Goal: Task Accomplishment & Management: Use online tool/utility

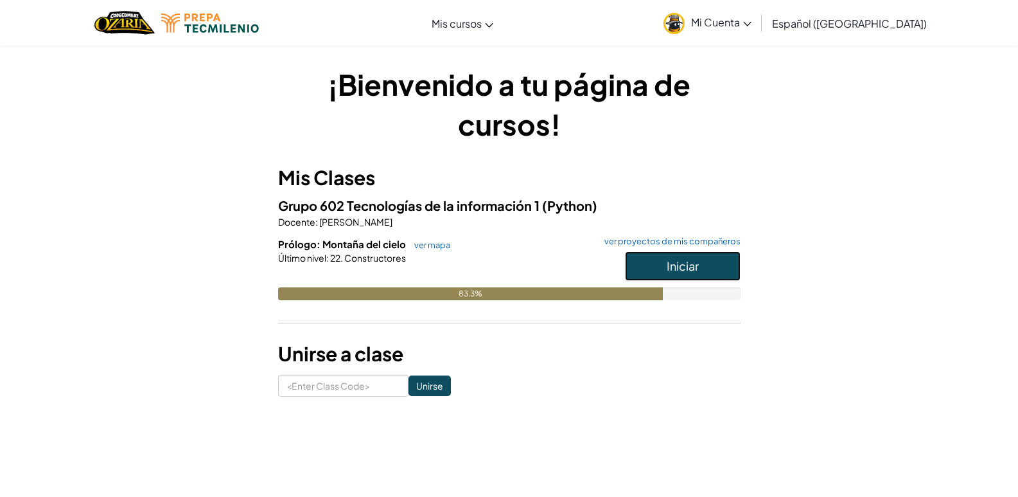
click at [723, 276] on button "Iniciar" at bounding box center [683, 266] width 116 height 30
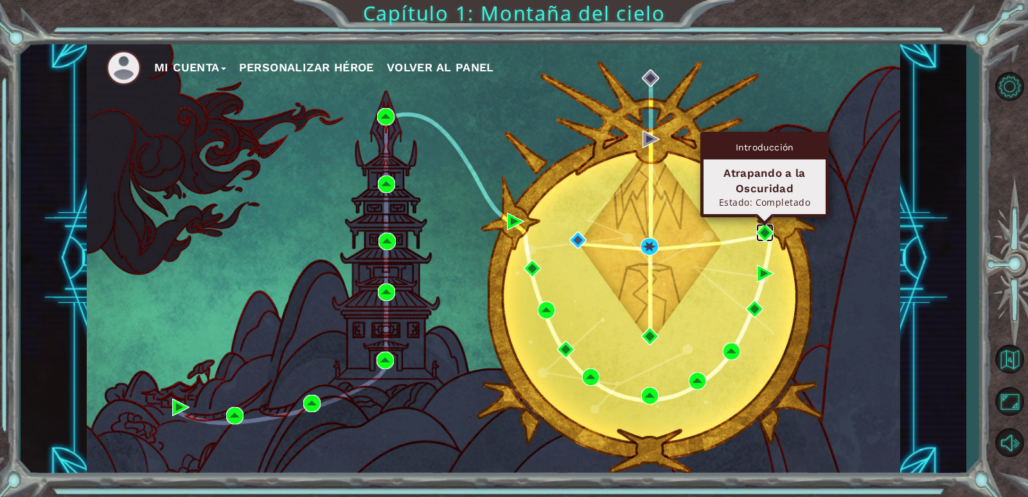
click at [769, 233] on img at bounding box center [764, 232] width 17 height 17
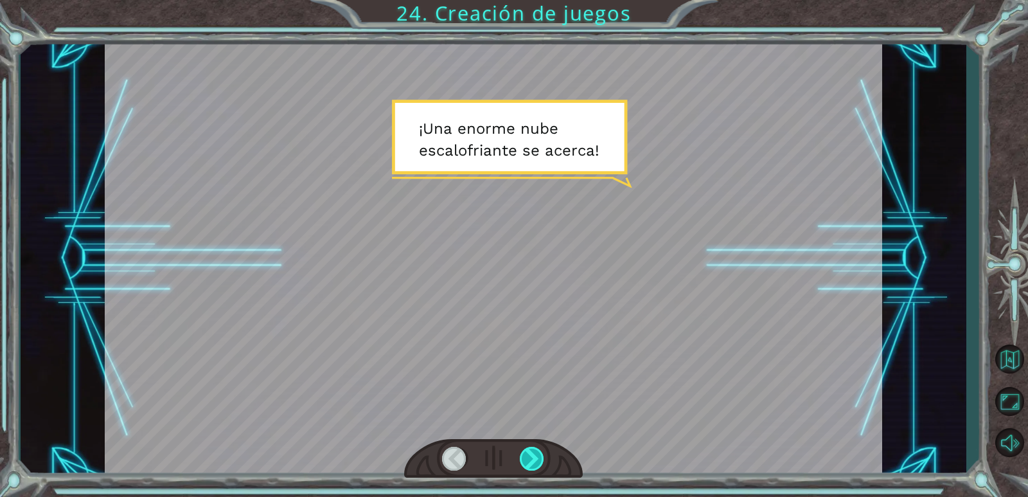
click at [534, 455] on div at bounding box center [532, 458] width 25 height 24
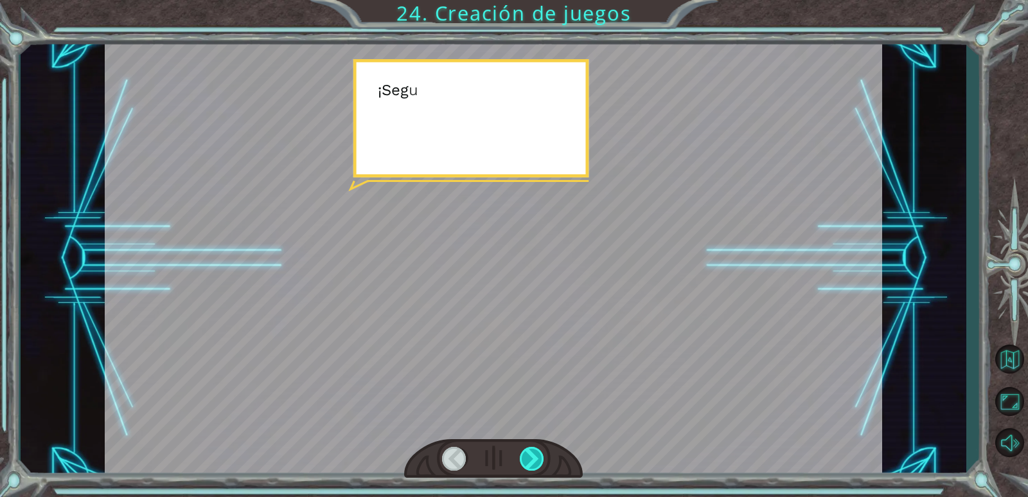
click at [534, 455] on div at bounding box center [532, 458] width 25 height 24
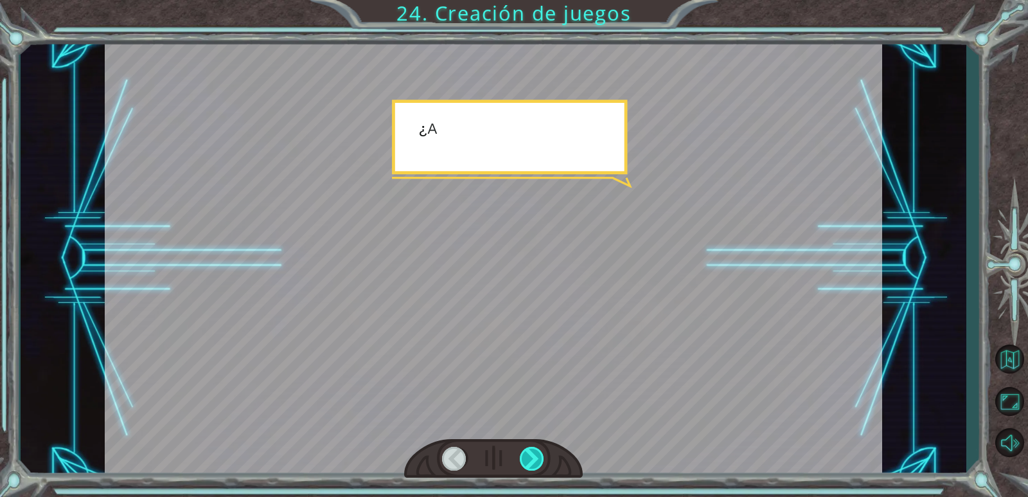
click at [534, 455] on div at bounding box center [532, 458] width 25 height 24
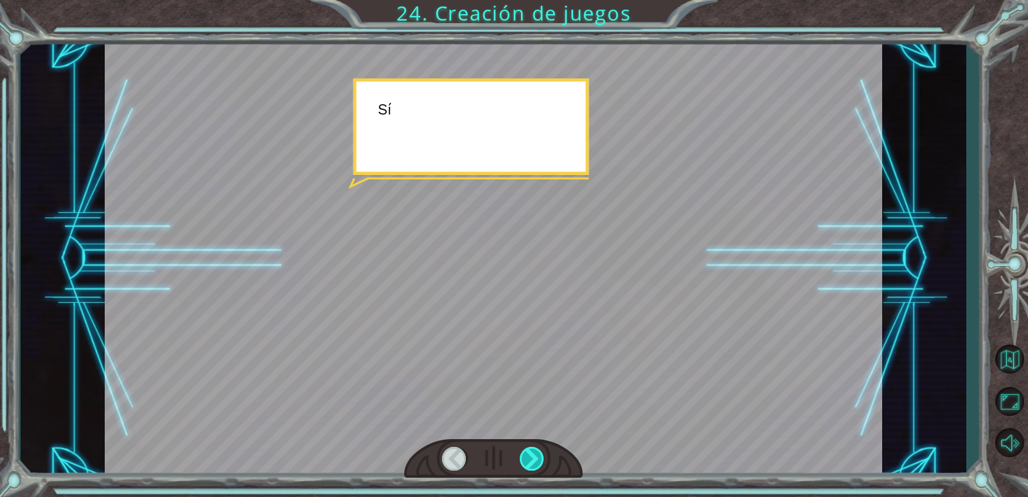
click at [533, 455] on div at bounding box center [532, 458] width 25 height 24
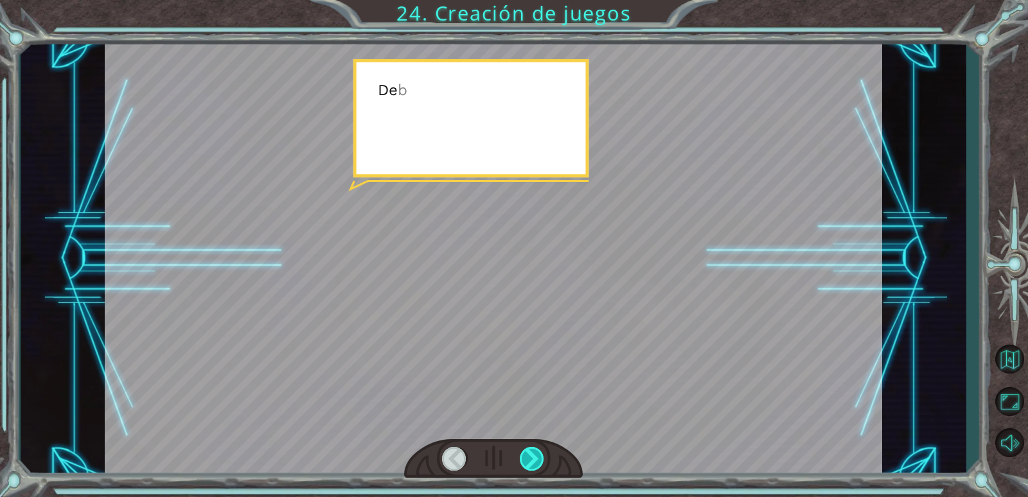
click at [533, 455] on div at bounding box center [532, 458] width 25 height 24
click at [522, 441] on div at bounding box center [493, 458] width 179 height 39
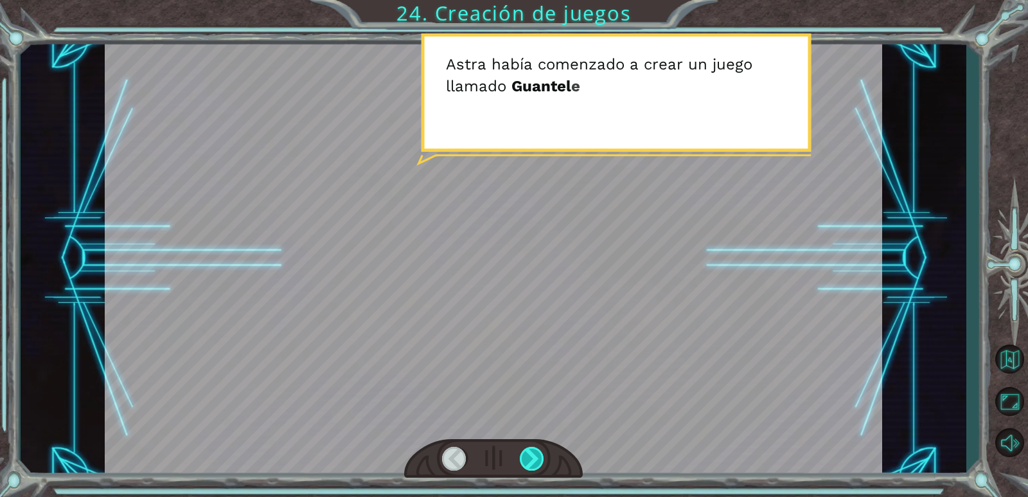
click at [526, 464] on div at bounding box center [532, 458] width 25 height 24
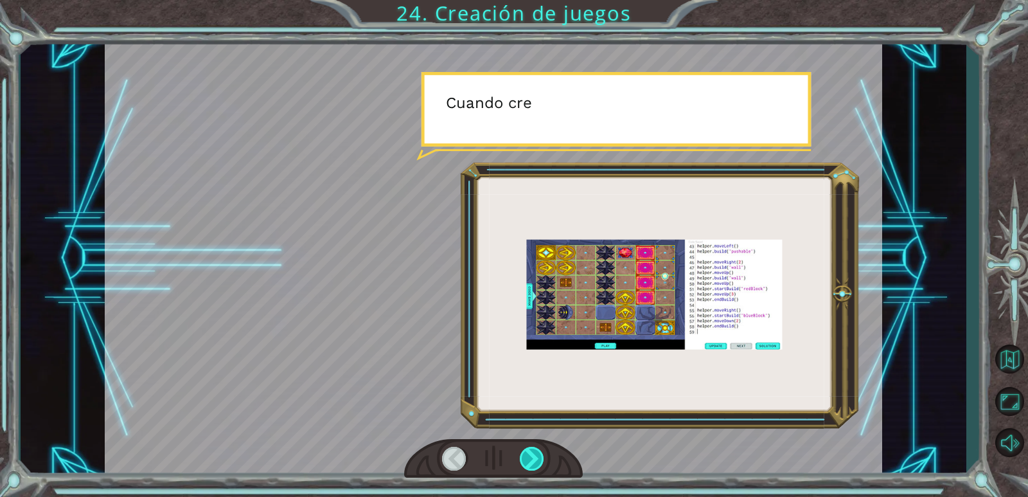
click at [526, 464] on div at bounding box center [532, 458] width 25 height 24
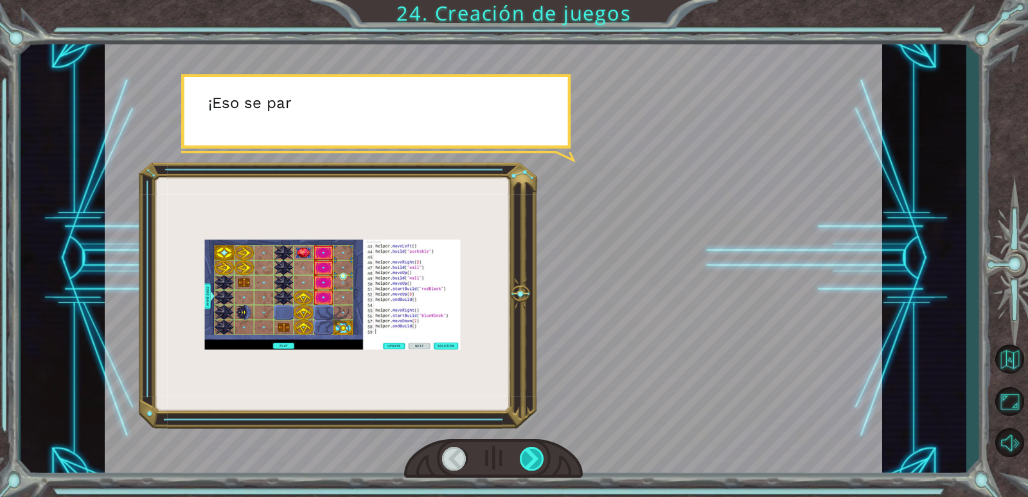
click at [526, 464] on div at bounding box center [532, 458] width 25 height 24
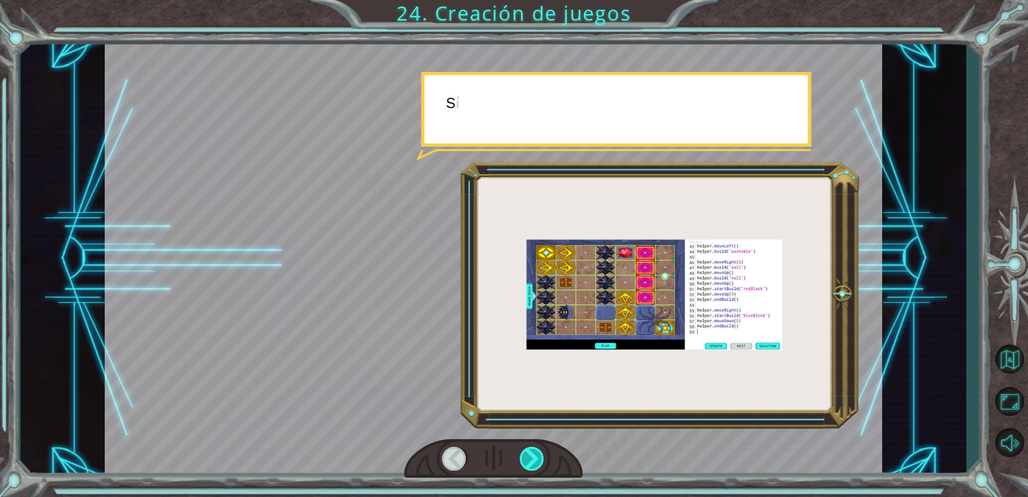
click at [526, 464] on div at bounding box center [532, 458] width 25 height 24
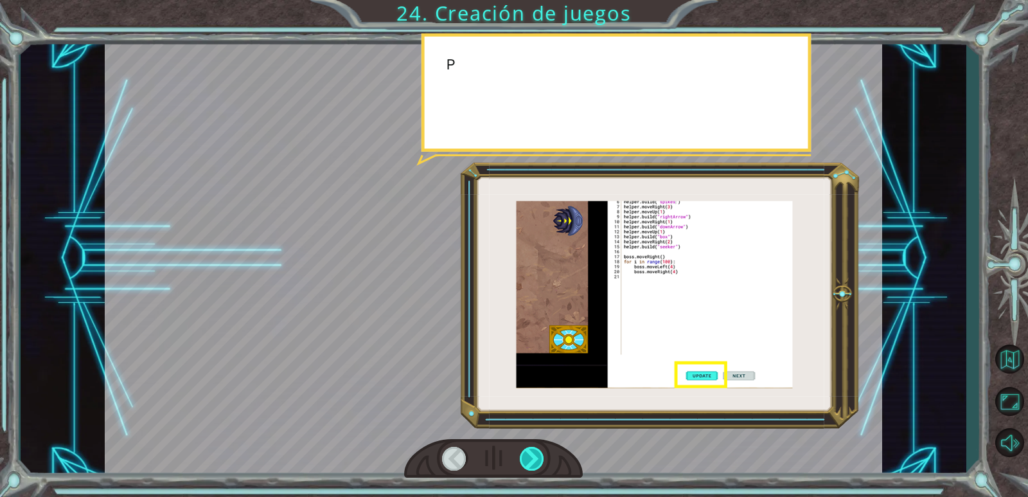
click at [526, 464] on div at bounding box center [532, 458] width 25 height 24
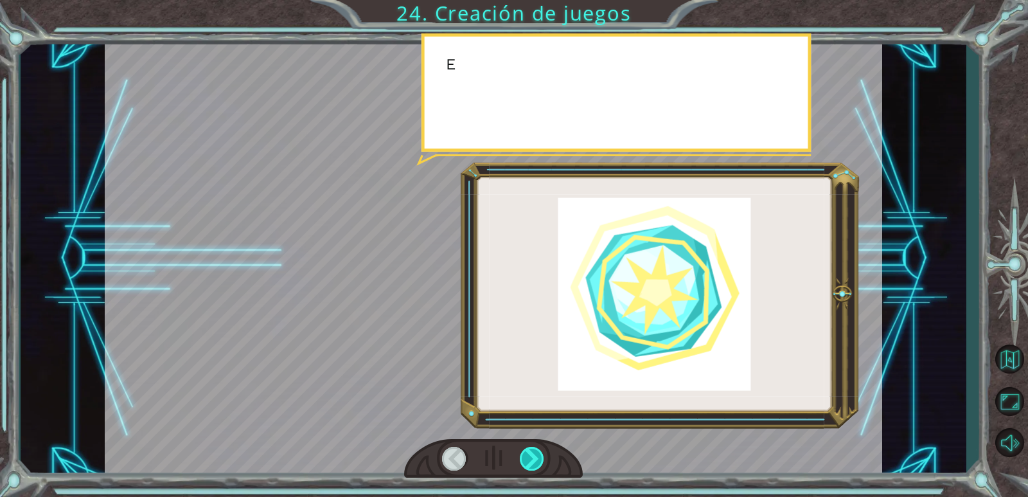
click at [526, 464] on div at bounding box center [532, 458] width 25 height 24
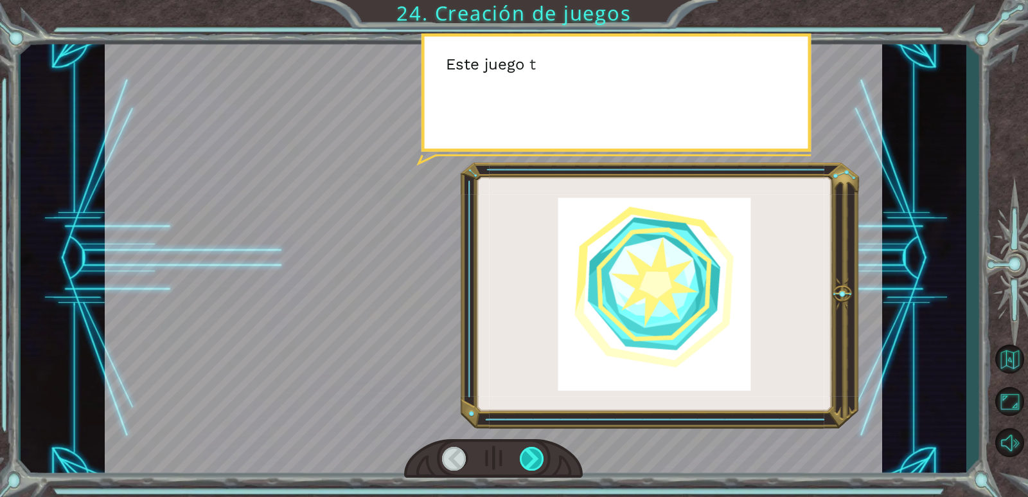
click at [526, 464] on div at bounding box center [532, 458] width 25 height 24
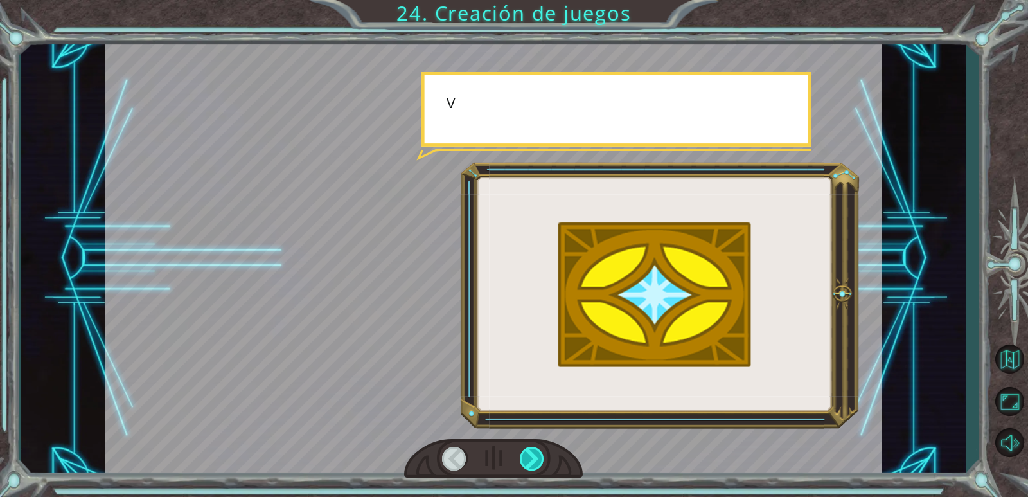
click at [526, 464] on div at bounding box center [532, 458] width 25 height 24
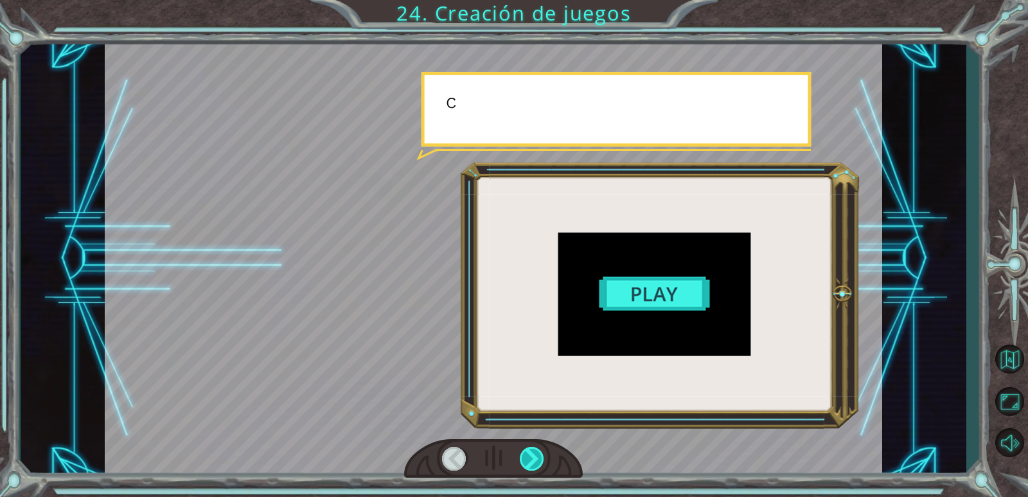
click at [526, 464] on div at bounding box center [532, 458] width 25 height 24
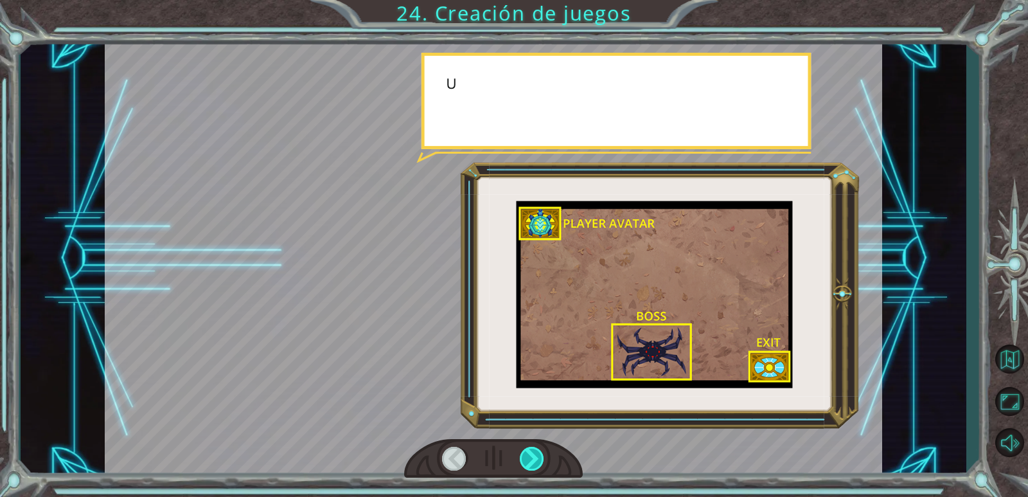
click at [526, 464] on div at bounding box center [532, 458] width 25 height 24
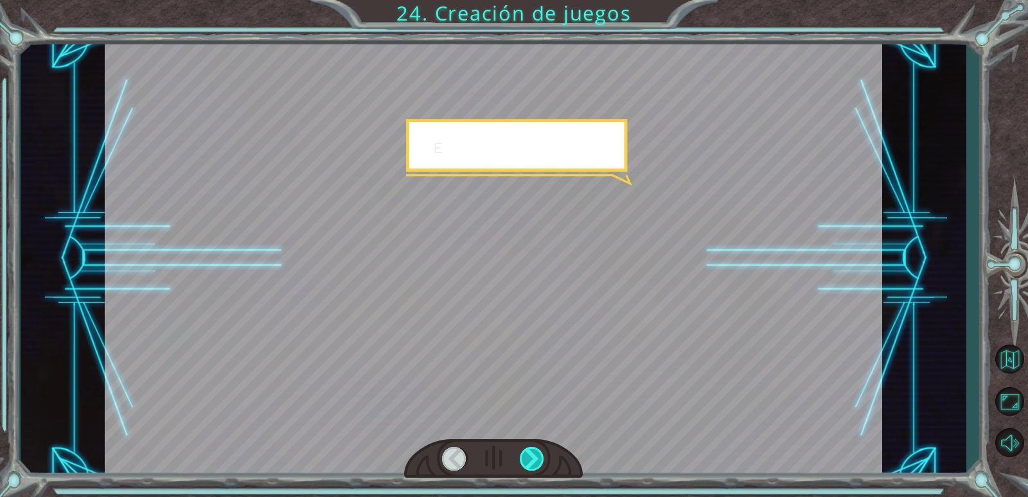
click at [526, 464] on div at bounding box center [532, 458] width 25 height 24
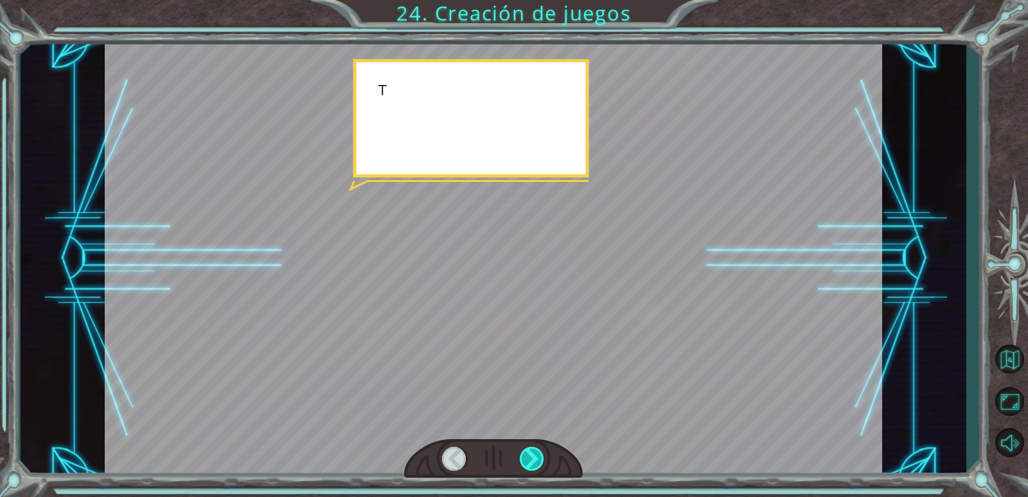
click at [526, 464] on div at bounding box center [532, 458] width 25 height 24
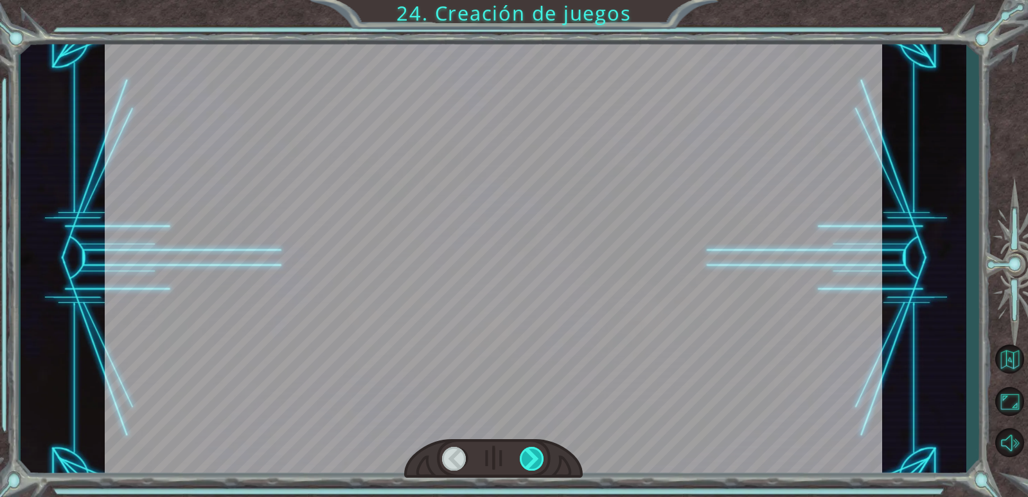
click at [526, 464] on div at bounding box center [532, 458] width 25 height 24
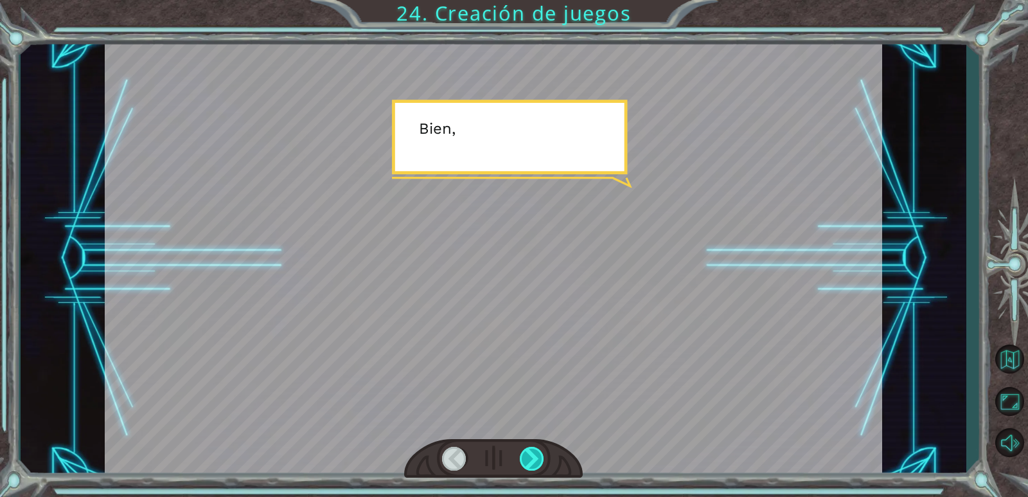
click at [526, 464] on div at bounding box center [532, 458] width 25 height 24
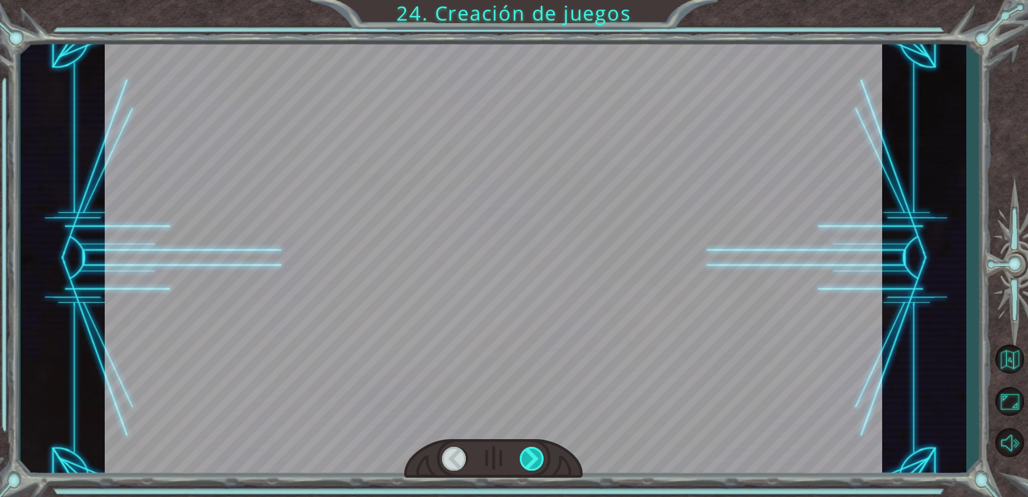
click at [526, 464] on div at bounding box center [532, 458] width 25 height 24
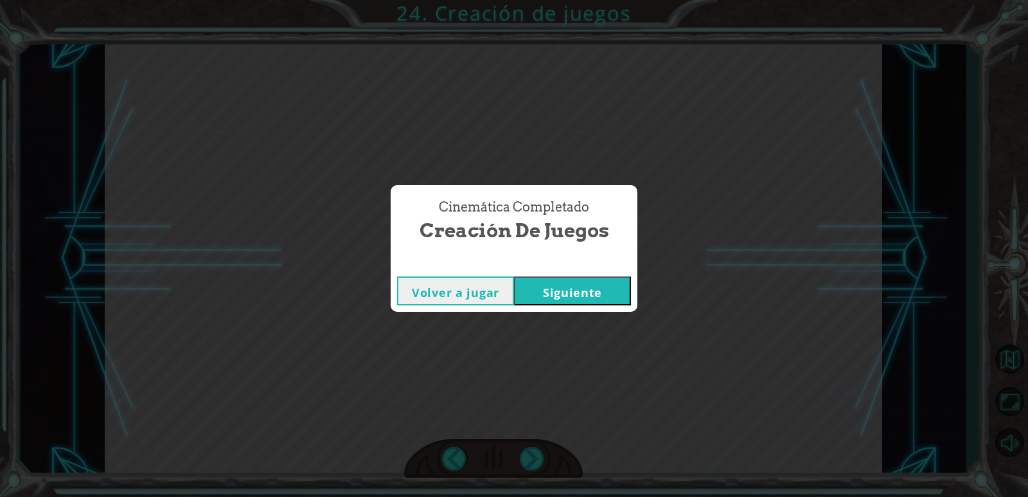
click at [606, 294] on button "Siguiente" at bounding box center [572, 290] width 117 height 29
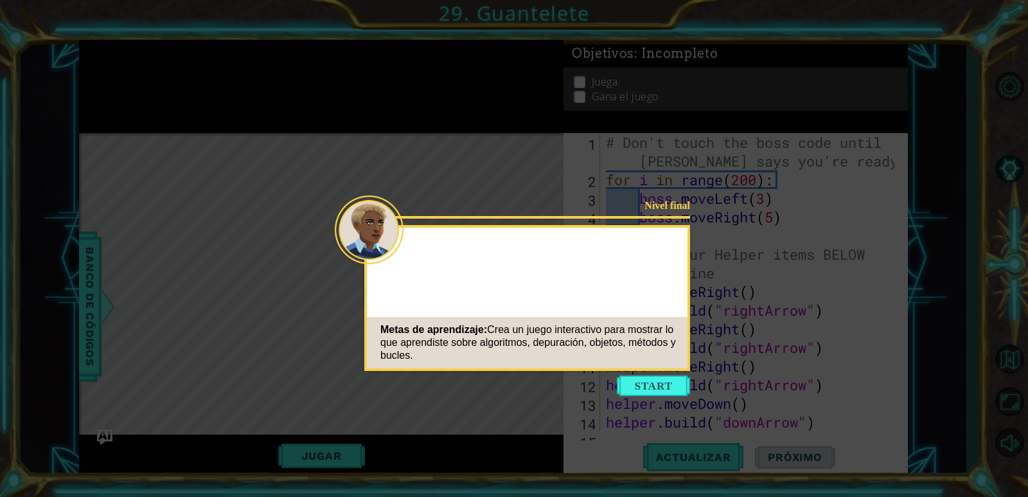
click at [644, 392] on button "Start" at bounding box center [653, 385] width 73 height 21
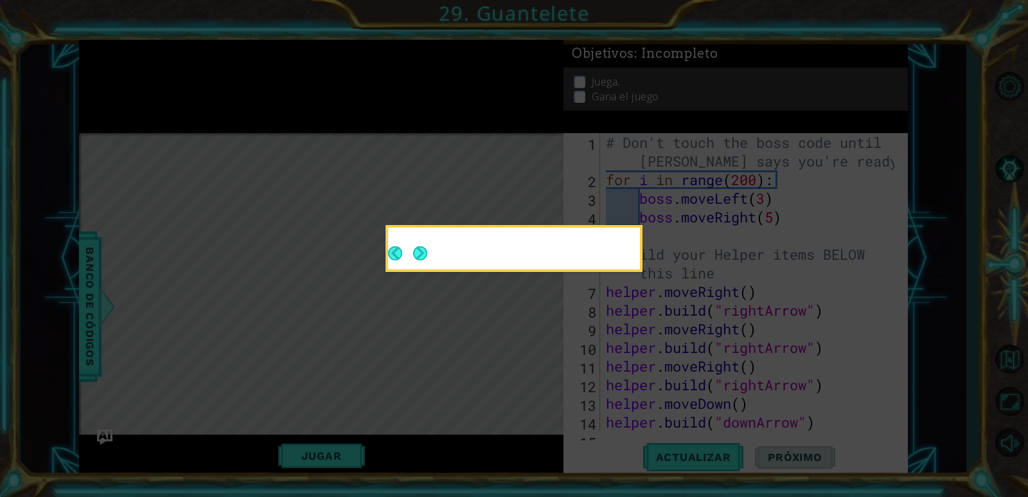
drag, startPoint x: 648, startPoint y: 391, endPoint x: 399, endPoint y: 243, distance: 290.0
click at [649, 391] on icon at bounding box center [514, 248] width 1028 height 497
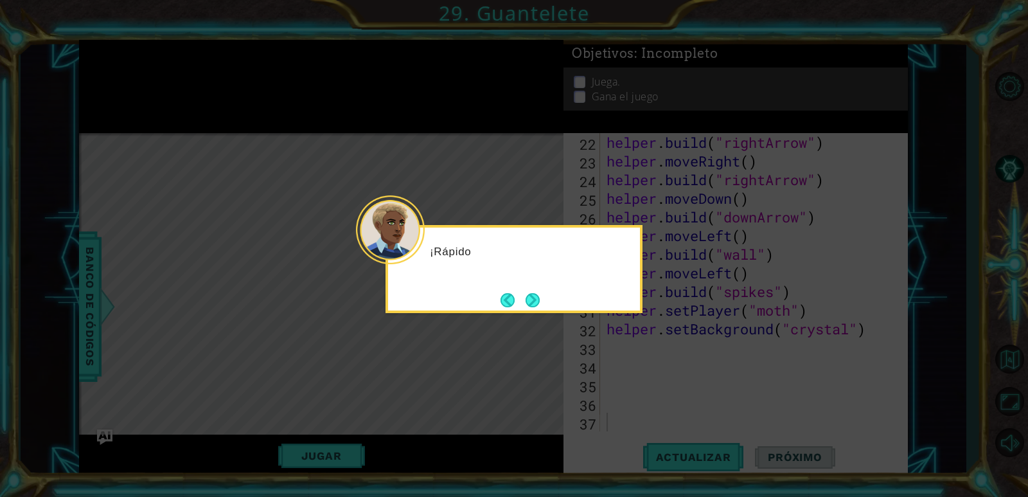
scroll to position [428, 0]
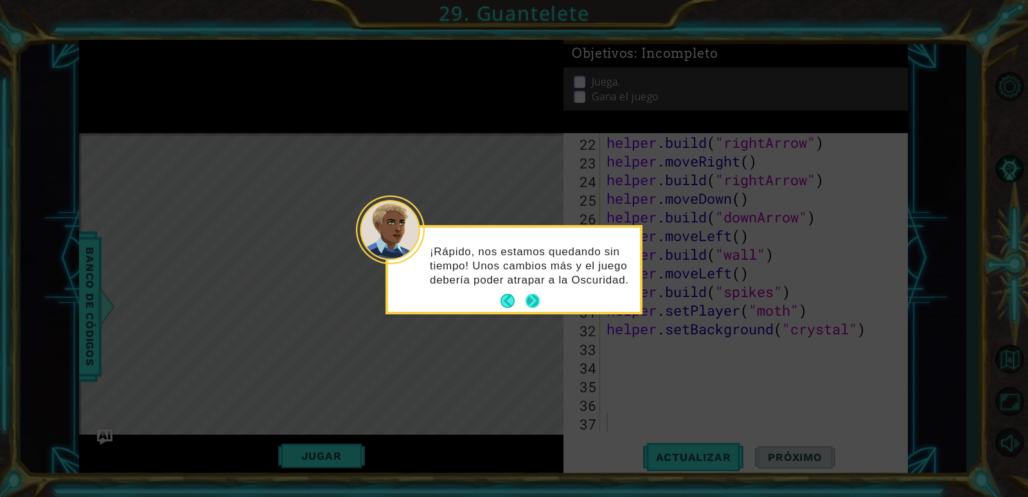
drag, startPoint x: 541, startPoint y: 292, endPoint x: 536, endPoint y: 301, distance: 10.1
click at [540, 297] on div "¡Rápido, nos estamos quedando sin tiempo! Unos cambios más y el juego debería p…" at bounding box center [514, 269] width 252 height 84
click at [536, 301] on button "Next" at bounding box center [532, 301] width 14 height 14
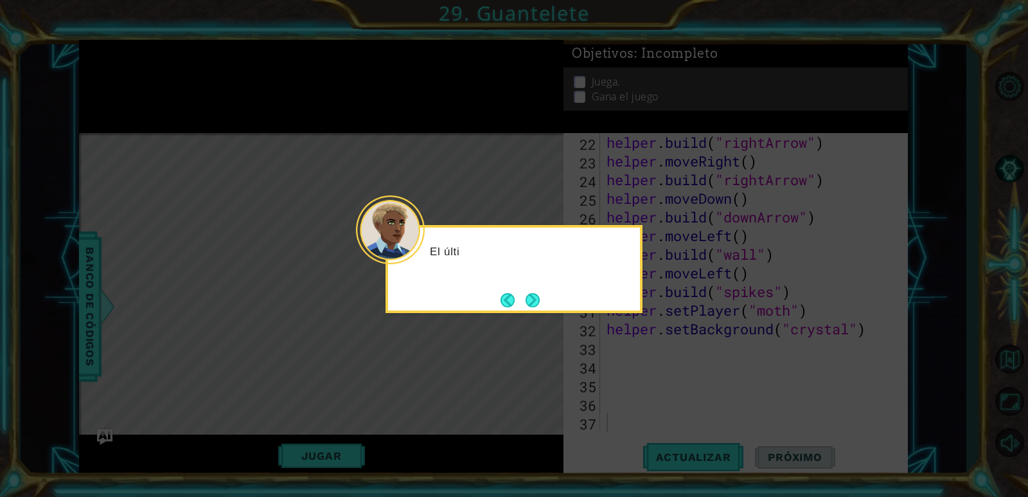
click at [536, 301] on button "Next" at bounding box center [532, 300] width 14 height 14
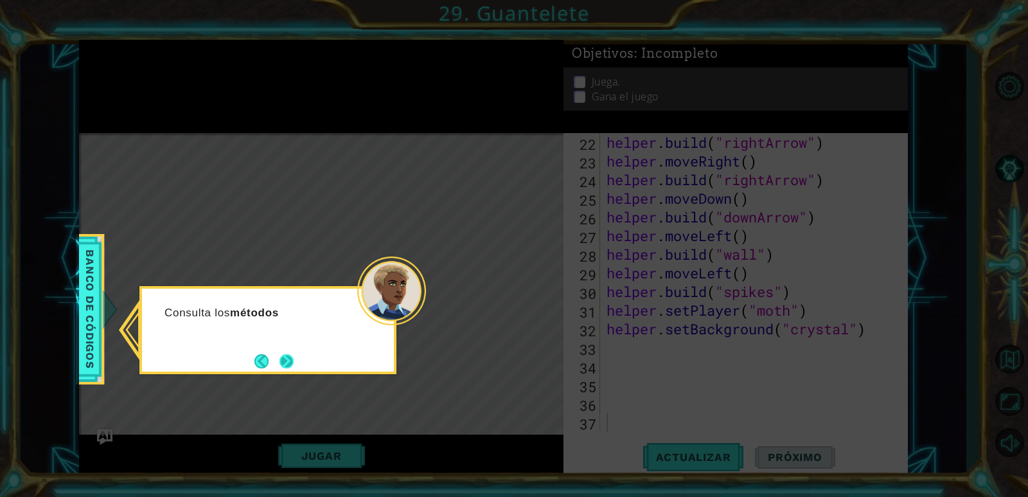
click at [285, 359] on button "Next" at bounding box center [286, 361] width 14 height 14
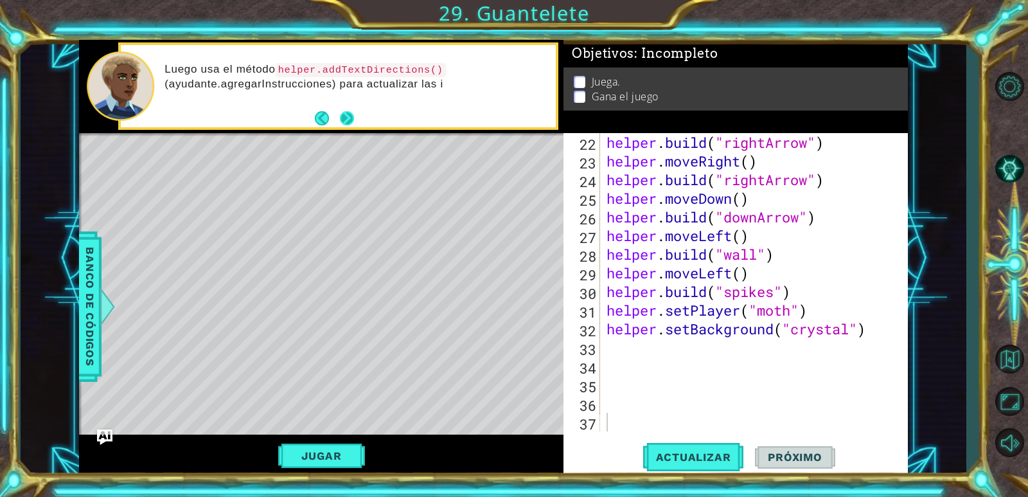
click at [344, 119] on button "Next" at bounding box center [347, 118] width 14 height 14
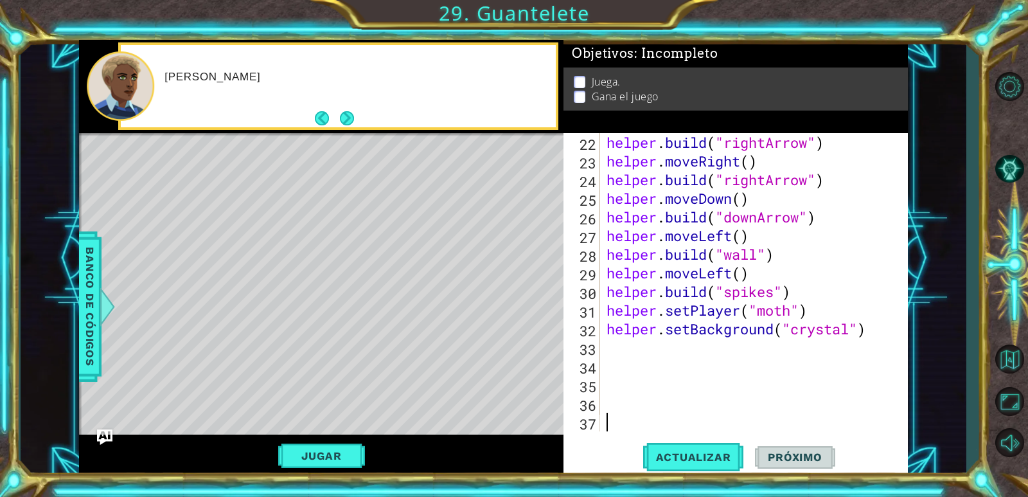
click at [344, 119] on button "Next" at bounding box center [347, 118] width 14 height 14
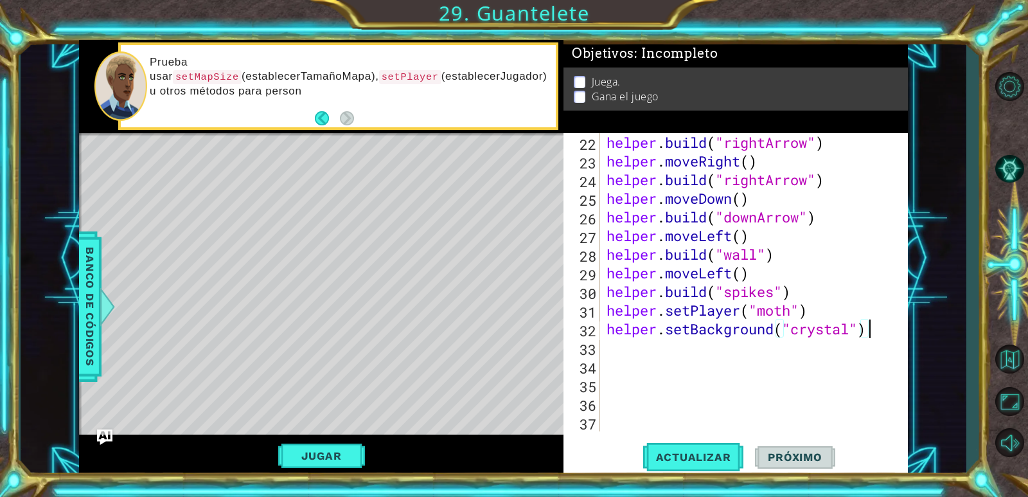
click at [871, 331] on div "helper . build ( "rightArrow" ) helper . moveRight ( ) helper . build ( "rightA…" at bounding box center [752, 300] width 297 height 335
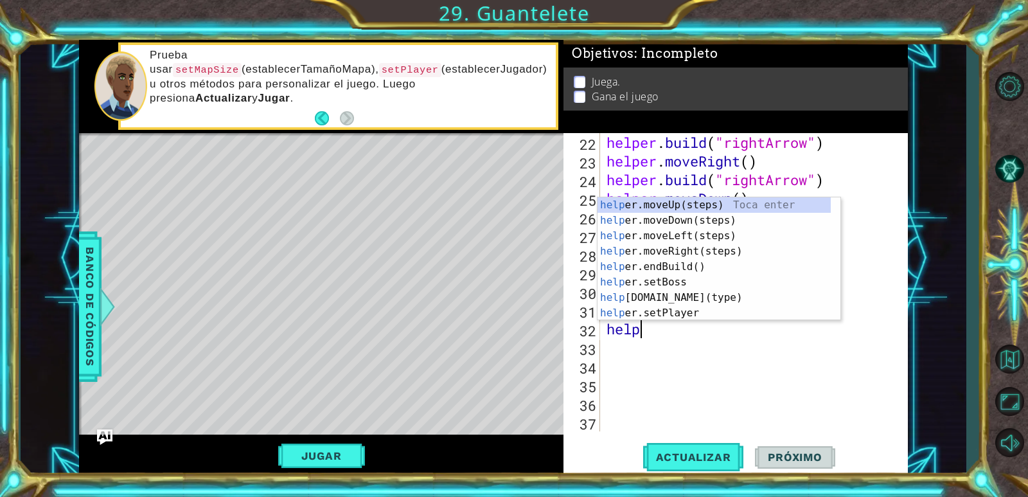
type textarea "h"
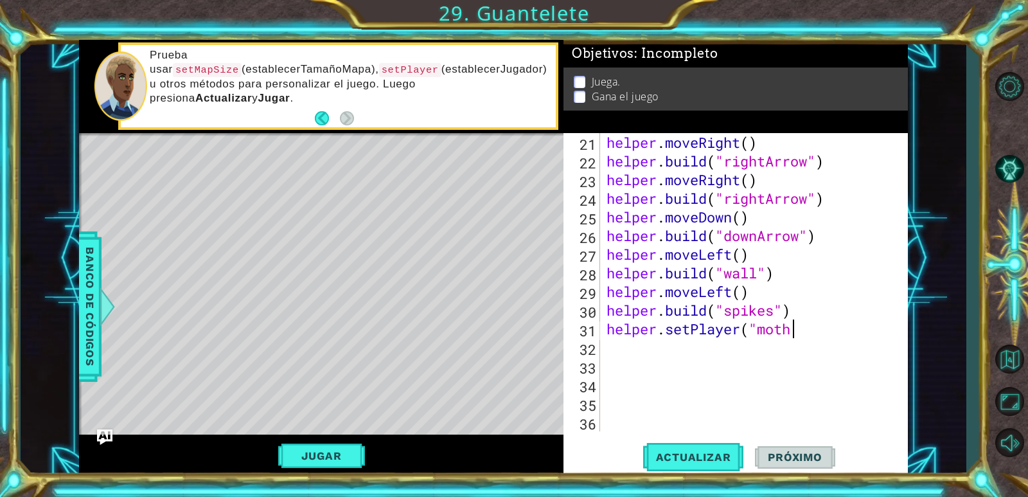
scroll to position [410, 0]
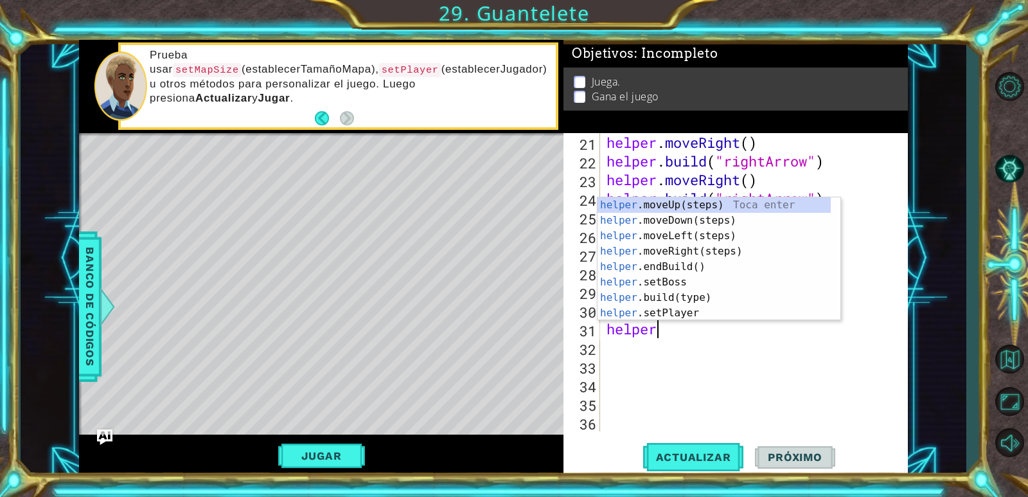
type textarea "h"
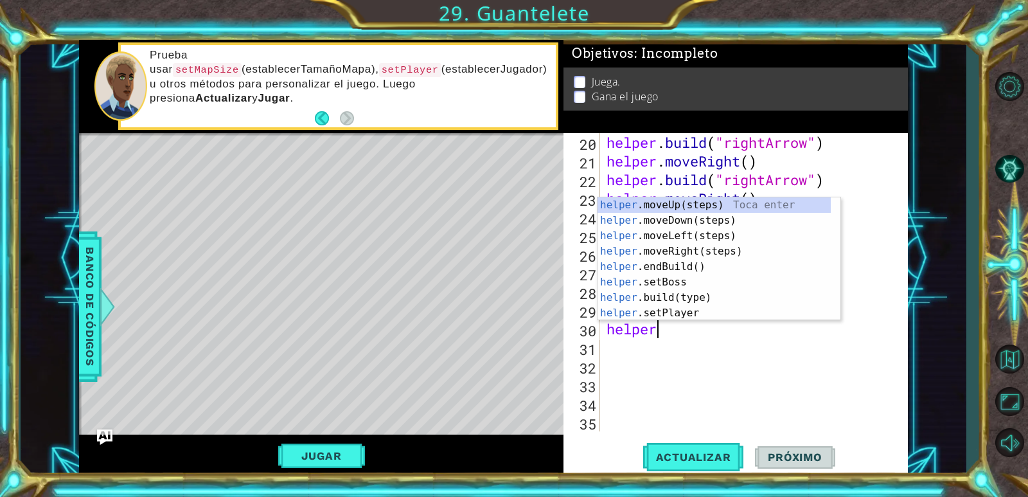
type textarea "h"
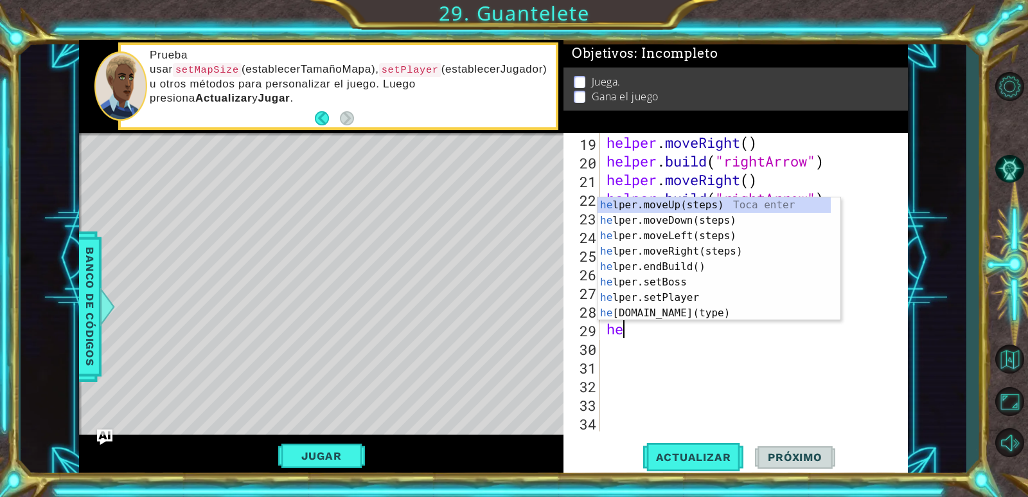
type textarea "h"
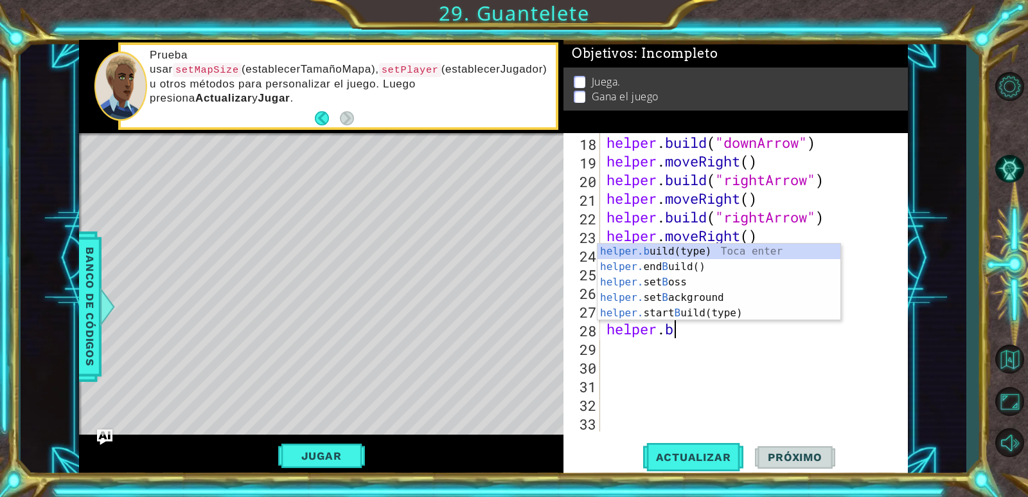
type textarea "h"
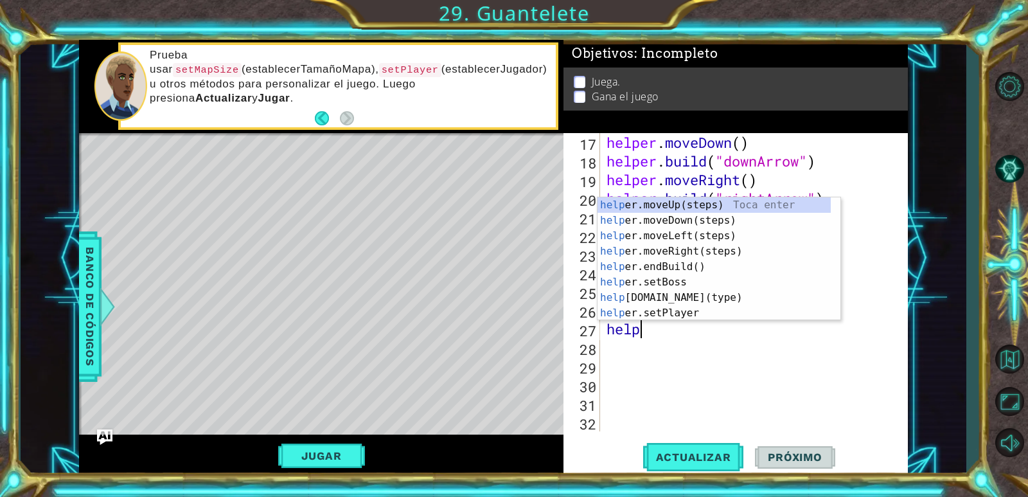
type textarea "h"
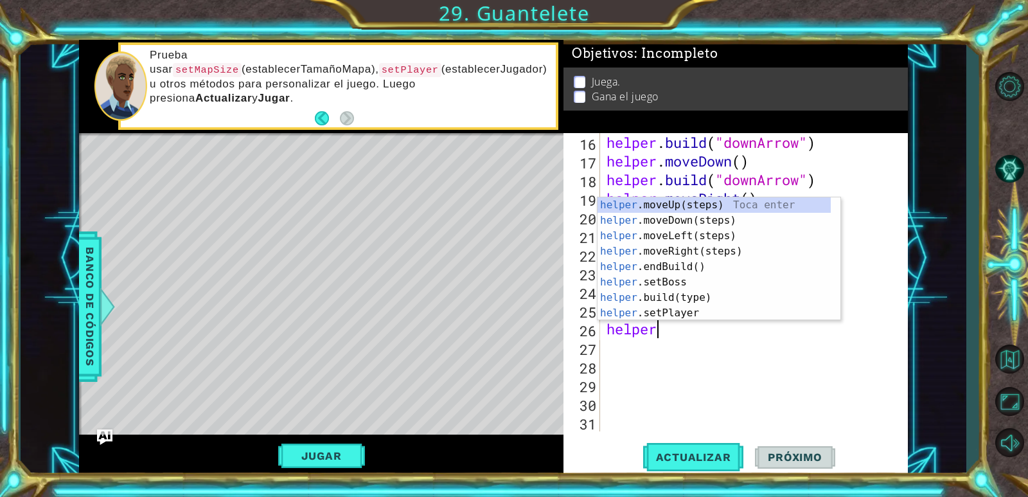
type textarea "h"
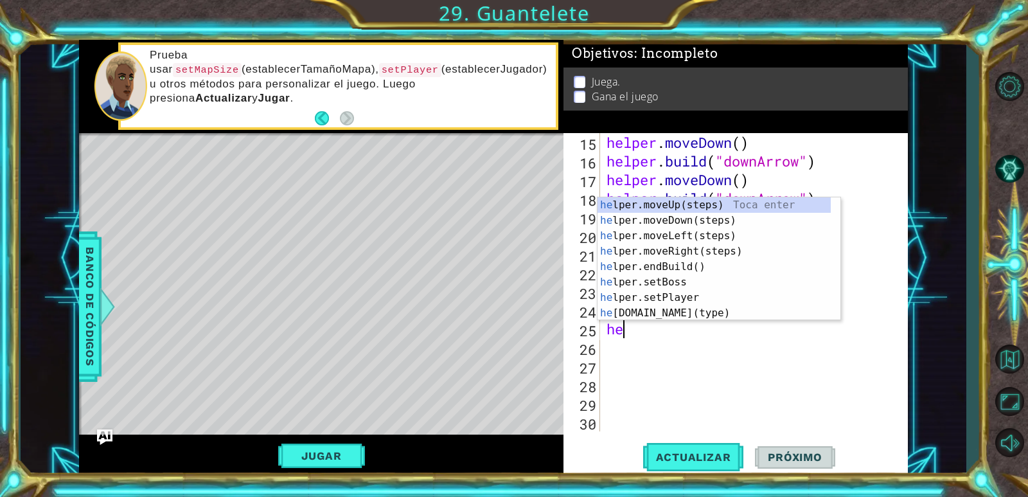
type textarea "h"
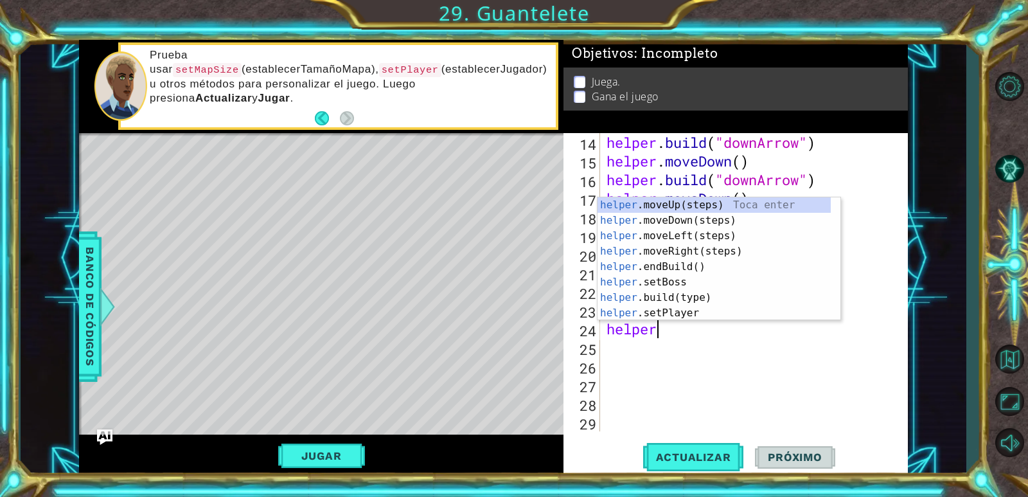
type textarea "h"
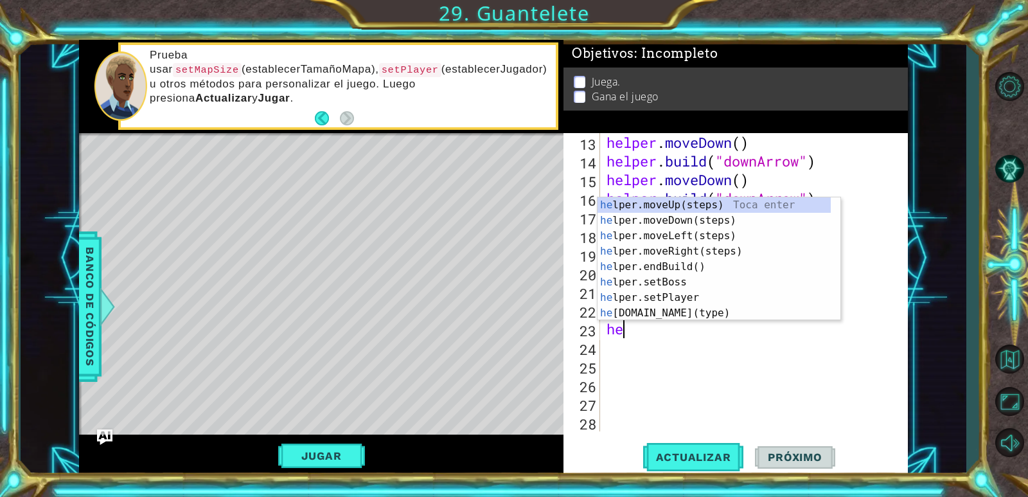
type textarea "h"
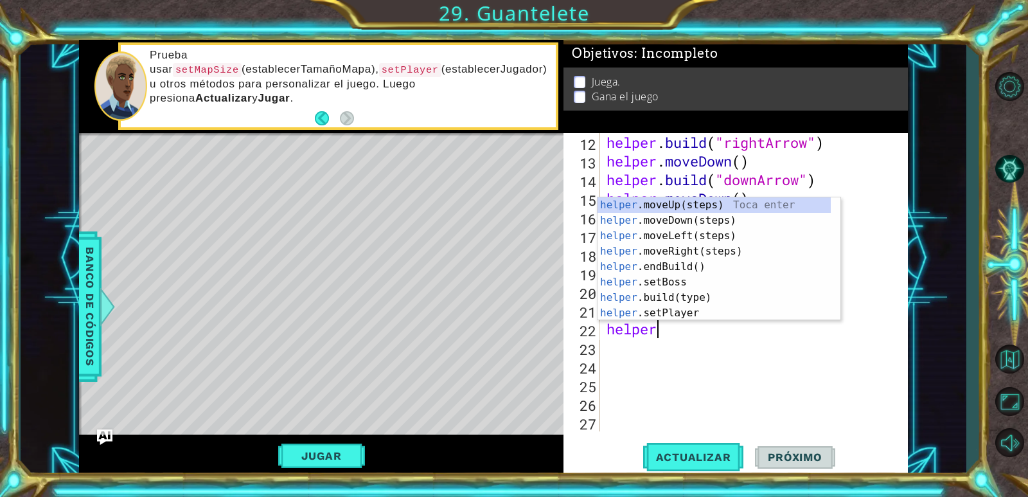
type textarea "h"
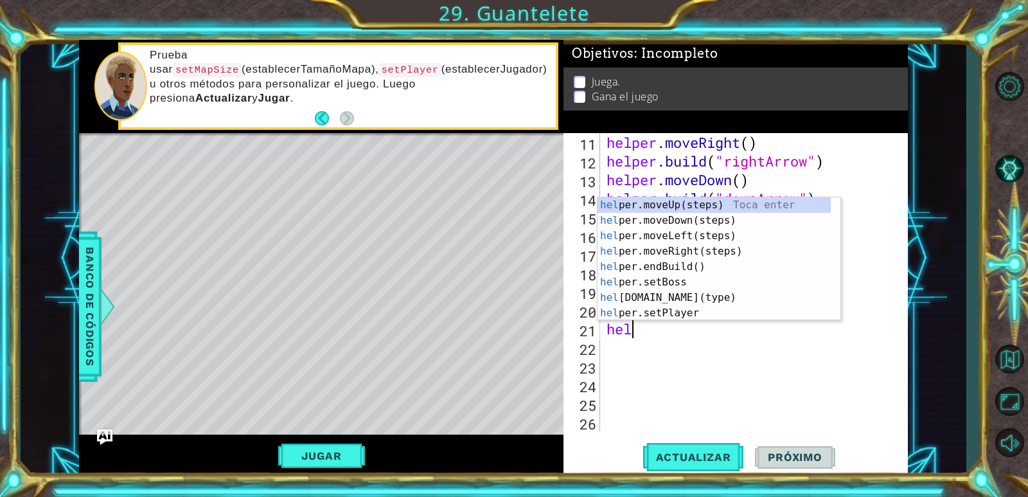
type textarea "h"
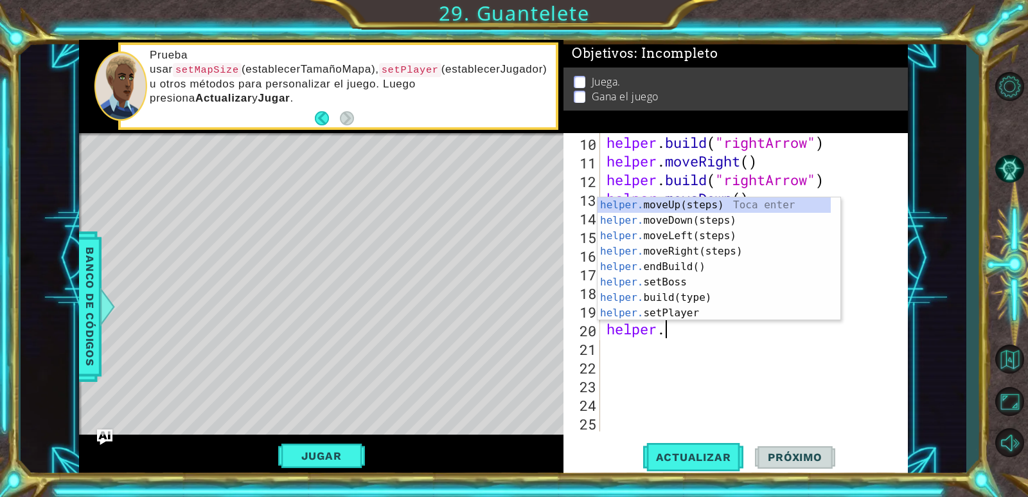
type textarea "h"
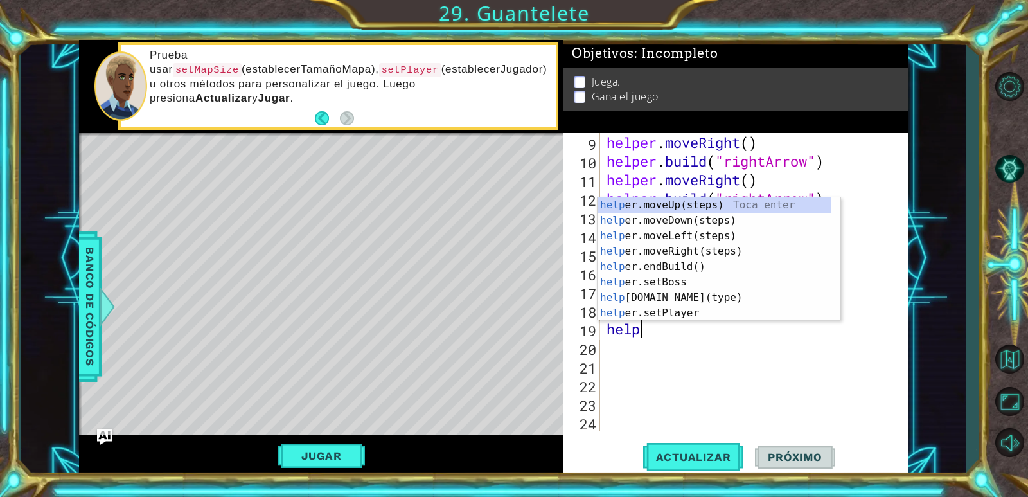
type textarea "h"
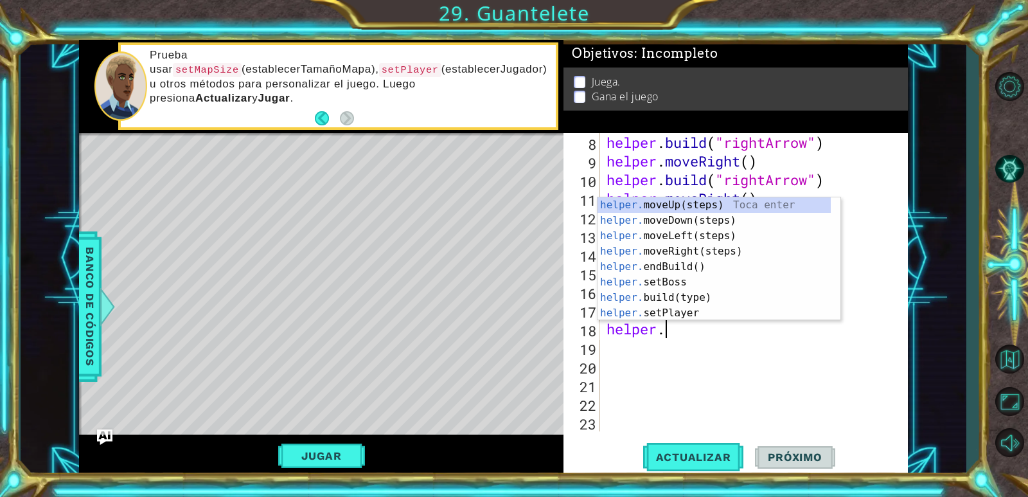
type textarea "h"
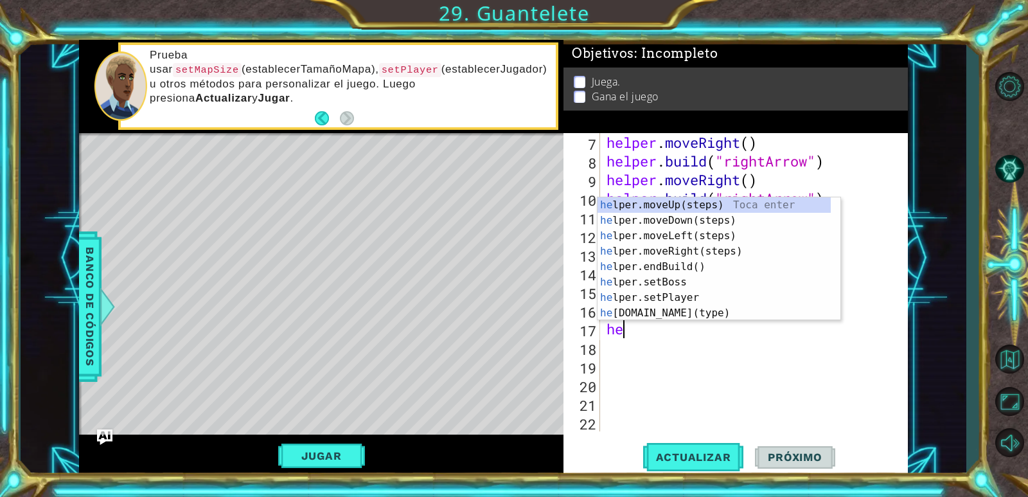
type textarea "h"
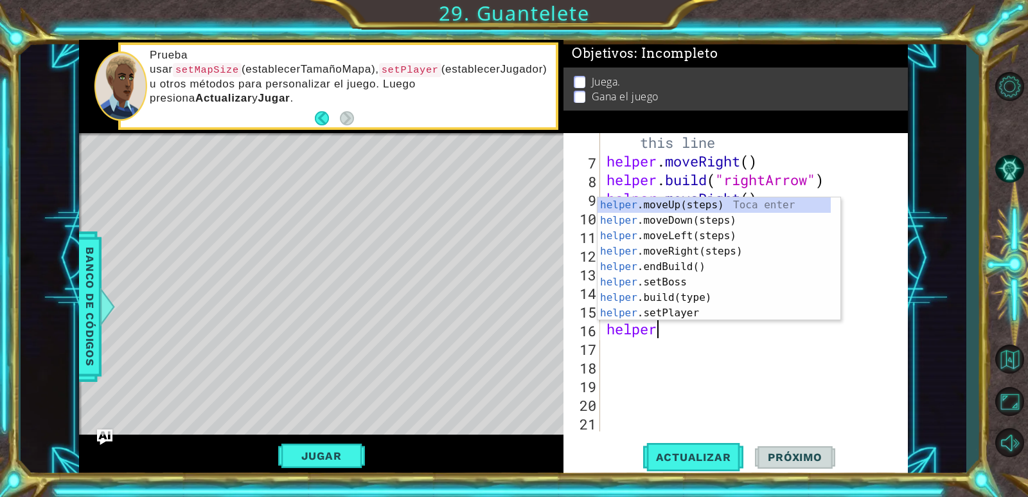
type textarea "h"
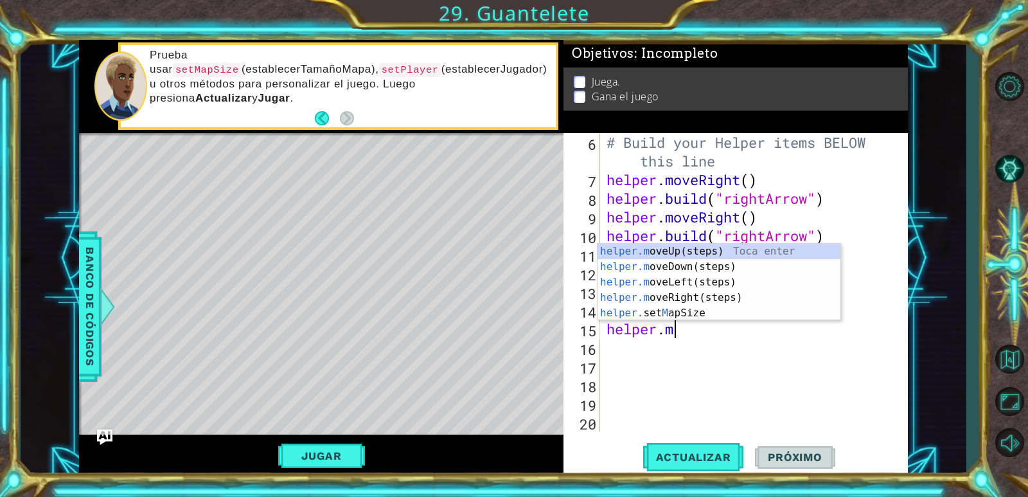
type textarea "h"
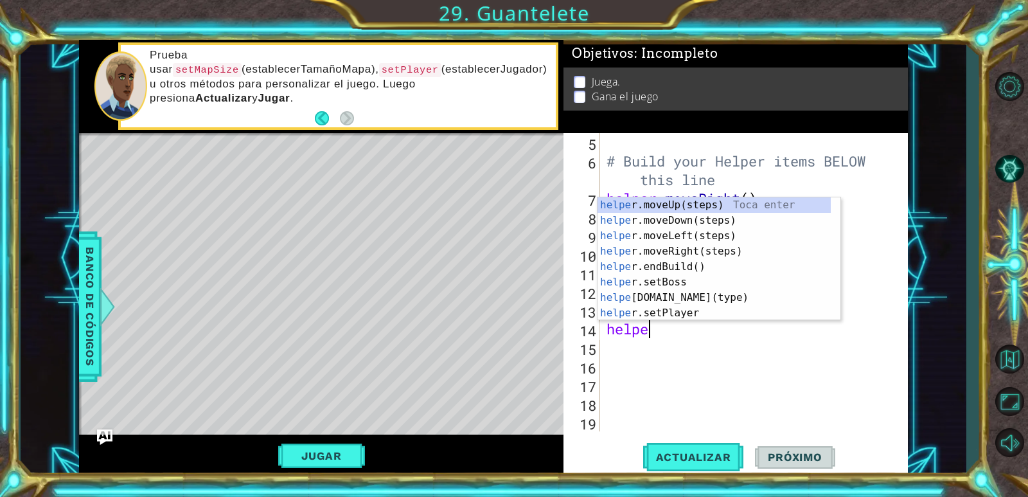
type textarea "h"
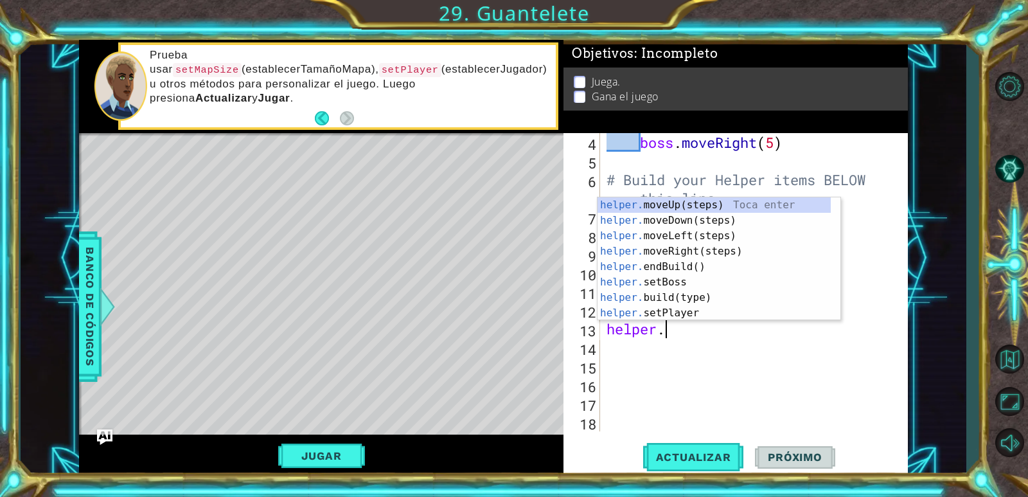
type textarea "h"
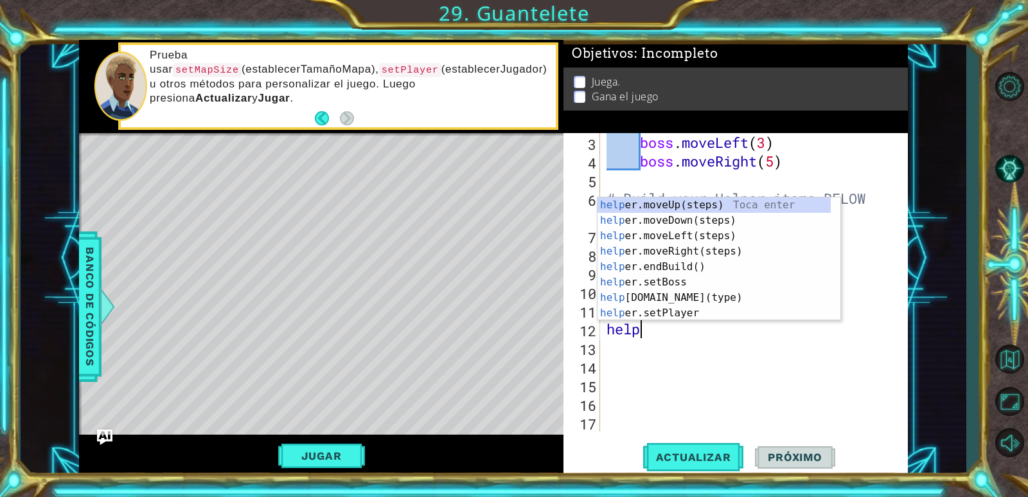
type textarea "h"
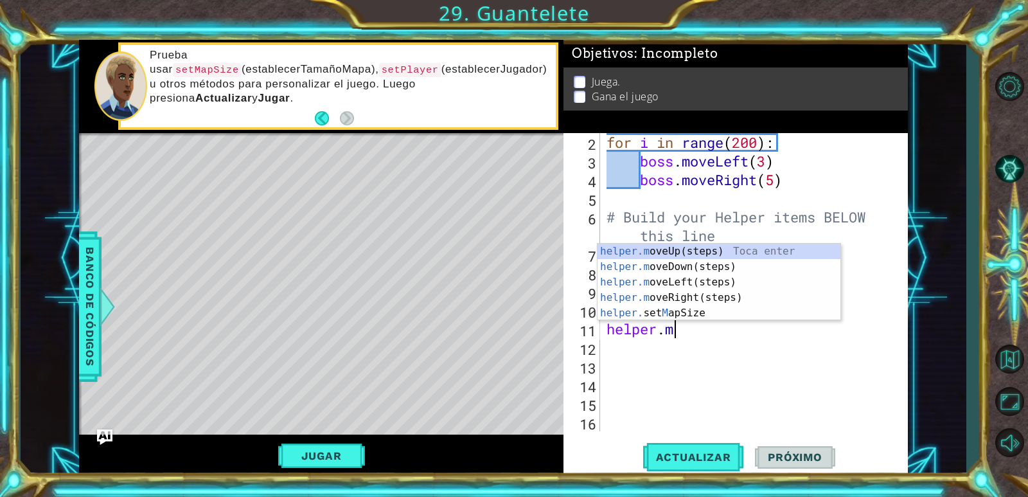
type textarea "h"
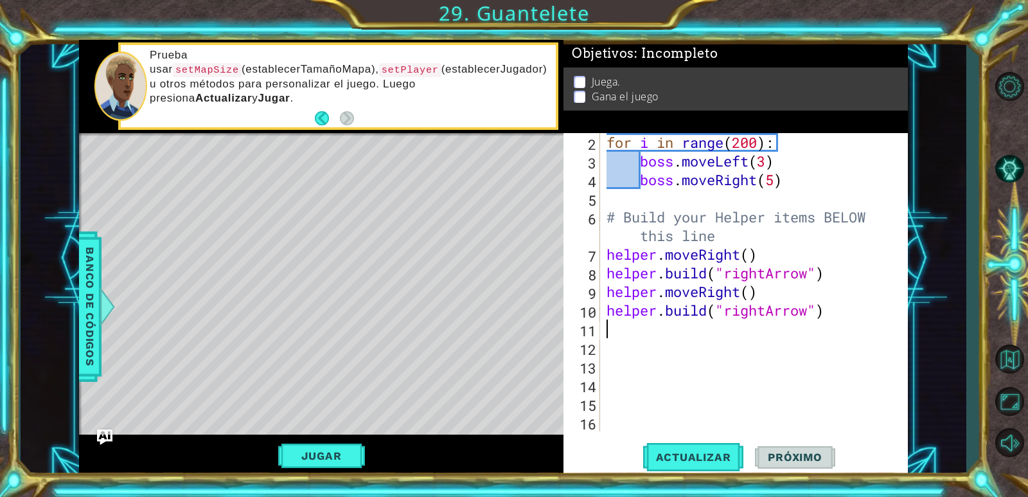
scroll to position [19, 0]
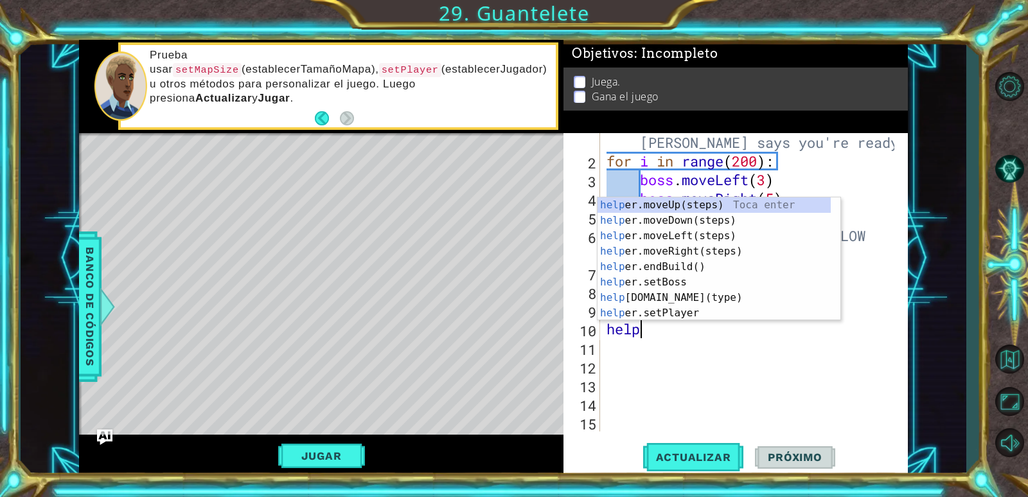
type textarea "h"
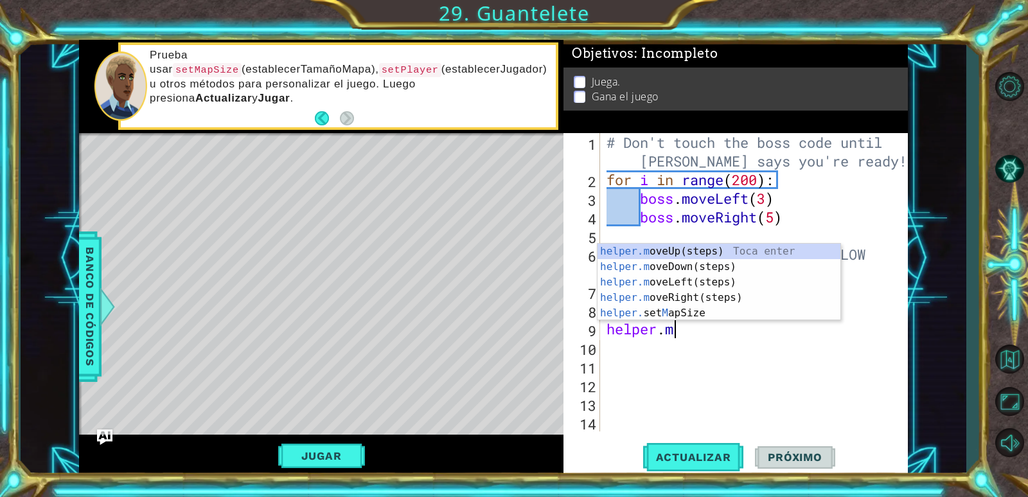
type textarea "h"
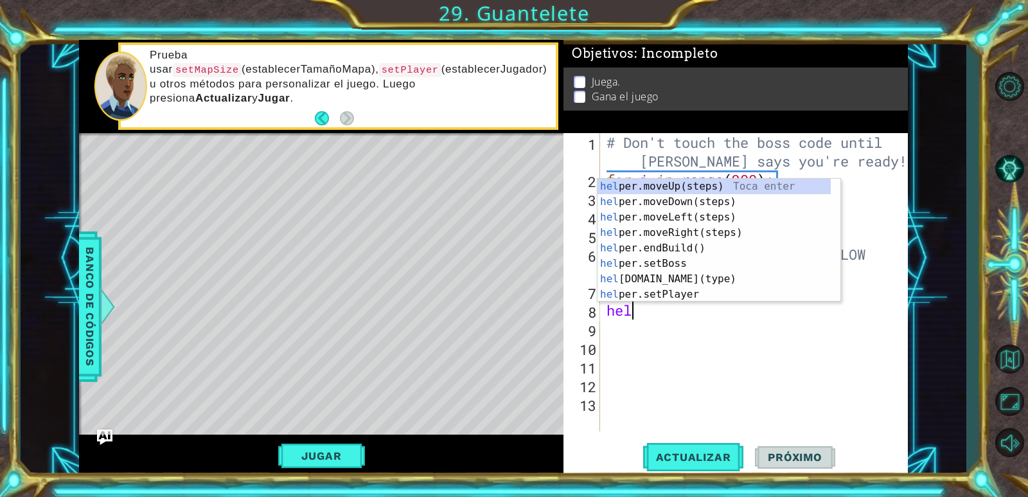
type textarea "h"
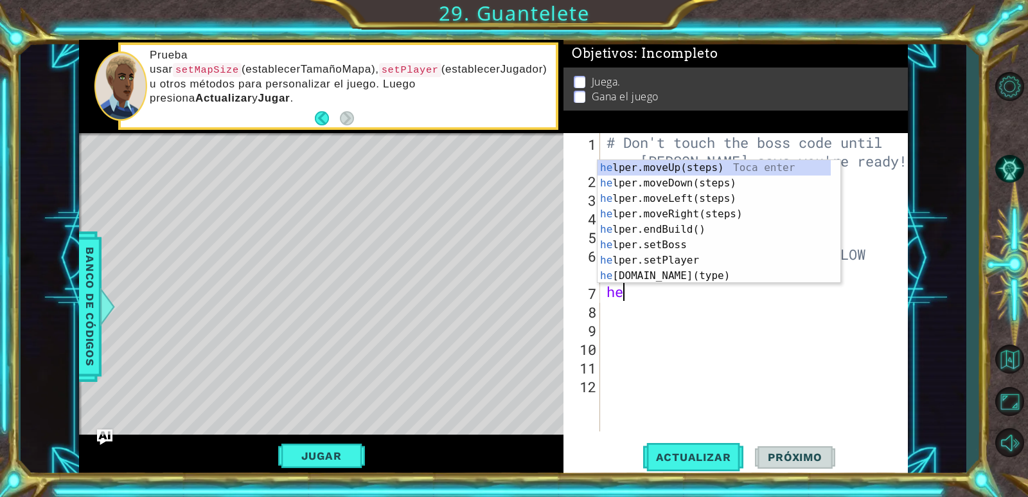
type textarea "h"
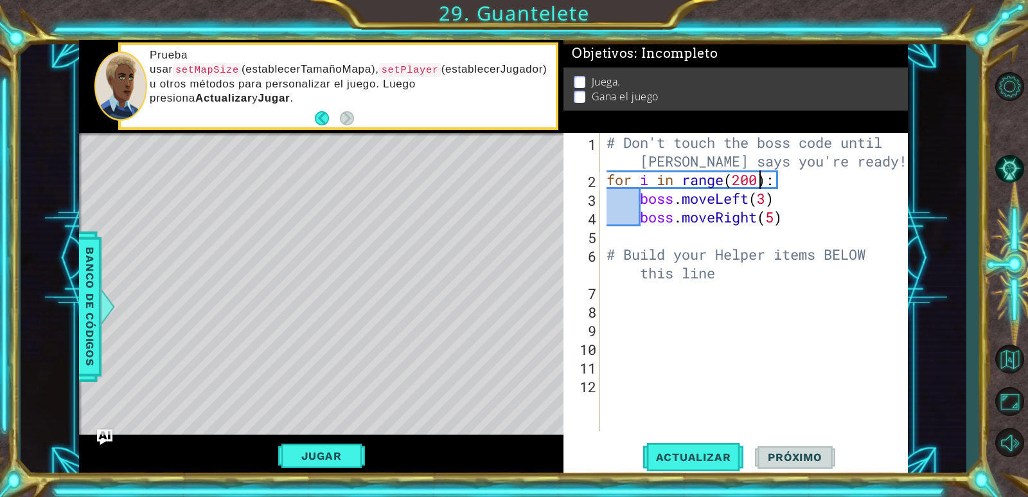
click at [759, 188] on div "# Don't touch the boss code until [PERSON_NAME] says you're ready! for i in ran…" at bounding box center [757, 310] width 306 height 354
click at [778, 218] on div "# Don't touch the boss code until [PERSON_NAME] says you're ready! for i in ran…" at bounding box center [757, 310] width 306 height 354
type textarea "boss.moveRight()"
click at [784, 216] on div "# Don't touch the boss code until [PERSON_NAME] says you're ready! for i in ran…" at bounding box center [757, 310] width 306 height 354
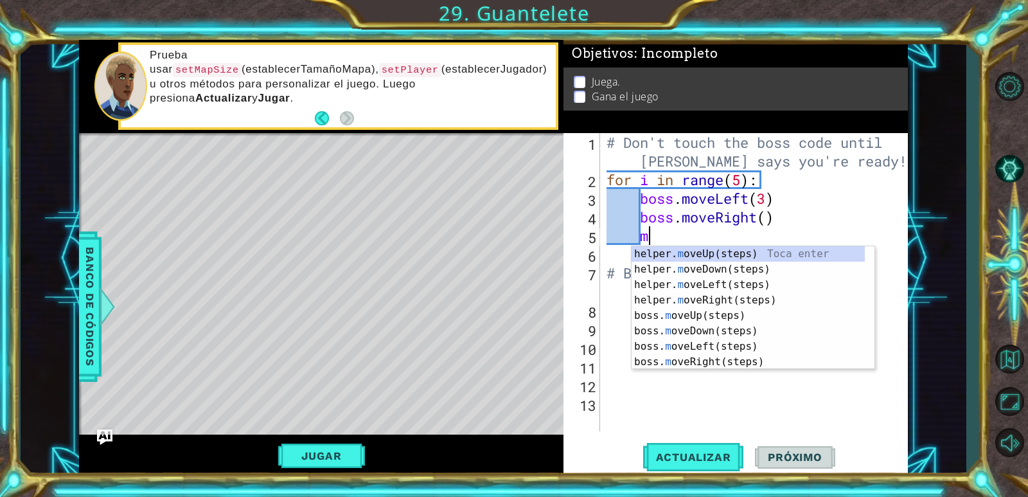
scroll to position [0, 1]
type textarea "m"
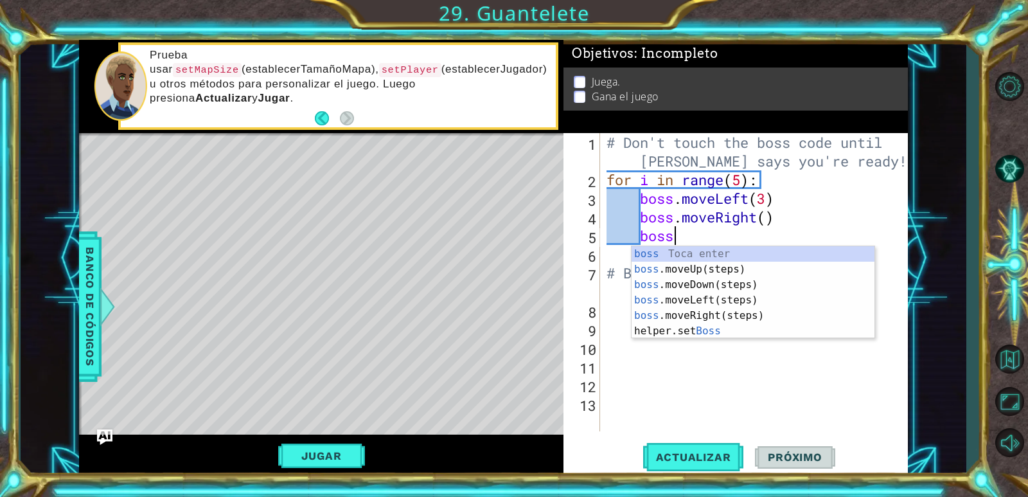
type textarea "boss."
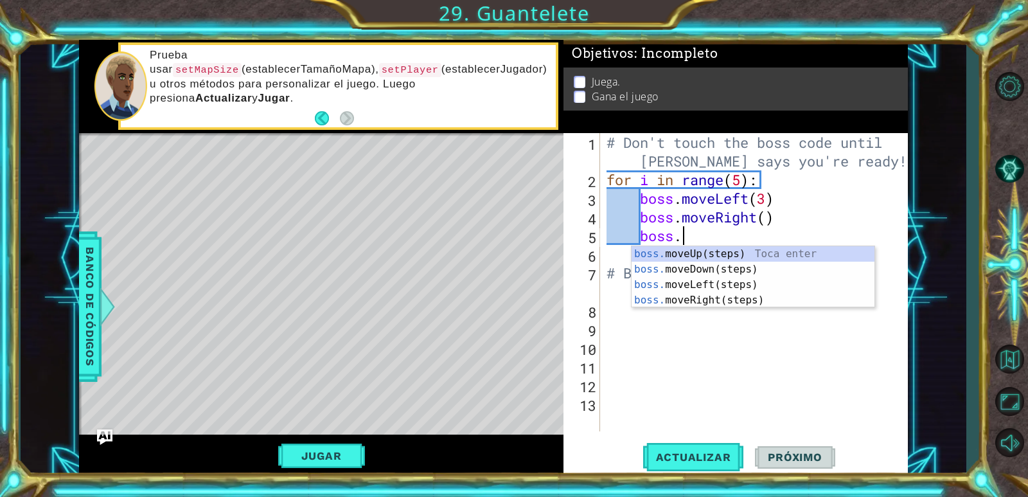
scroll to position [0, 3]
click at [782, 253] on div "boss. moveUp(steps) Toca enter boss. moveDown(steps) Toca enter boss. moveLeft(…" at bounding box center [752, 292] width 243 height 92
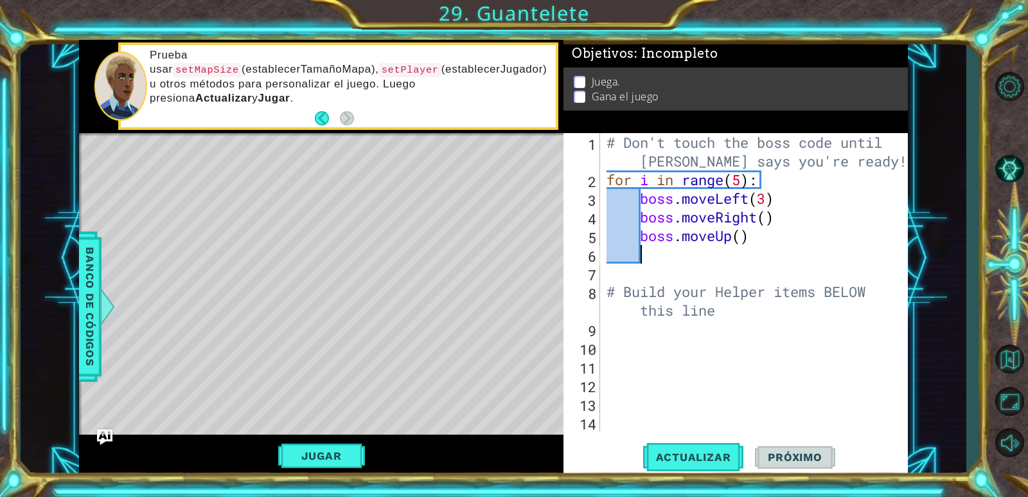
scroll to position [0, 1]
click at [741, 240] on div "# Don't touch the boss code until [PERSON_NAME] says you're ready! for i in ran…" at bounding box center [757, 310] width 306 height 354
type textarea "boss.moveUp(2)"
click at [645, 249] on div "# Don't touch the boss code until [PERSON_NAME] says you're ready! for i in ran…" at bounding box center [757, 310] width 306 height 354
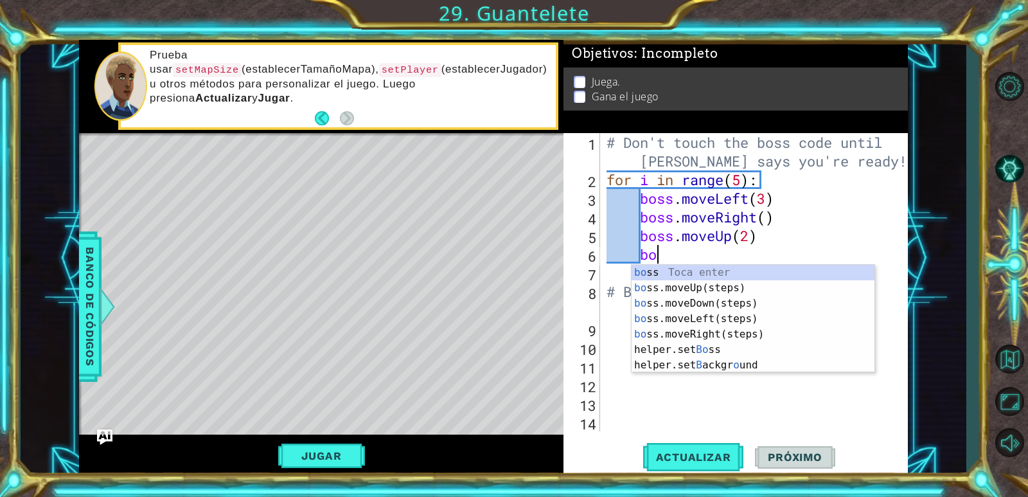
scroll to position [0, 2]
type textarea "boss"
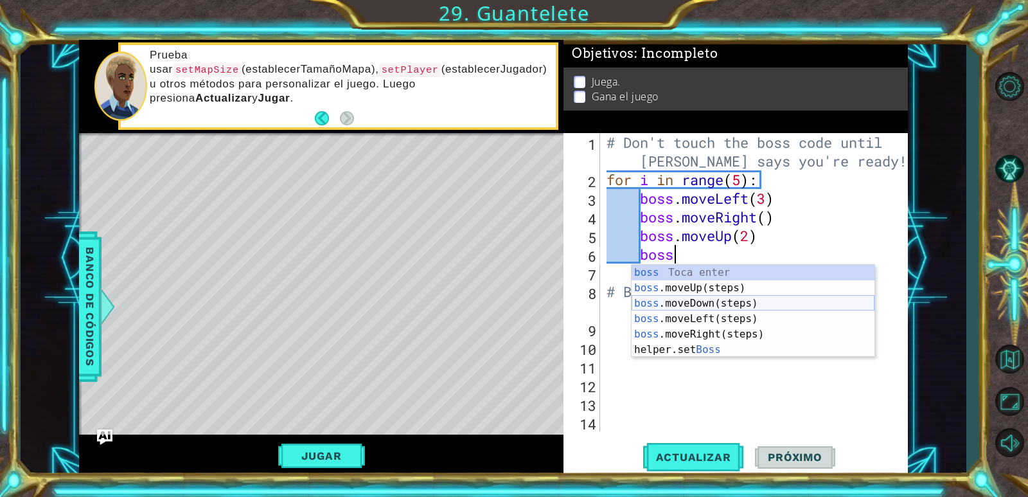
click at [683, 305] on div "boss Toca enter boss .moveUp(steps) Toca enter boss .moveDown(steps) Toca enter…" at bounding box center [752, 326] width 243 height 123
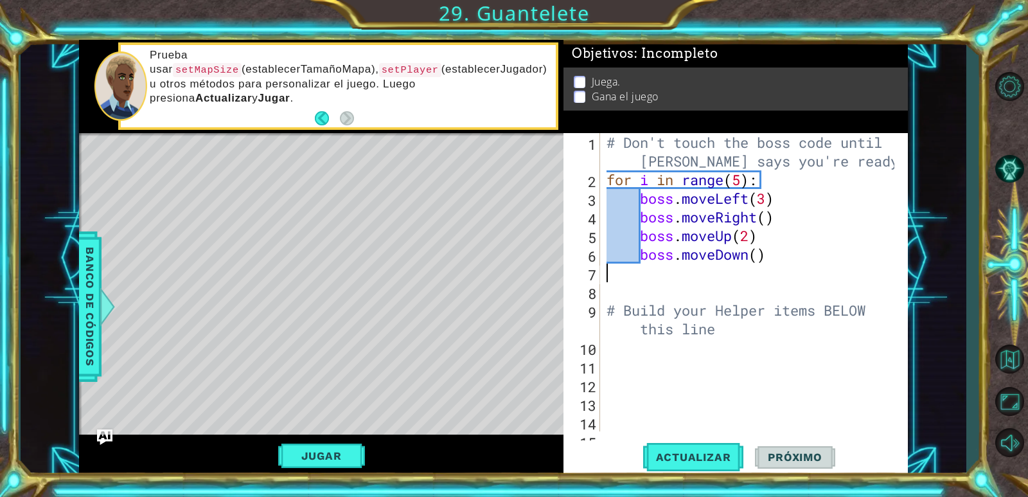
scroll to position [0, 0]
click at [721, 349] on div "# Don't touch the boss code until [PERSON_NAME] says you're ready! for i in ran…" at bounding box center [752, 310] width 297 height 354
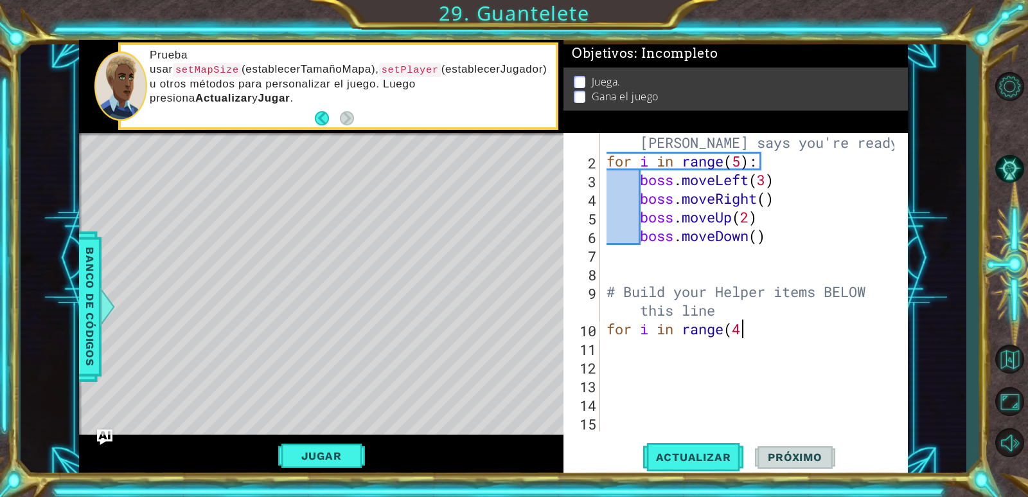
scroll to position [0, 6]
type textarea "for i in range(4):"
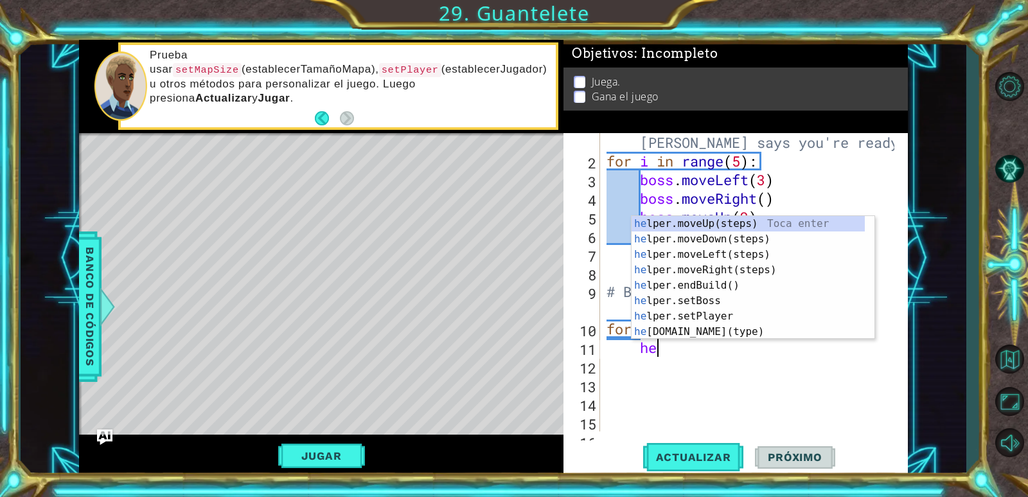
type textarea "hel"
click at [748, 271] on div "hel per.moveUp(steps) Toca enter hel per.moveDown(steps) Toca enter hel per.mov…" at bounding box center [747, 293] width 233 height 154
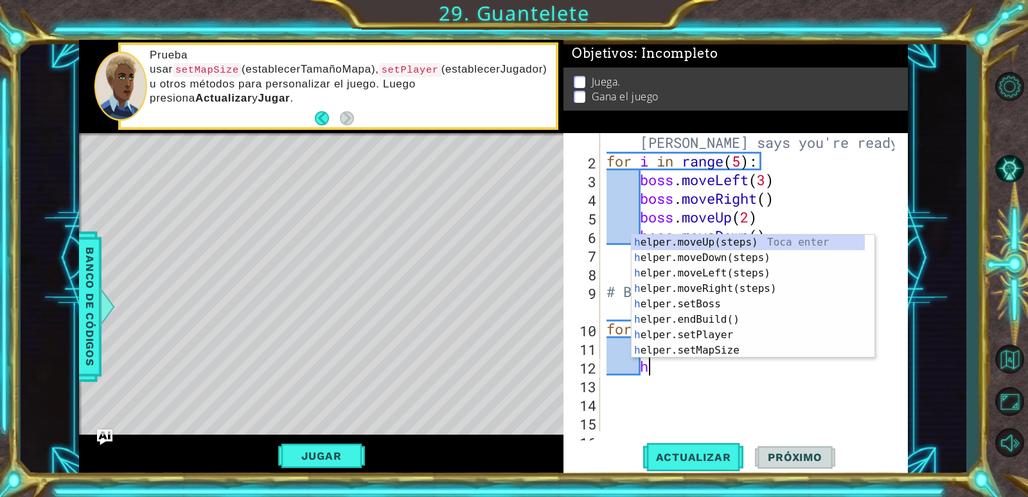
scroll to position [0, 1]
click at [732, 348] on div "he lper.moveUp(steps) Toca enter he lper.moveDown(steps) Toca enter he lper.mov…" at bounding box center [747, 311] width 233 height 154
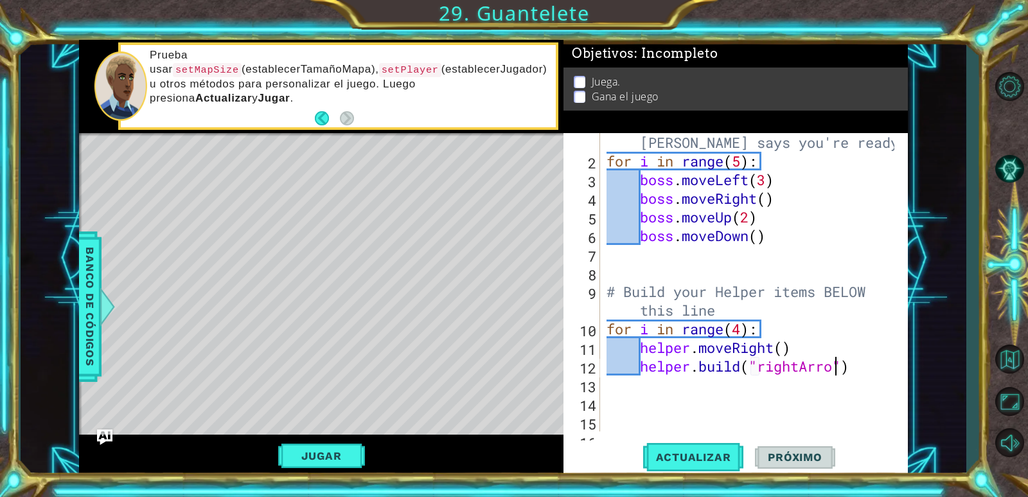
scroll to position [0, 10]
type textarea "[DOMAIN_NAME]("rightArrow")"
click at [872, 369] on div "# Don't touch the boss code until [PERSON_NAME] says you're ready! for i in ran…" at bounding box center [752, 291] width 297 height 354
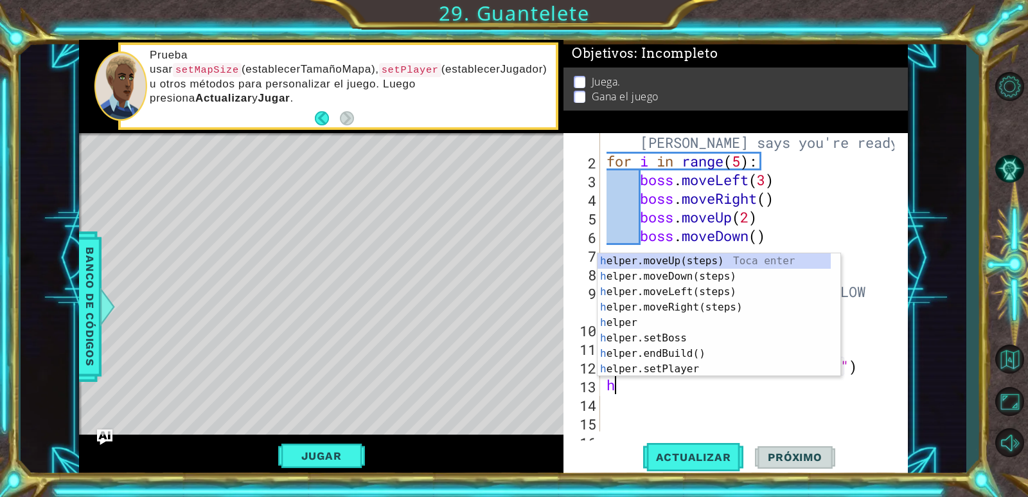
type textarea "he"
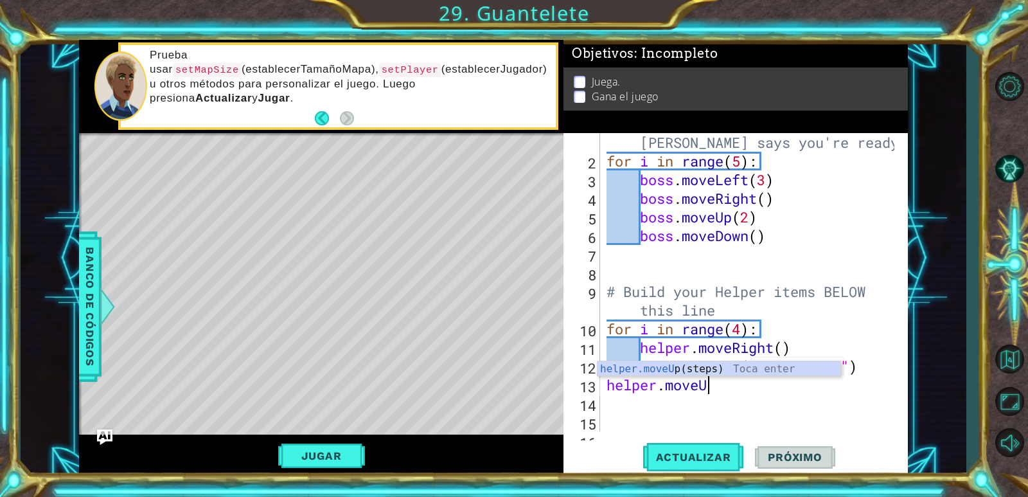
type textarea "helper.move"
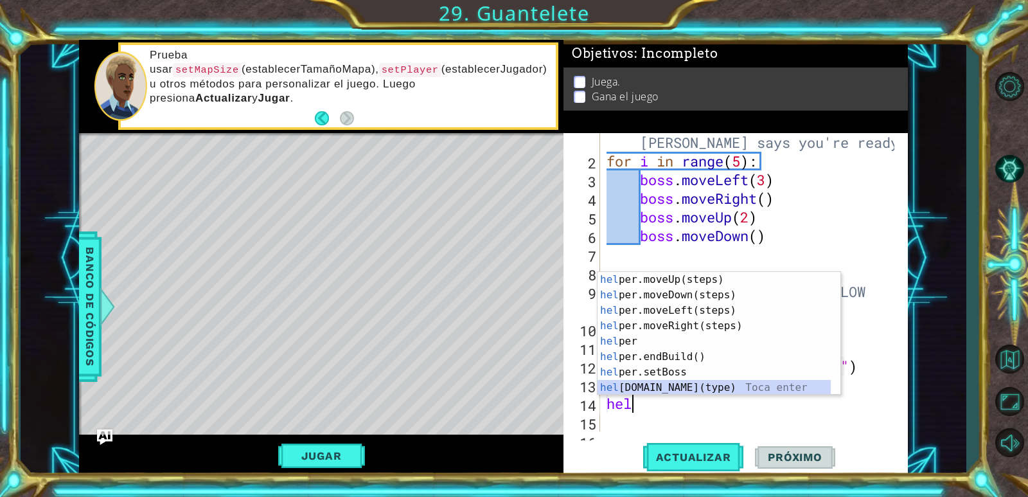
click at [786, 386] on div "hel per.moveUp(steps) Toca enter hel per.moveDown(steps) Toca enter hel per.mov…" at bounding box center [713, 349] width 233 height 154
type textarea "[DOMAIN_NAME]("wall")"
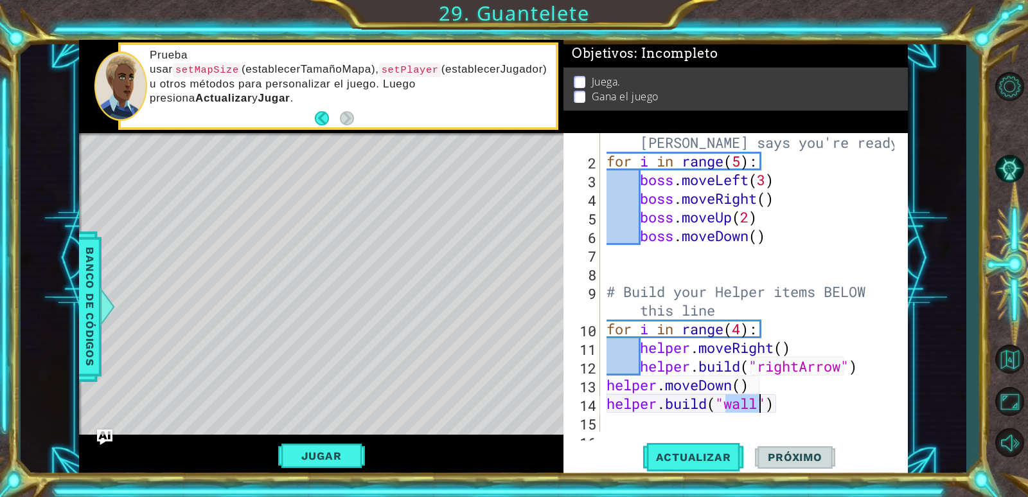
click at [791, 403] on div "# Don't touch the boss code until [PERSON_NAME] says you're ready! for i in ran…" at bounding box center [752, 291] width 297 height 354
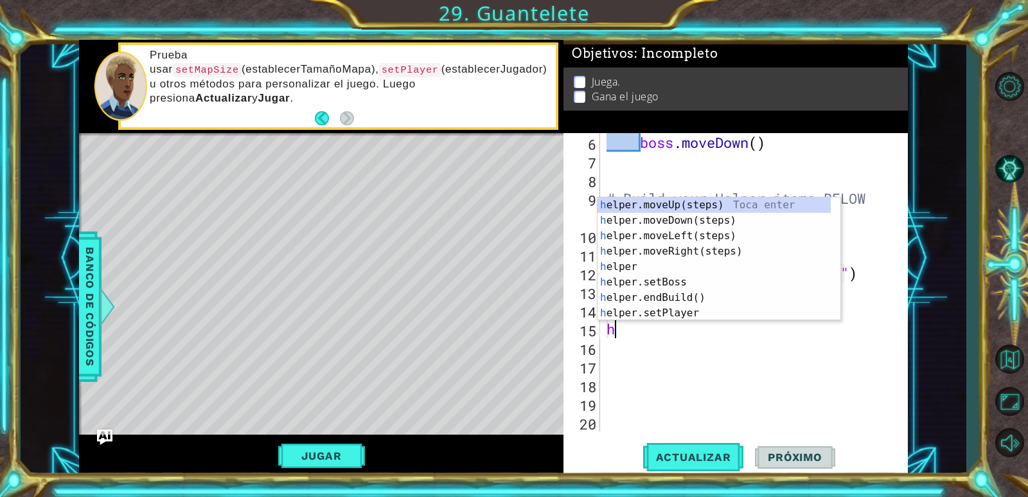
type textarea "he"
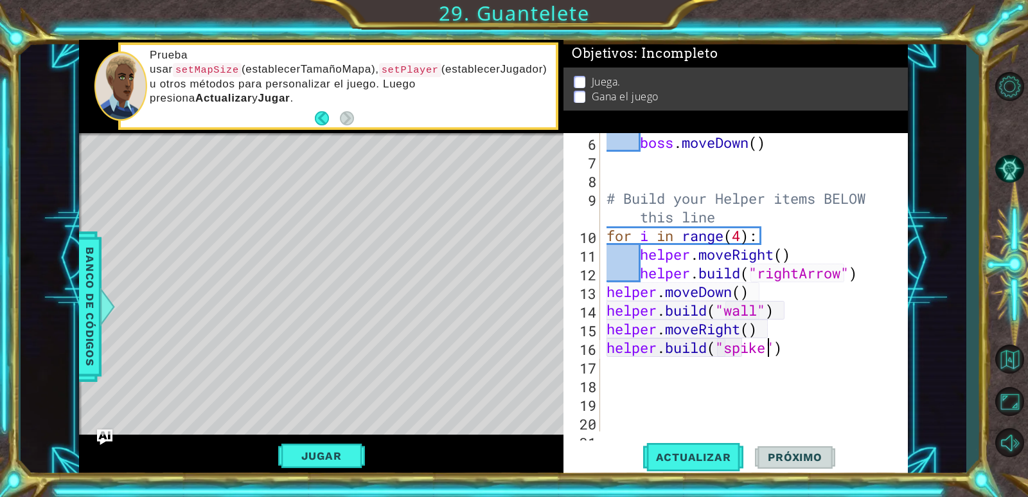
scroll to position [0, 8]
click at [725, 464] on button "Actualizar" at bounding box center [693, 457] width 101 height 35
click at [343, 451] on button "Jugar" at bounding box center [321, 455] width 87 height 24
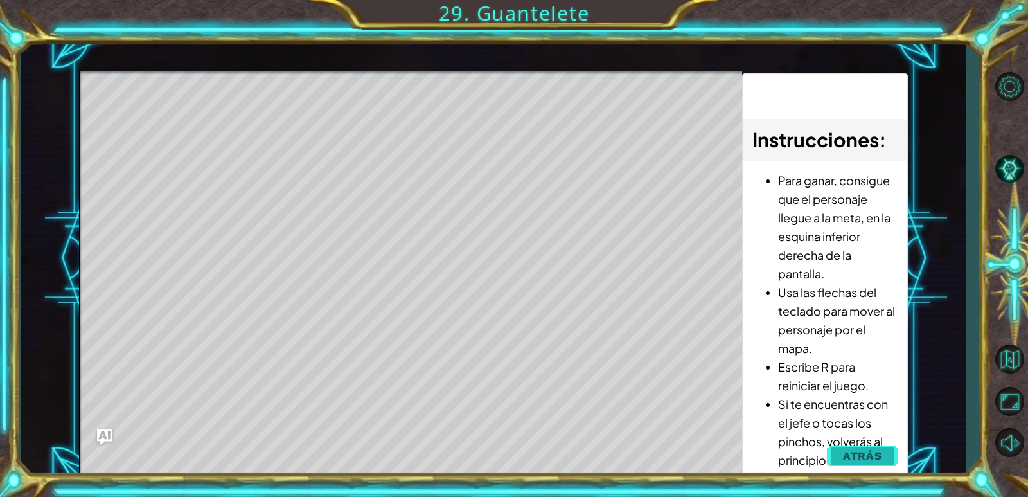
click at [856, 452] on span "Atrás" at bounding box center [862, 455] width 39 height 13
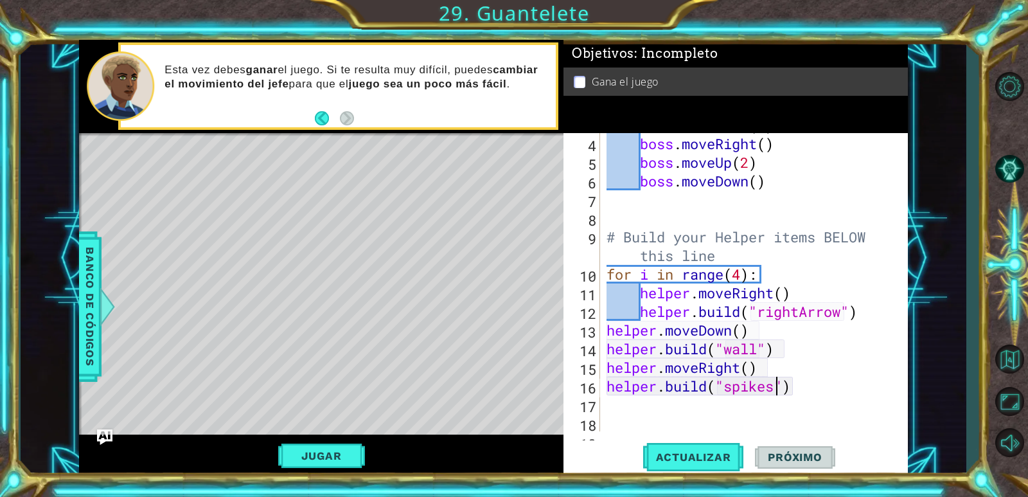
scroll to position [0, 0]
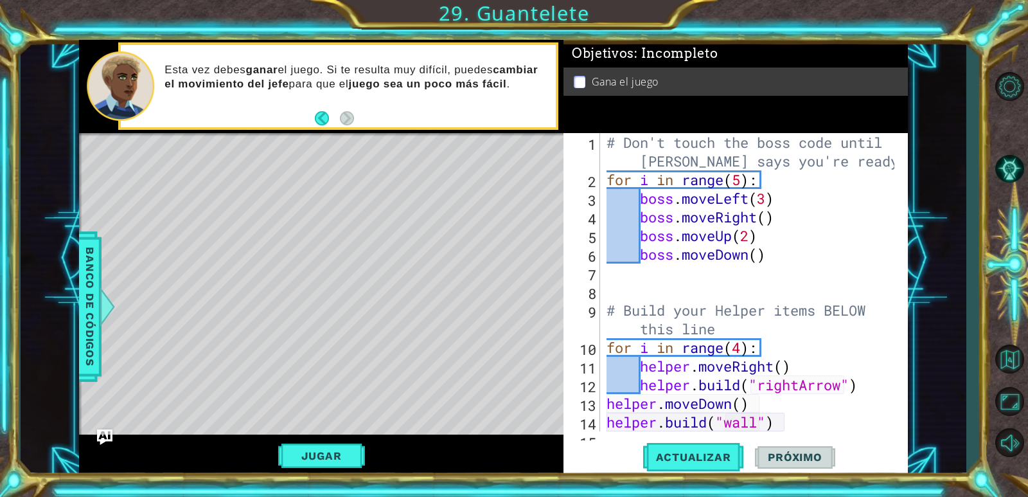
click at [605, 142] on div "# Don't touch the boss code until [PERSON_NAME] says you're ready! for i in ran…" at bounding box center [752, 310] width 297 height 354
type textarea "# Don't touch the boss code until [PERSON_NAME] says you're ready!"
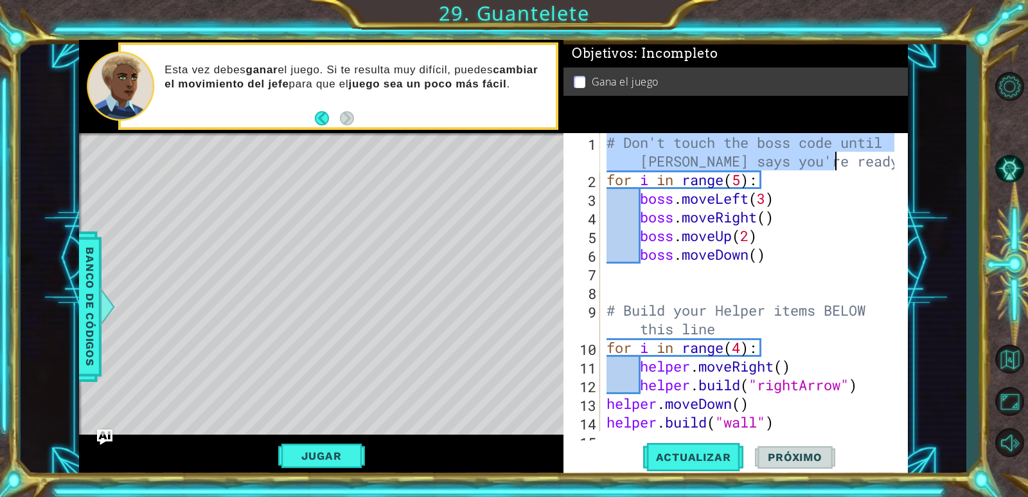
drag, startPoint x: 605, startPoint y: 142, endPoint x: 838, endPoint y: 164, distance: 234.2
click at [838, 164] on div "# Don't touch the boss code until [PERSON_NAME] says you're ready! for i in ran…" at bounding box center [752, 310] width 297 height 354
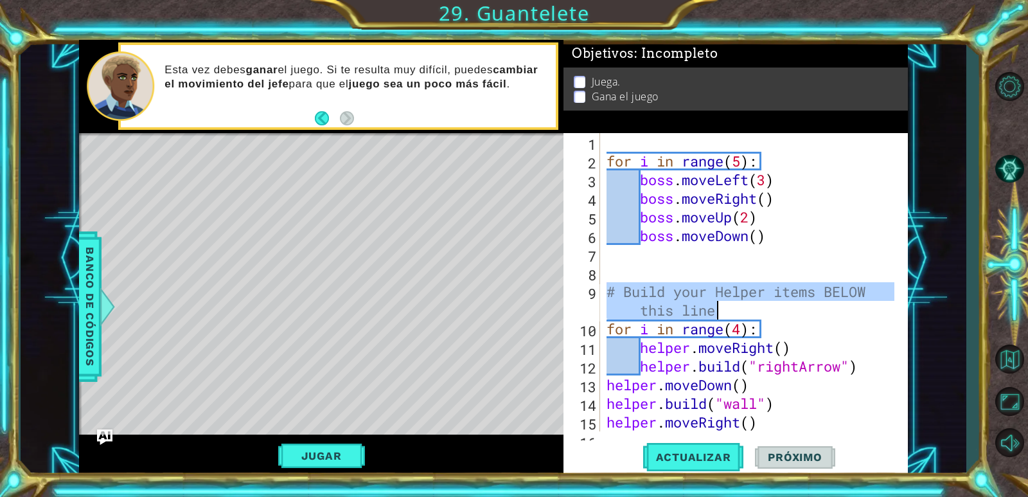
drag, startPoint x: 603, startPoint y: 286, endPoint x: 729, endPoint y: 301, distance: 126.8
click at [729, 301] on div "for i in range ( 5 ) : boss . moveLeft ( 3 ) boss . moveRight ( ) boss . moveUp…" at bounding box center [749, 282] width 290 height 298
type textarea "# Build your Helper items BELOW this line"
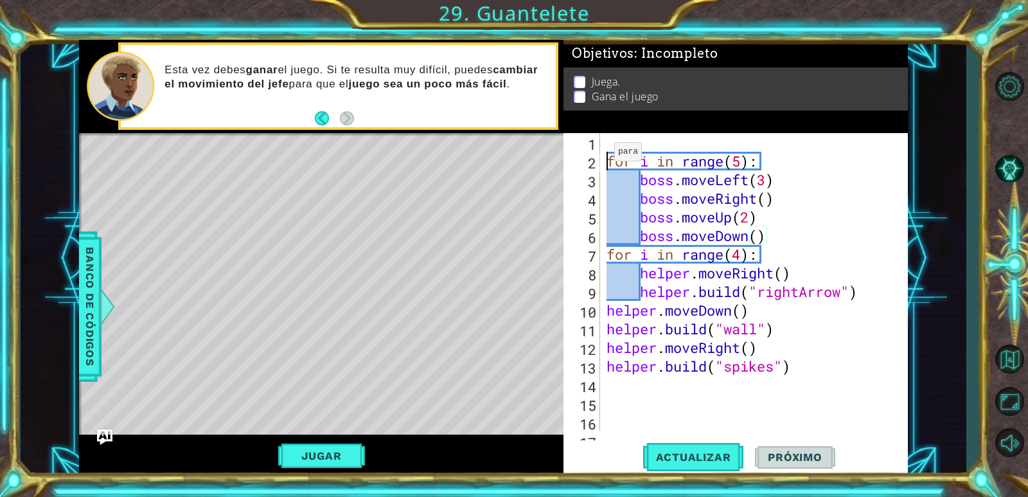
click at [604, 155] on div "for i in range ( 5 ) : boss . moveLeft ( 3 ) boss . moveRight ( ) boss . moveUp…" at bounding box center [749, 282] width 290 height 298
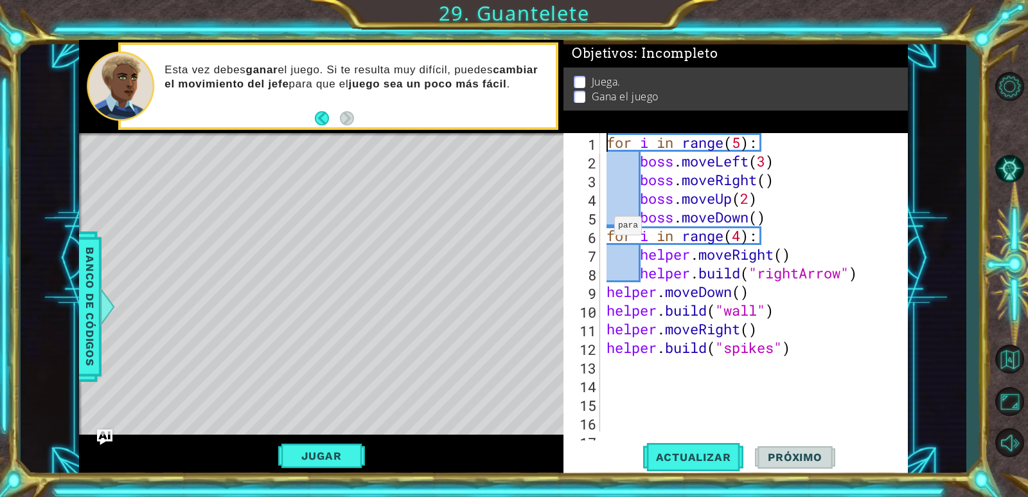
click at [602, 227] on div "for i in range(5): 1 2 3 4 5 6 7 8 9 10 11 12 13 14 15 16 17 for i in range ( 5…" at bounding box center [733, 282] width 340 height 298
click at [604, 233] on div "for i in range ( 5 ) : boss . moveLeft ( 3 ) boss . moveRight ( ) boss . moveUp…" at bounding box center [752, 300] width 297 height 335
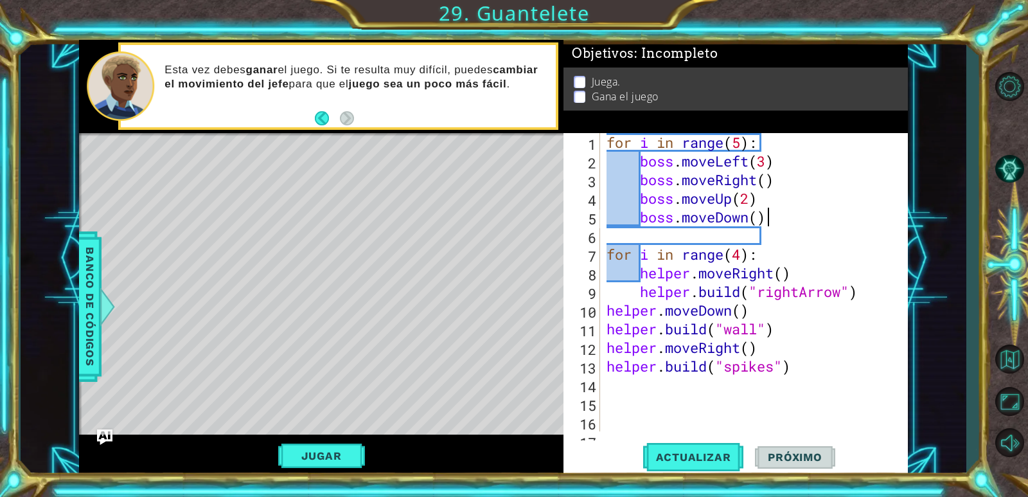
click at [816, 212] on div "for i in range ( 5 ) : boss . moveLeft ( 3 ) boss . moveRight ( ) boss . moveUp…" at bounding box center [752, 300] width 297 height 335
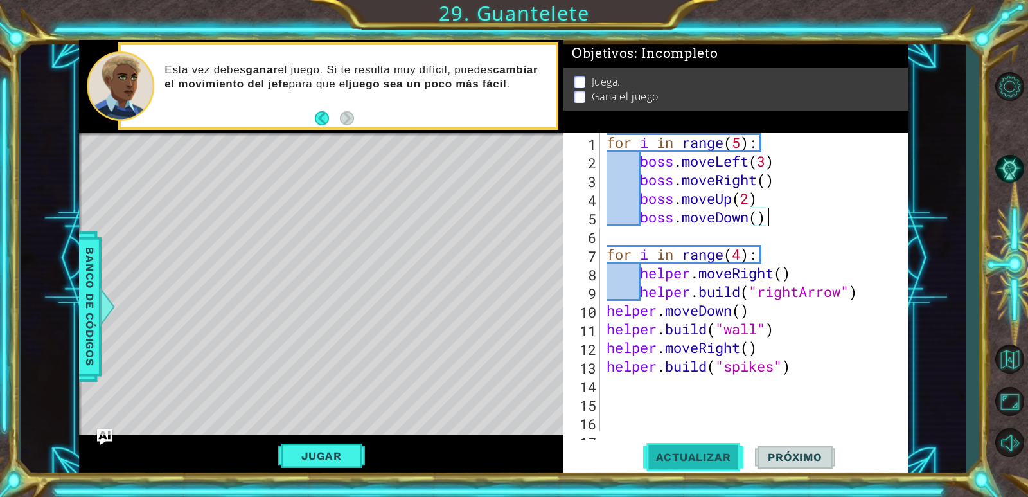
click at [707, 457] on span "Actualizar" at bounding box center [693, 456] width 101 height 13
click at [622, 278] on div "for i in range ( 5 ) : boss . moveLeft ( 3 ) boss . moveRight ( ) boss . moveUp…" at bounding box center [752, 300] width 297 height 335
click at [806, 217] on div "for i in range ( 5 ) : boss . moveLeft ( 3 ) boss . moveRight ( ) boss . moveUp…" at bounding box center [752, 300] width 297 height 335
type textarea "boss.moveDown()"
click at [880, 212] on div "for i in range ( 5 ) : boss . moveLeft ( 3 ) boss . moveRight ( ) boss . moveUp…" at bounding box center [752, 300] width 297 height 335
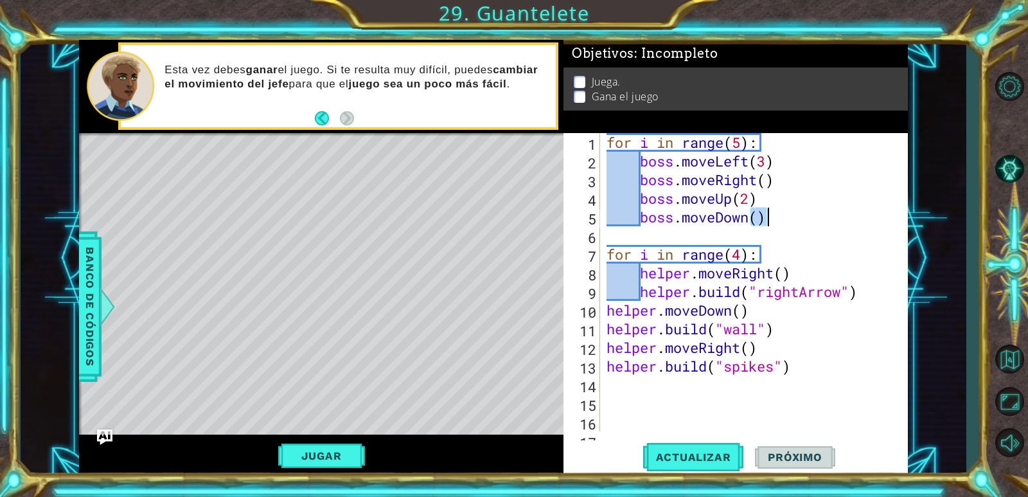
drag, startPoint x: 880, startPoint y: 212, endPoint x: 887, endPoint y: 212, distance: 7.1
click at [884, 212] on div "for i in range ( 5 ) : boss . moveLeft ( 3 ) boss . moveRight ( ) boss . moveUp…" at bounding box center [752, 300] width 297 height 335
click at [888, 218] on div "for i in range ( 5 ) : boss . moveLeft ( 3 ) boss . moveRight ( ) boss . moveUp…" at bounding box center [749, 282] width 290 height 298
click at [312, 450] on button "Jugar" at bounding box center [321, 455] width 87 height 24
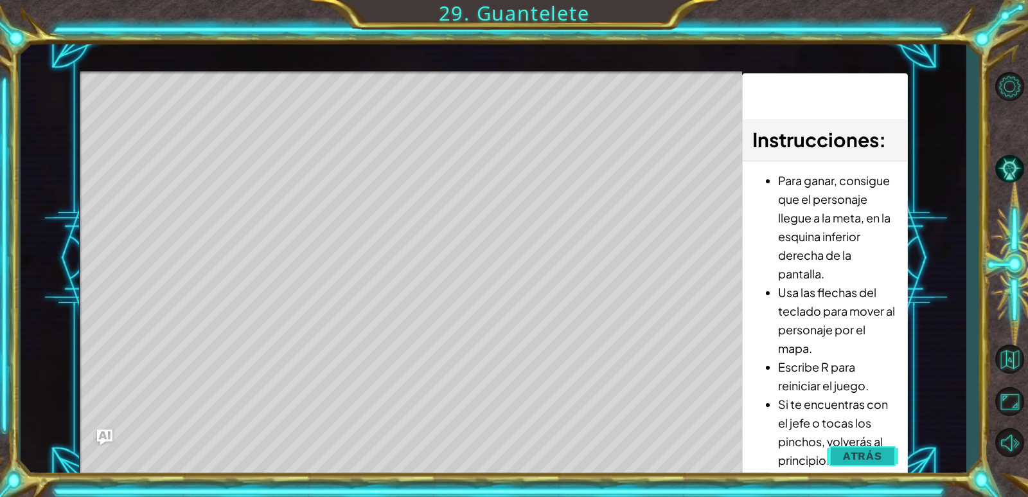
click at [857, 451] on span "Atrás" at bounding box center [862, 455] width 39 height 13
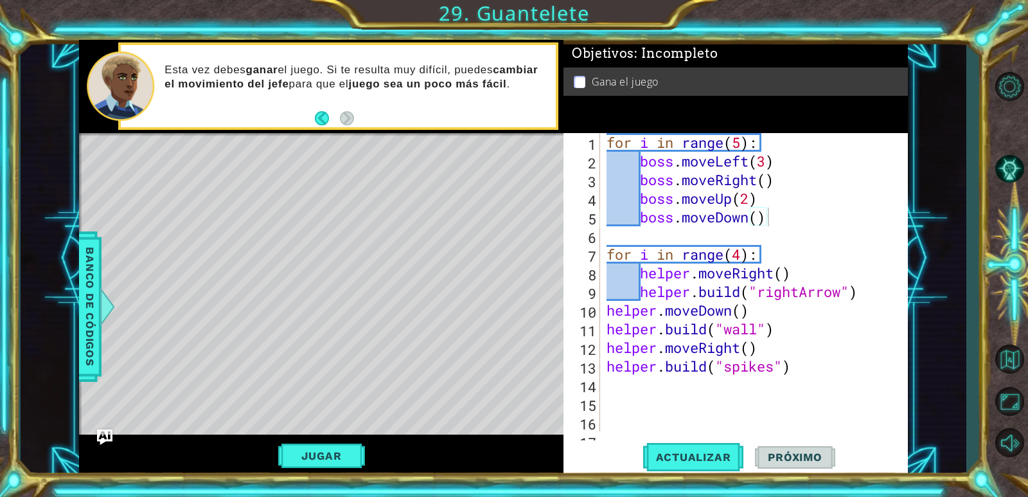
click at [821, 461] on span "Próximo" at bounding box center [795, 456] width 80 height 13
click at [625, 380] on div "for i in range ( 5 ) : boss . moveLeft ( 3 ) boss . moveRight ( ) boss . moveUp…" at bounding box center [752, 300] width 297 height 335
click at [686, 458] on span "Actualizar" at bounding box center [693, 456] width 101 height 13
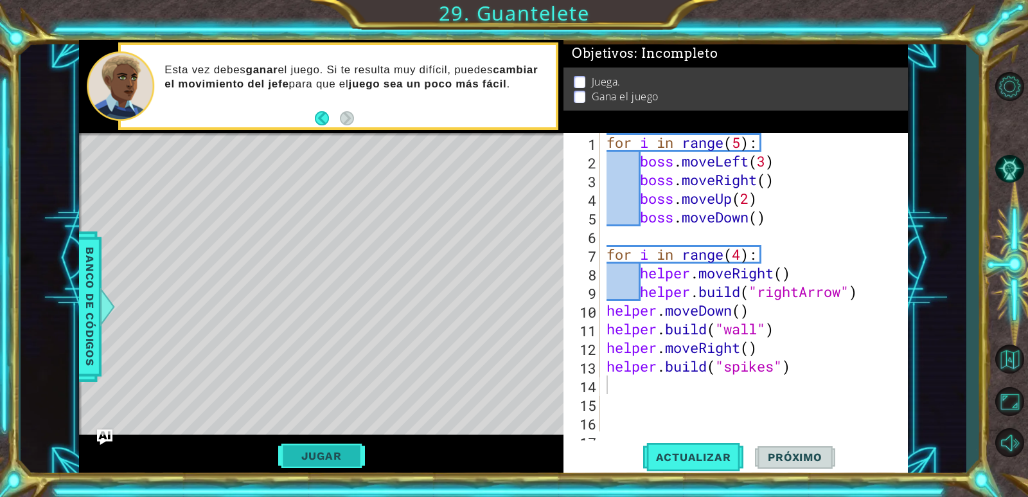
click at [361, 459] on button "Jugar" at bounding box center [321, 455] width 87 height 24
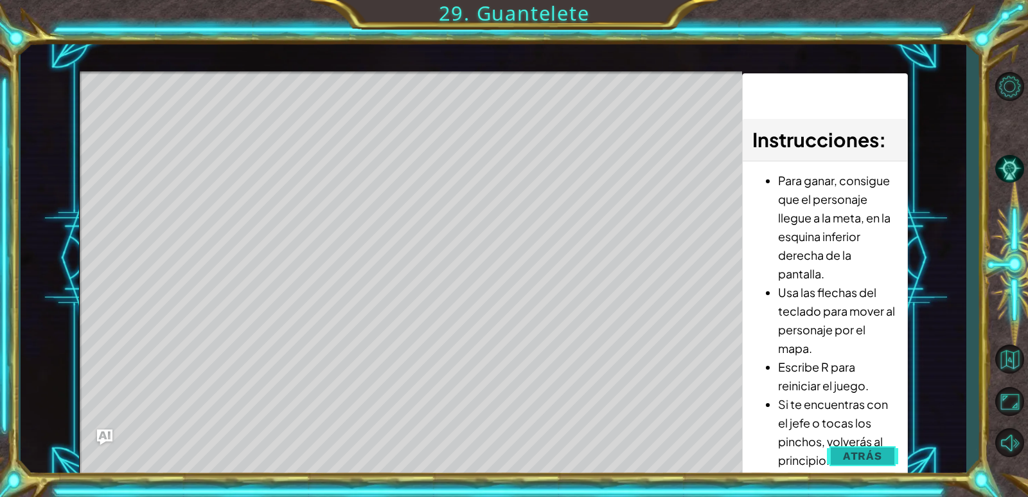
click at [865, 453] on span "Atrás" at bounding box center [862, 455] width 39 height 13
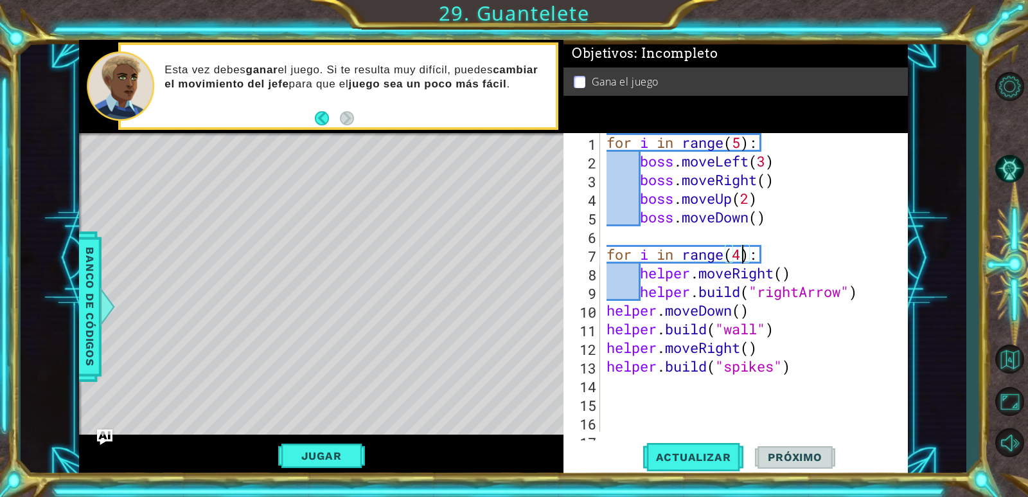
click at [741, 252] on div "for i in range ( 5 ) : boss . moveLeft ( 3 ) boss . moveRight ( ) boss . moveUp…" at bounding box center [752, 300] width 297 height 335
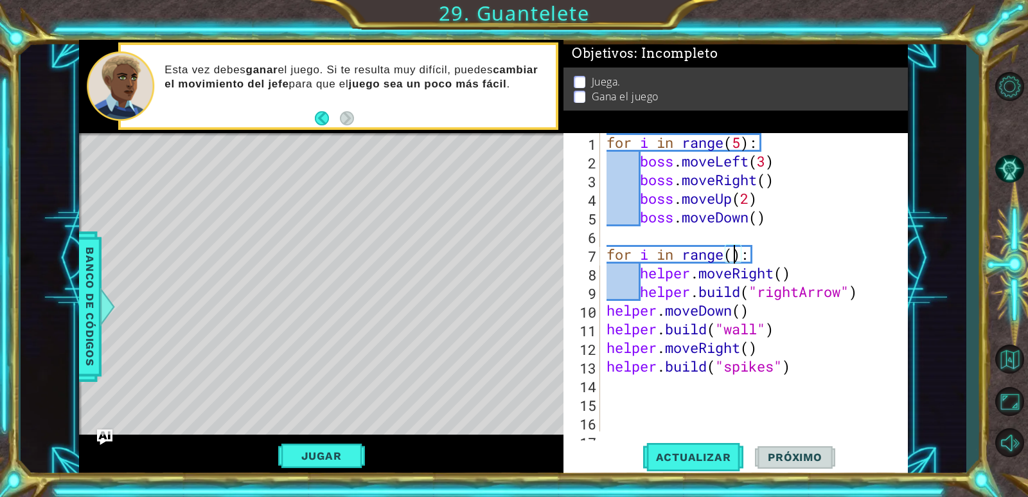
scroll to position [0, 6]
click at [742, 140] on div "for i in range ( 5 ) : boss . moveLeft ( 3 ) boss . moveRight ( ) boss . moveUp…" at bounding box center [752, 300] width 297 height 335
click at [768, 161] on div "for i in range ( 5 ) : boss . moveLeft ( 3 ) boss . moveRight ( ) boss . moveUp…" at bounding box center [752, 300] width 297 height 335
click at [782, 157] on div "for i in range ( 5 ) : boss . moveLeft ( 3 ) boss . moveRight ( ) boss . moveUp…" at bounding box center [752, 300] width 297 height 335
click at [689, 457] on span "Actualizar" at bounding box center [693, 456] width 101 height 13
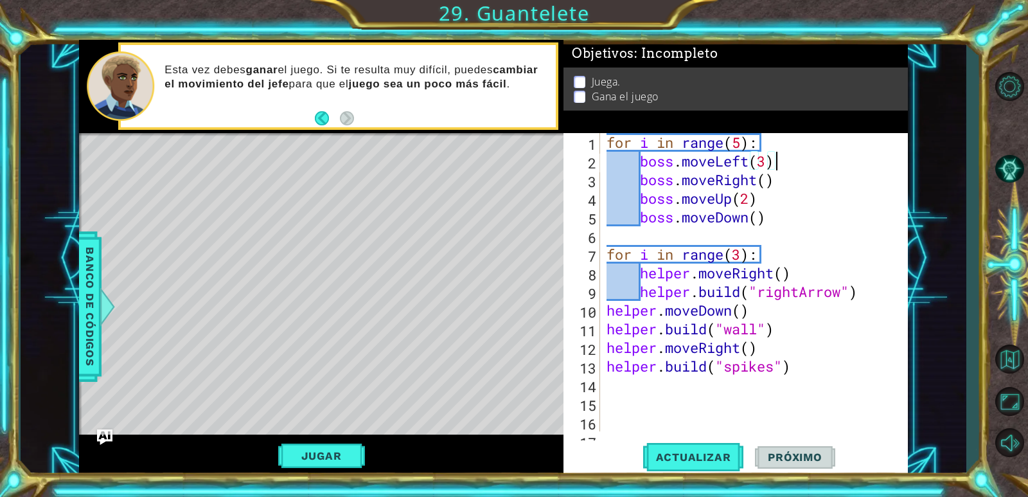
click at [766, 163] on div "for i in range ( 5 ) : boss . moveLeft ( 3 ) boss . moveRight ( ) boss . moveUp…" at bounding box center [752, 300] width 297 height 335
click at [743, 256] on div "for i in range ( 5 ) : boss . moveLeft ( 3 ) boss . moveRight ( ) boss . moveUp…" at bounding box center [752, 300] width 297 height 335
click at [699, 459] on span "Actualizar" at bounding box center [693, 456] width 101 height 13
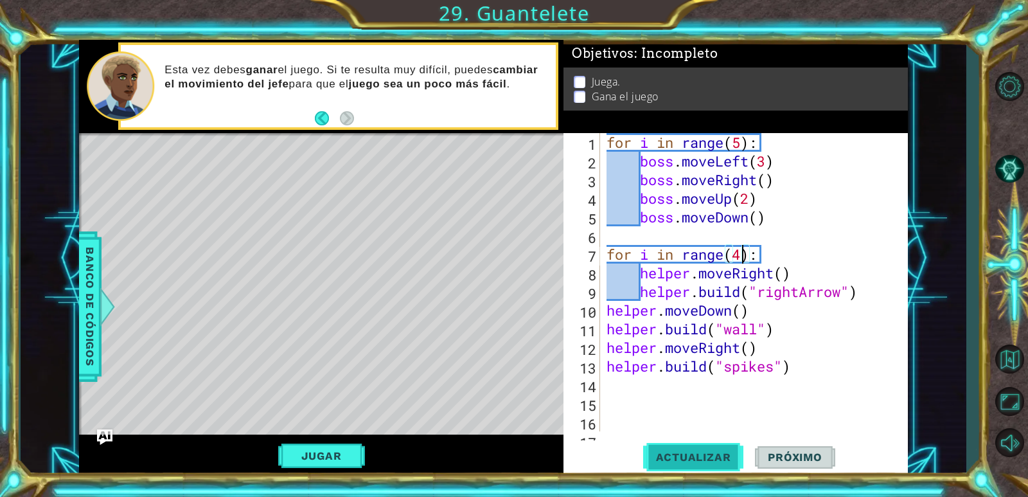
click at [716, 455] on span "Actualizar" at bounding box center [693, 456] width 101 height 13
click at [766, 159] on div "for i in range ( 5 ) : boss . moveLeft ( 3 ) boss . moveRight ( ) boss . moveUp…" at bounding box center [752, 300] width 297 height 335
click at [811, 159] on div "for i in range ( 5 ) : boss . moveLeft ( ) boss . moveRight ( ) boss . moveUp (…" at bounding box center [752, 300] width 297 height 335
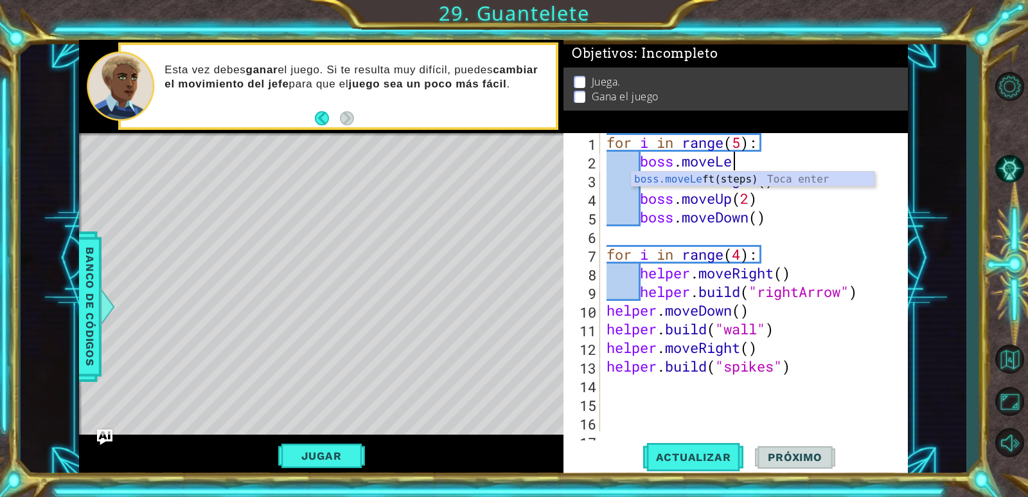
scroll to position [0, 4]
type textarea "boss.move"
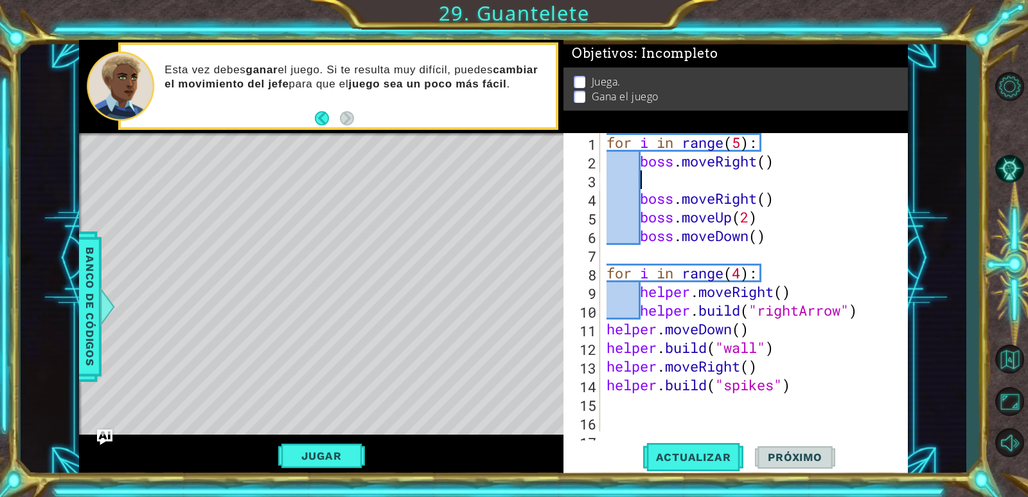
scroll to position [0, 0]
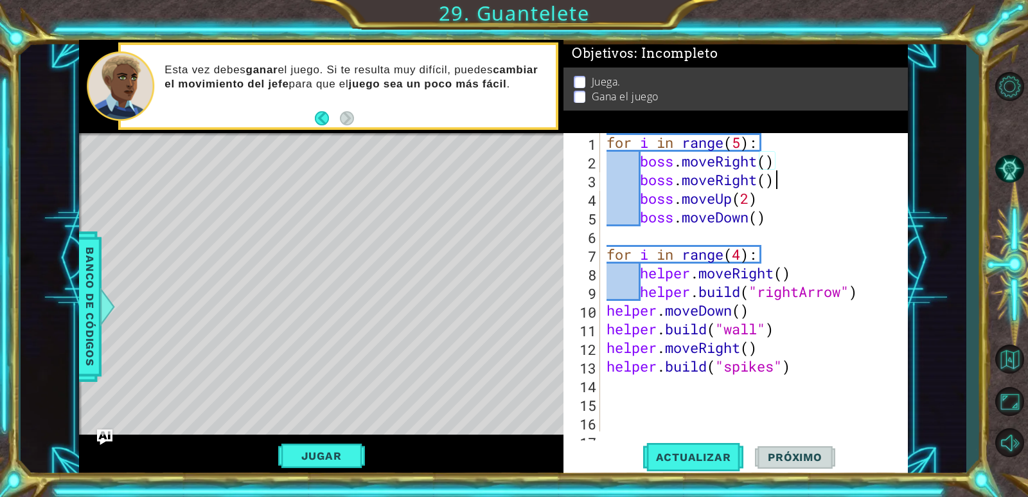
click at [809, 180] on div "for i in range ( 5 ) : boss . moveRight ( ) boss . moveRight ( ) boss . moveUp …" at bounding box center [752, 300] width 297 height 335
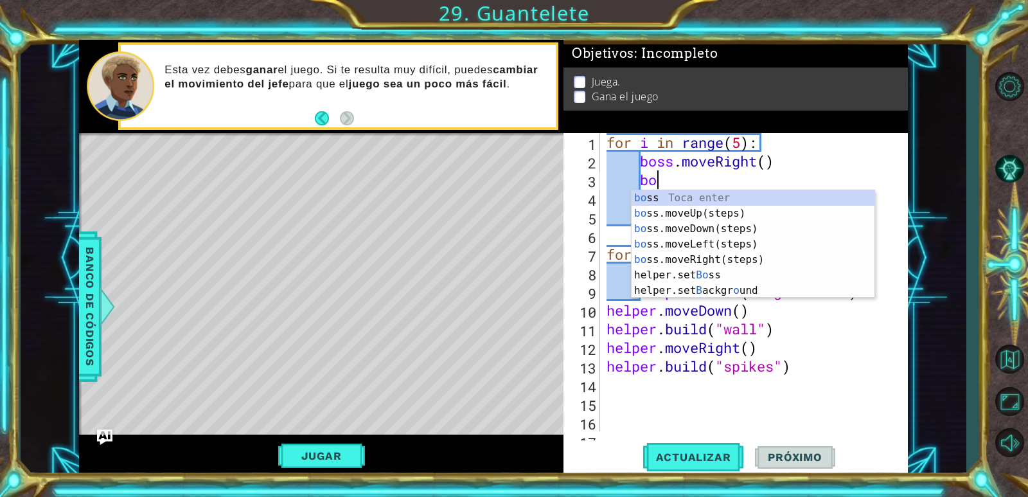
type textarea "b"
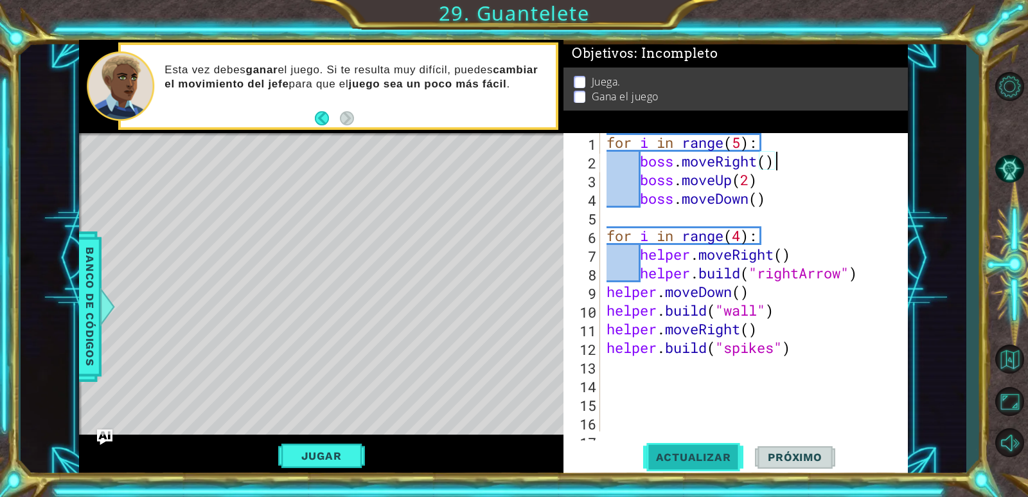
click at [719, 449] on button "Actualizar" at bounding box center [693, 457] width 101 height 35
click at [696, 463] on span "Actualizar" at bounding box center [693, 456] width 101 height 13
click at [340, 460] on button "Jugar" at bounding box center [321, 455] width 87 height 24
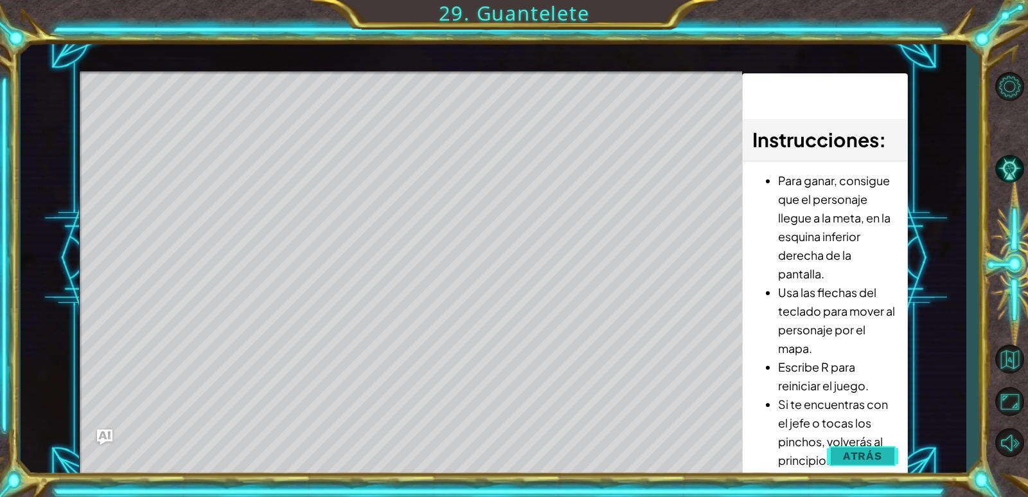
click at [857, 456] on span "Atrás" at bounding box center [862, 455] width 39 height 13
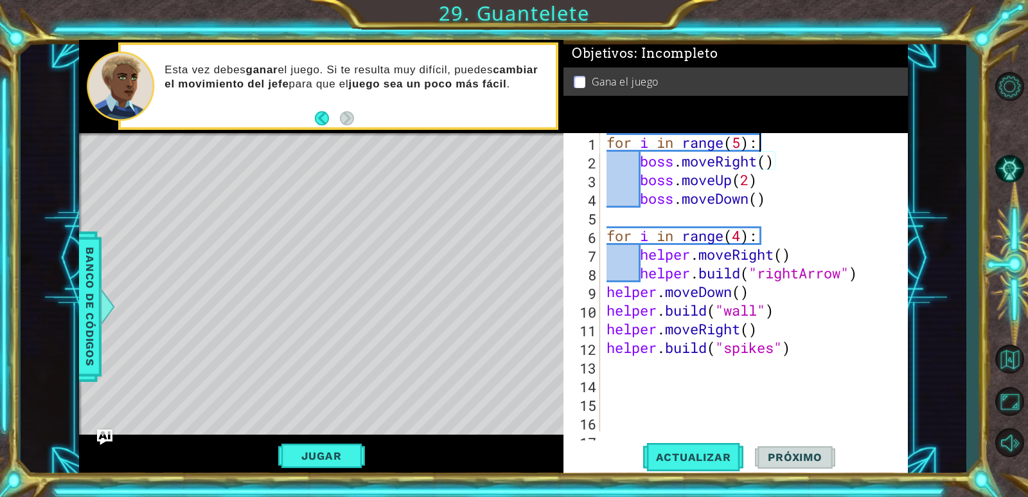
click at [762, 143] on div "for i in range ( 5 ) : boss . moveRight ( ) boss . moveUp ( 2 ) boss . moveDown…" at bounding box center [752, 300] width 297 height 335
type textarea "for i in range(5):"
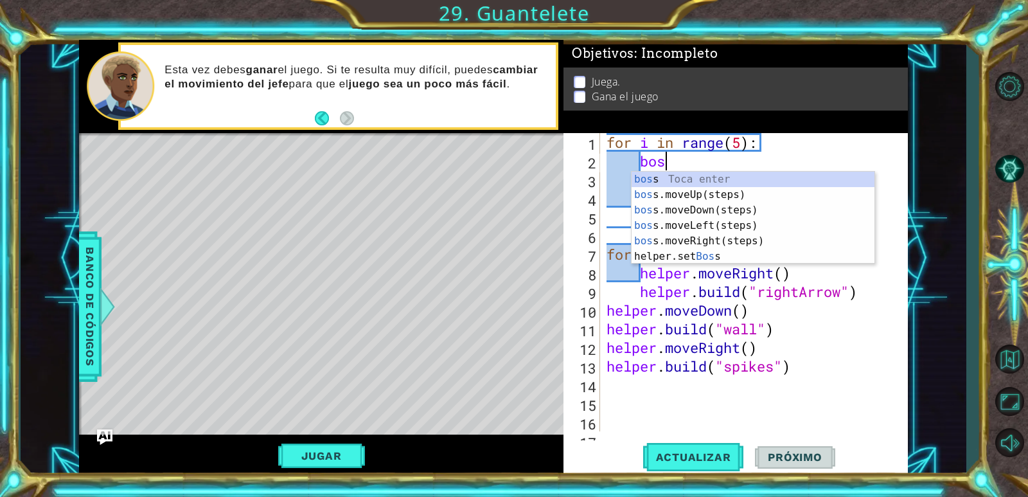
scroll to position [0, 2]
type textarea "boss"
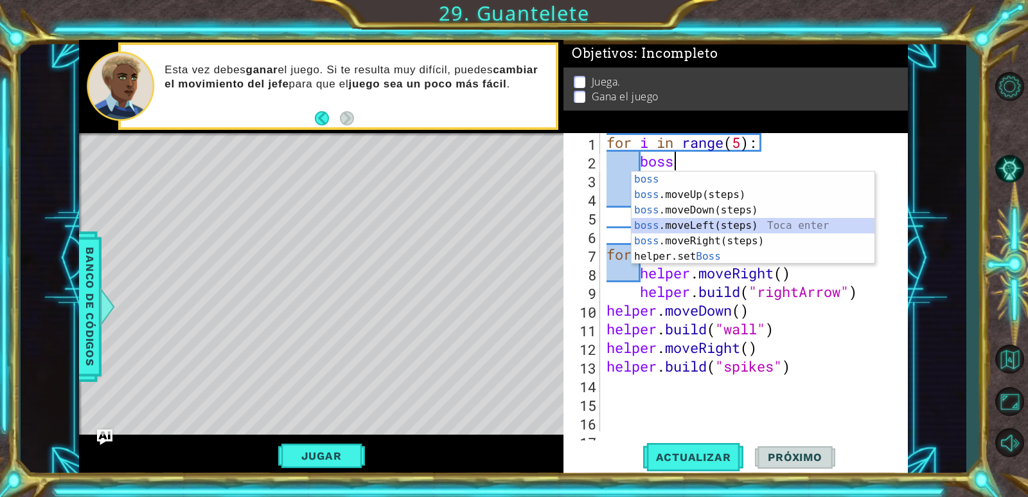
click at [725, 218] on div "boss Toca enter boss .moveUp(steps) Toca enter boss .moveDown(steps) Toca enter…" at bounding box center [752, 232] width 243 height 123
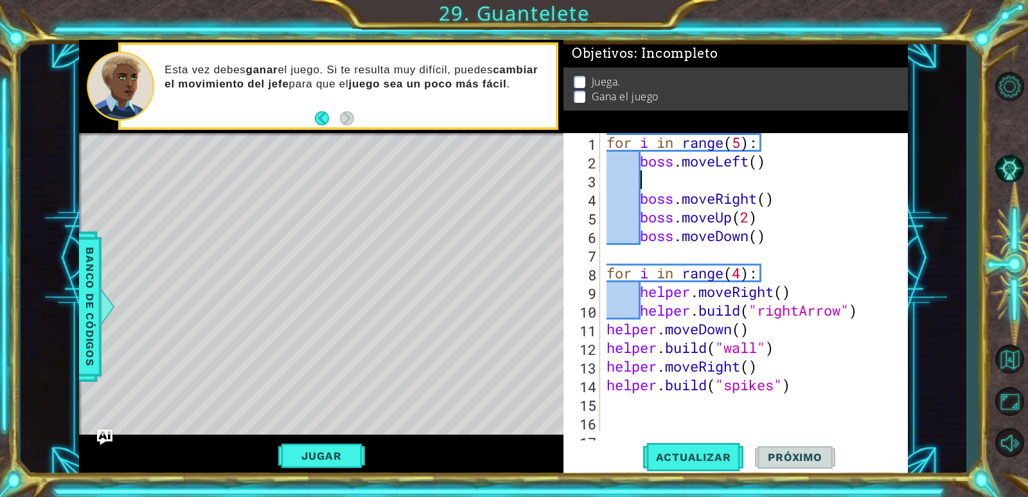
scroll to position [0, 1]
click at [757, 166] on div "for i in range ( 5 ) : boss . moveLeft ( ) boss . moveRight ( ) boss . moveUp (…" at bounding box center [752, 300] width 297 height 335
type textarea "boss.moveLeft(3)"
click at [774, 175] on div "for i in range ( 5 ) : boss . moveLeft ( 3 ) boss . moveRight ( ) boss . moveUp…" at bounding box center [752, 300] width 297 height 335
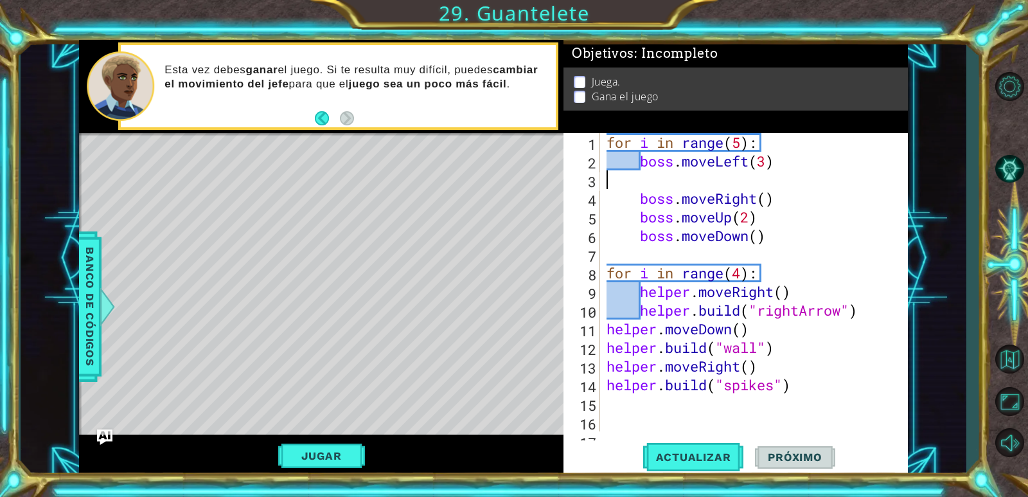
scroll to position [0, 0]
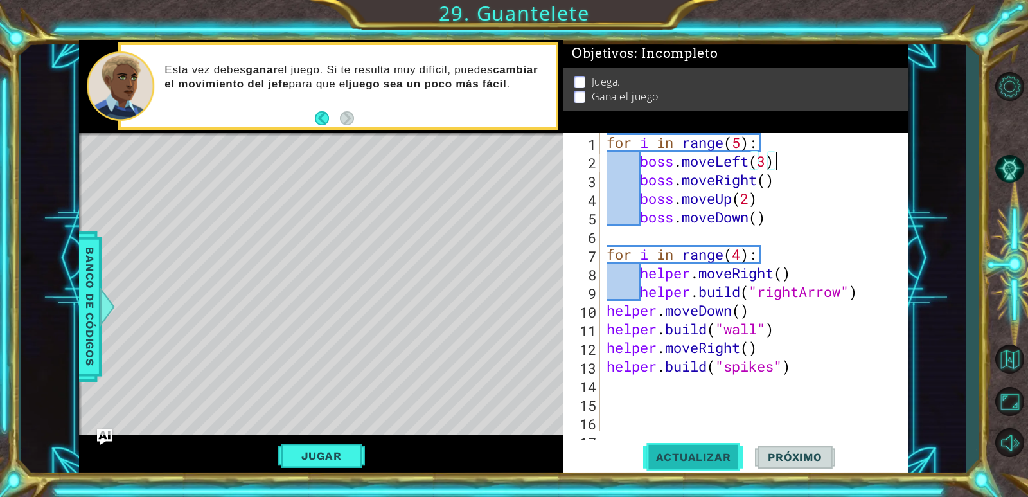
type textarea "boss.moveLeft(3)"
click at [716, 464] on button "Actualizar" at bounding box center [693, 457] width 101 height 35
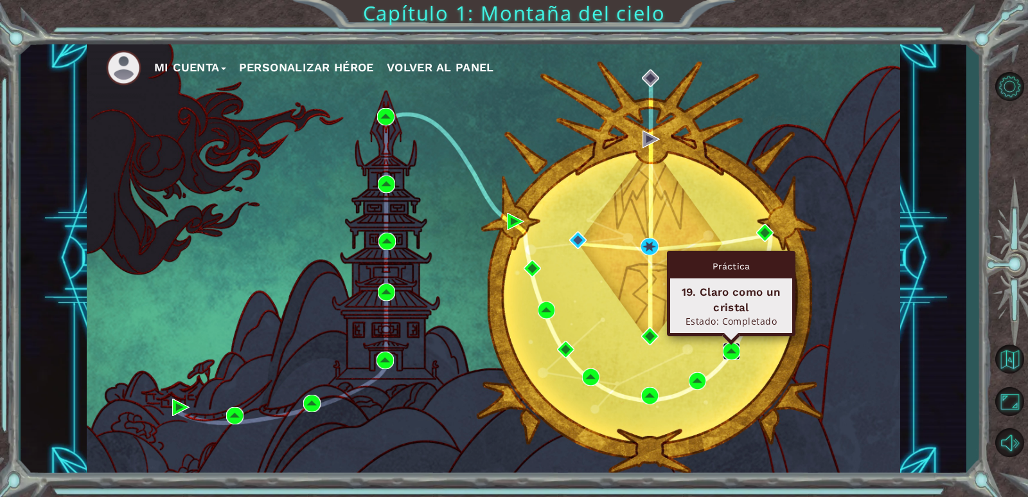
click at [729, 351] on img at bounding box center [731, 350] width 17 height 17
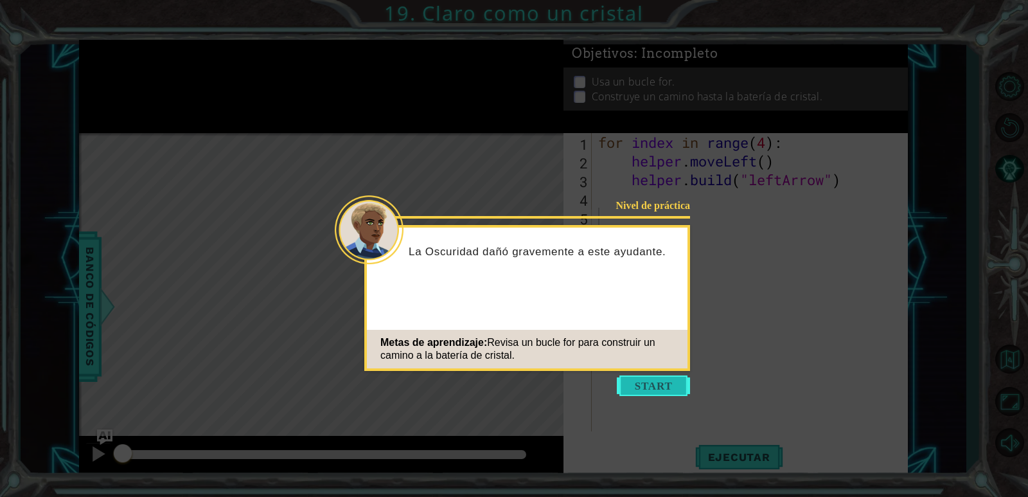
click at [641, 390] on button "Start" at bounding box center [653, 385] width 73 height 21
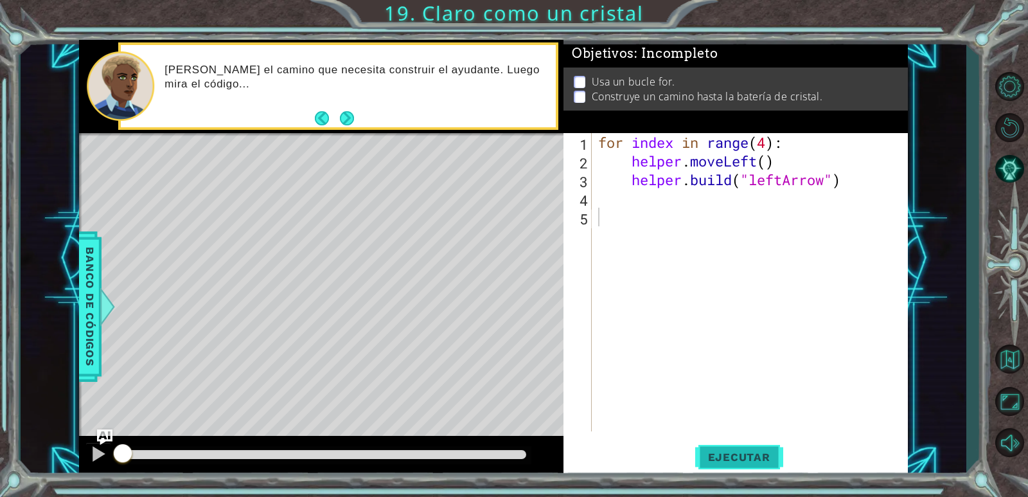
click at [739, 457] on span "Ejecutar" at bounding box center [739, 456] width 88 height 13
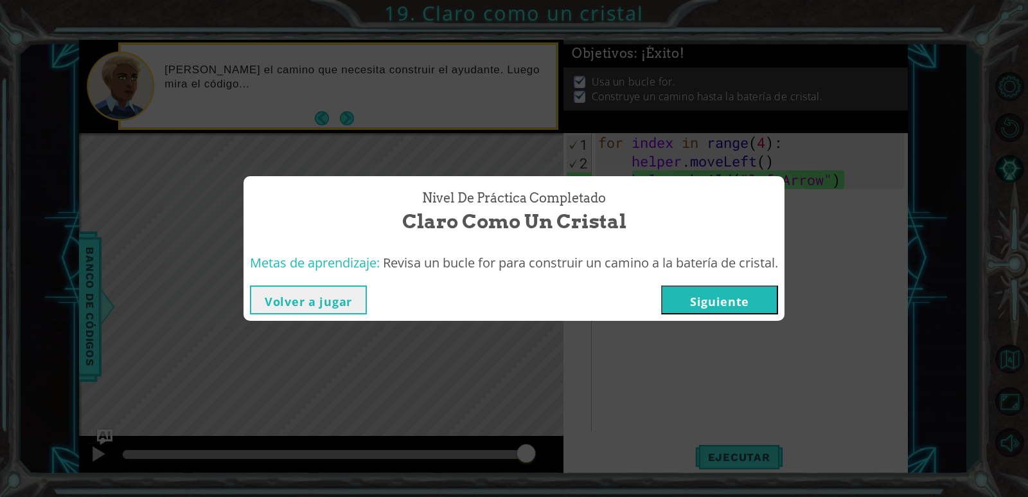
click at [713, 294] on button "Siguiente" at bounding box center [719, 299] width 117 height 29
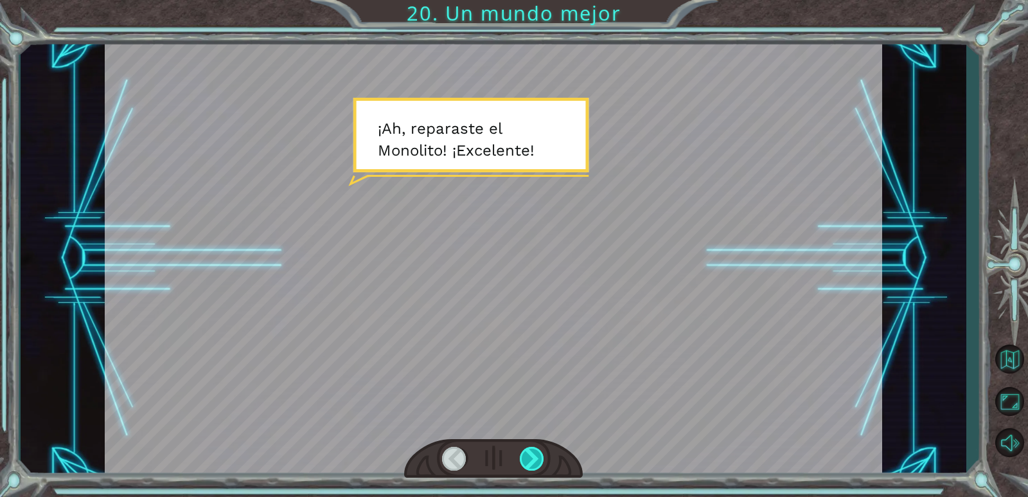
click at [533, 457] on div at bounding box center [532, 458] width 25 height 24
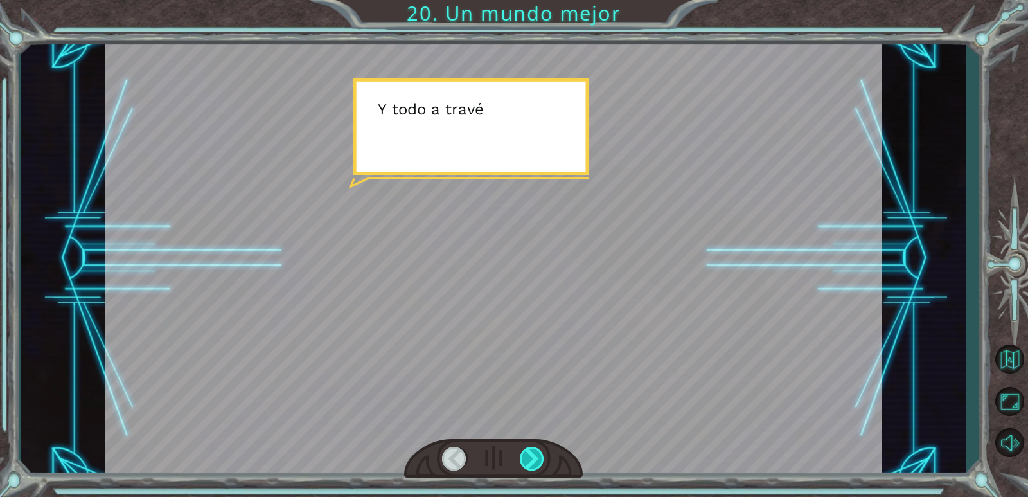
click at [533, 457] on div at bounding box center [532, 458] width 25 height 24
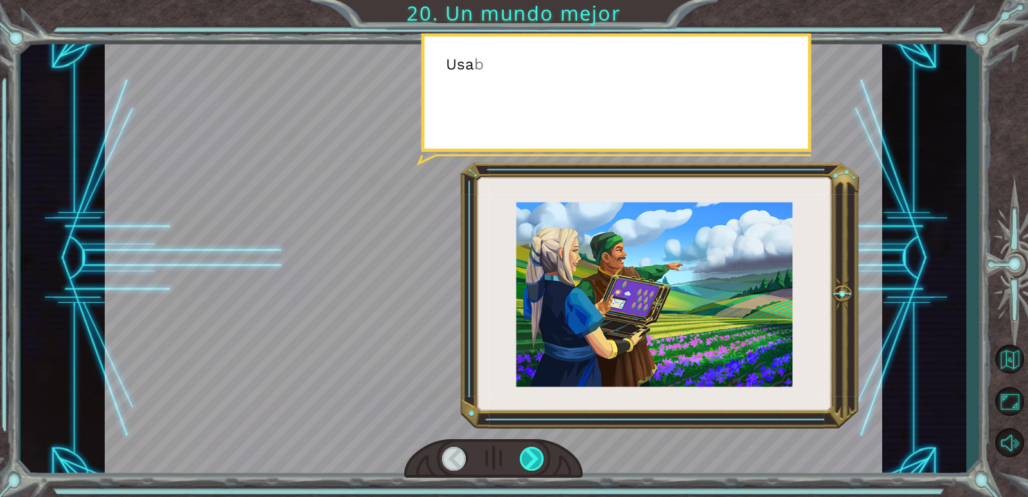
click at [533, 457] on div at bounding box center [532, 458] width 25 height 24
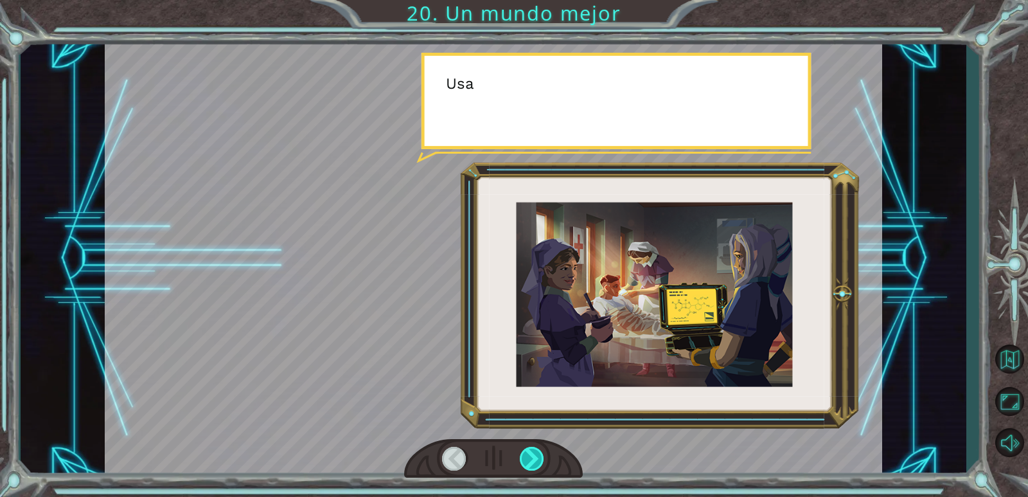
click at [533, 457] on div at bounding box center [532, 458] width 25 height 24
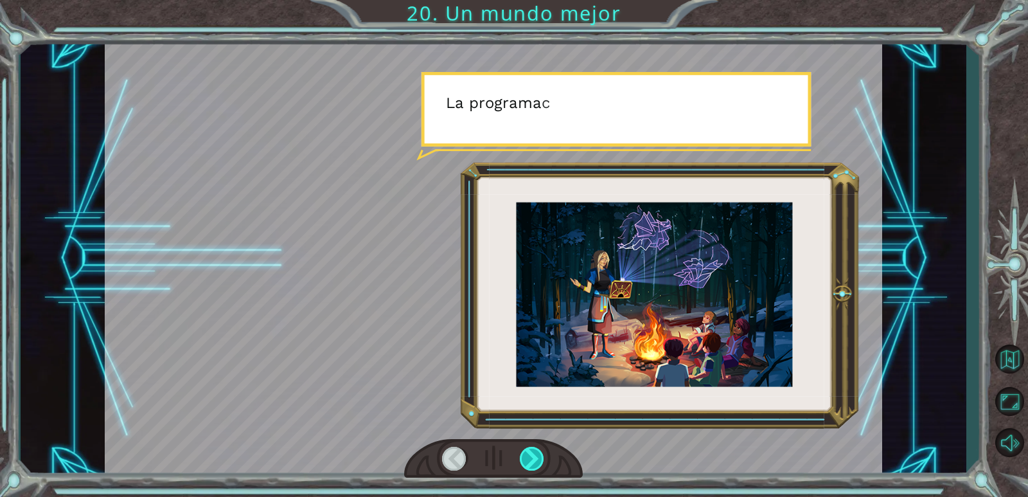
click at [533, 457] on div at bounding box center [532, 458] width 25 height 24
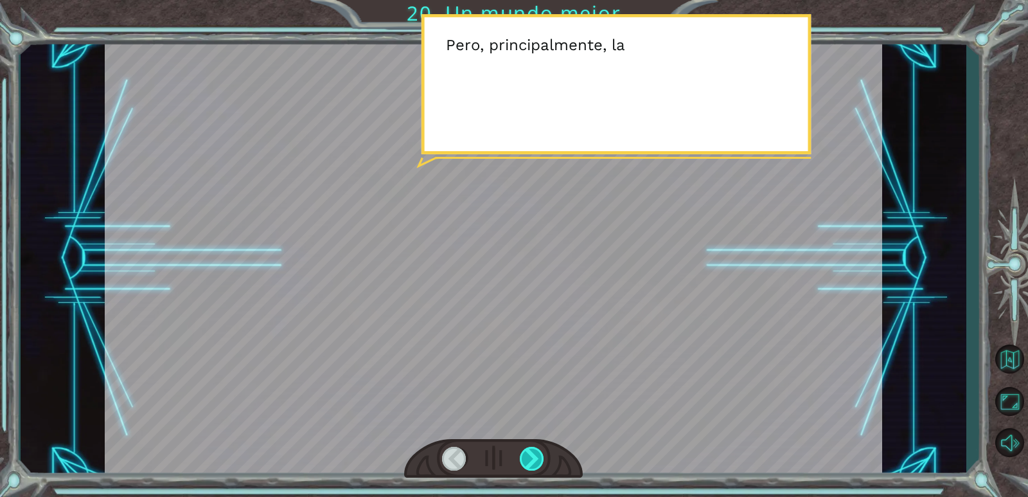
click at [533, 457] on div at bounding box center [532, 458] width 25 height 24
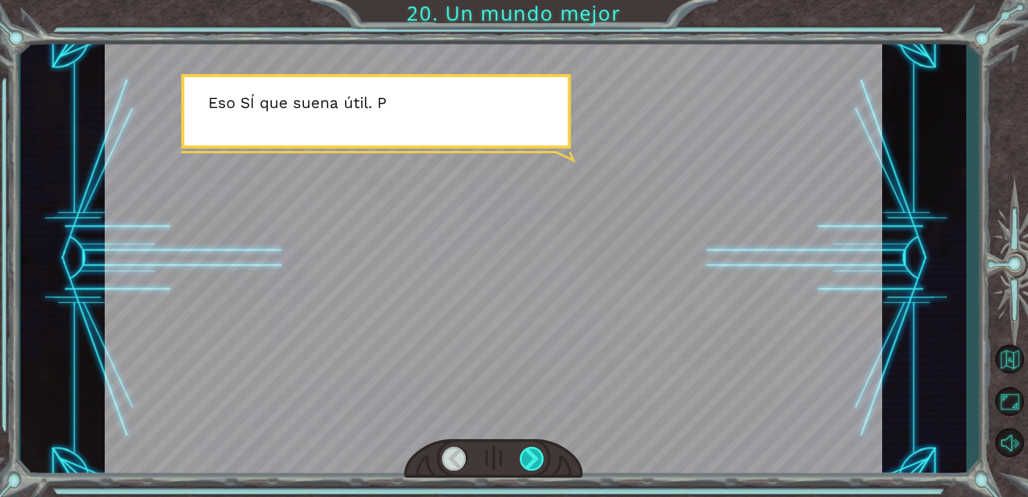
click at [533, 457] on div at bounding box center [532, 458] width 25 height 24
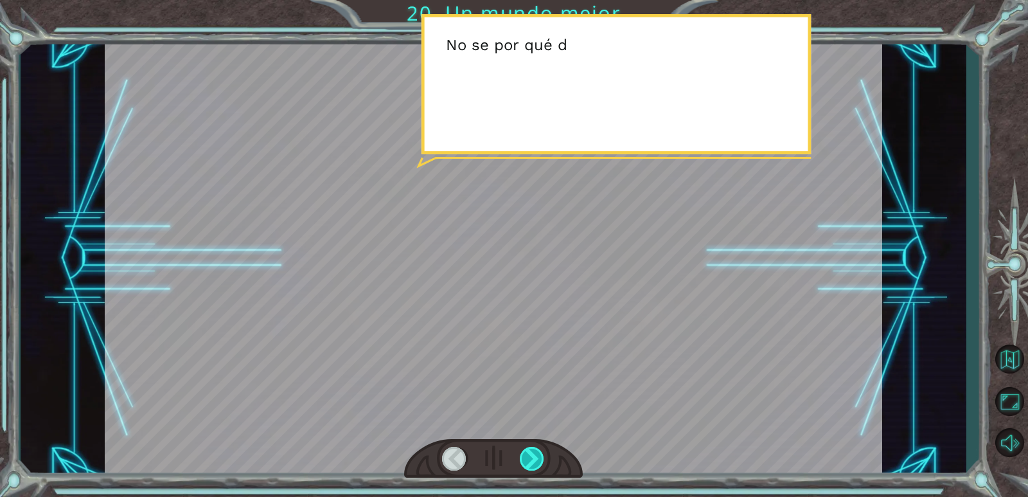
click at [534, 457] on div at bounding box center [532, 458] width 25 height 24
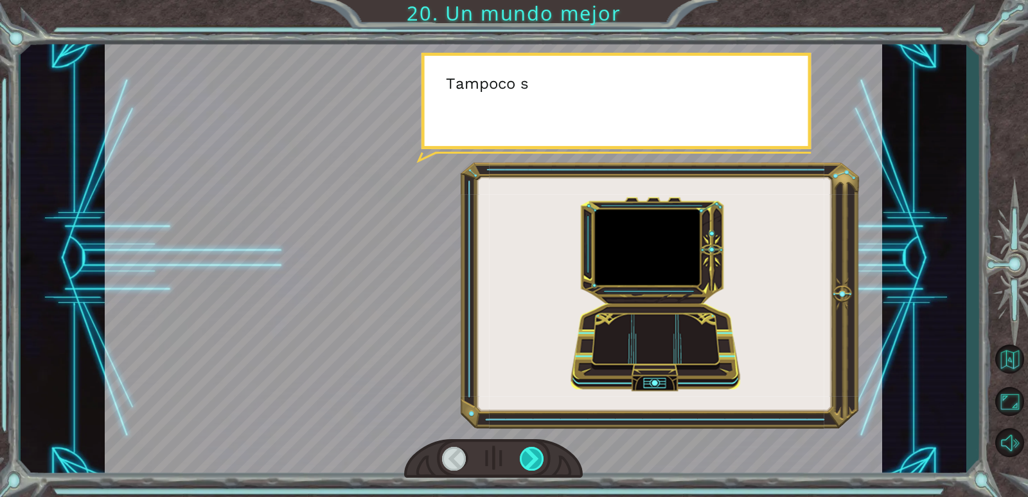
click at [540, 454] on div at bounding box center [532, 458] width 25 height 24
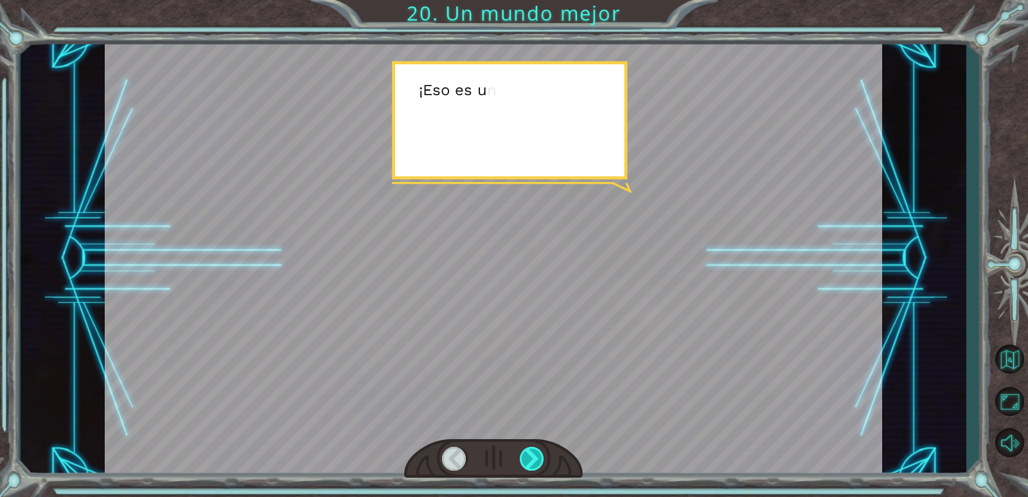
click at [540, 454] on div at bounding box center [532, 458] width 25 height 24
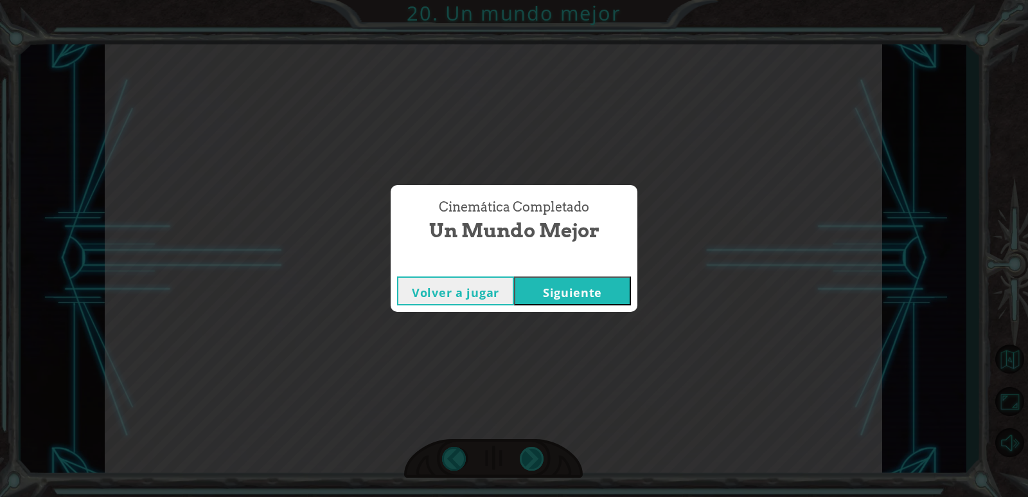
click at [540, 454] on div "Cinemática Completado Un mundo mejor Volver a jugar [GEOGRAPHIC_DATA]" at bounding box center [514, 248] width 1028 height 497
click at [599, 290] on button "Siguiente" at bounding box center [572, 290] width 117 height 29
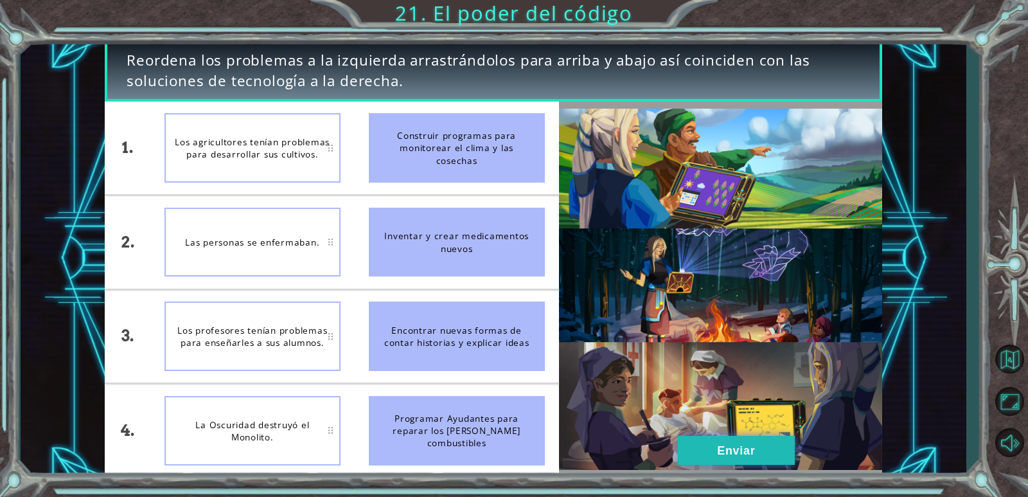
click at [761, 450] on button "Enviar" at bounding box center [736, 449] width 117 height 29
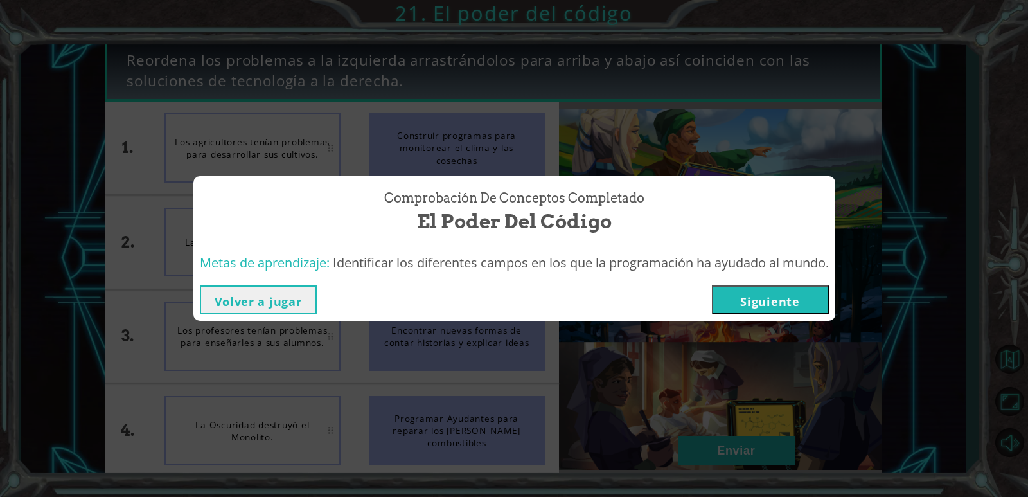
click at [762, 290] on button "Siguiente" at bounding box center [770, 299] width 117 height 29
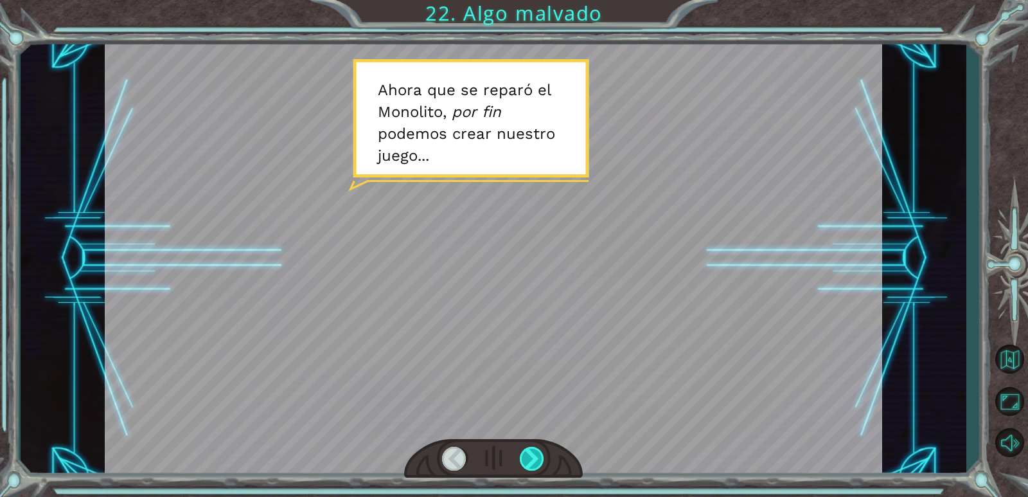
click at [529, 456] on div at bounding box center [532, 458] width 25 height 24
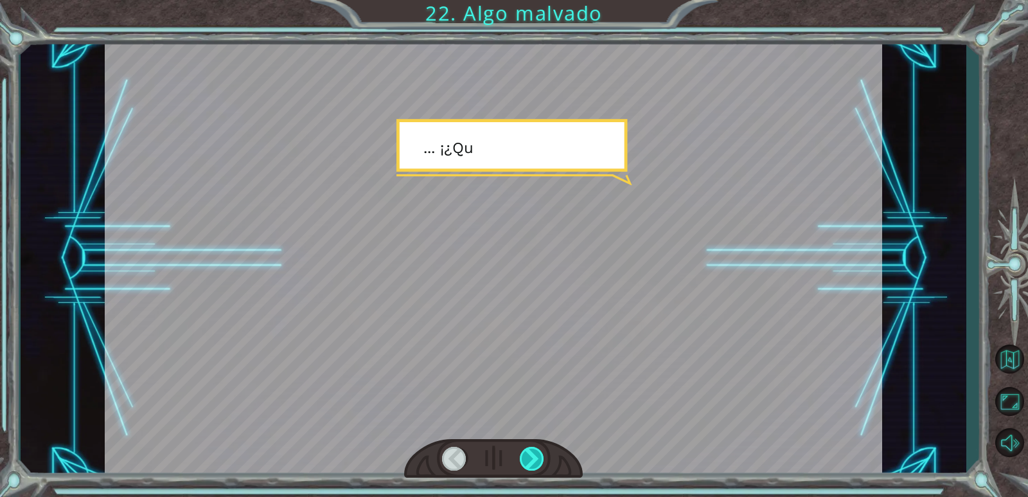
click at [529, 456] on div at bounding box center [532, 458] width 25 height 24
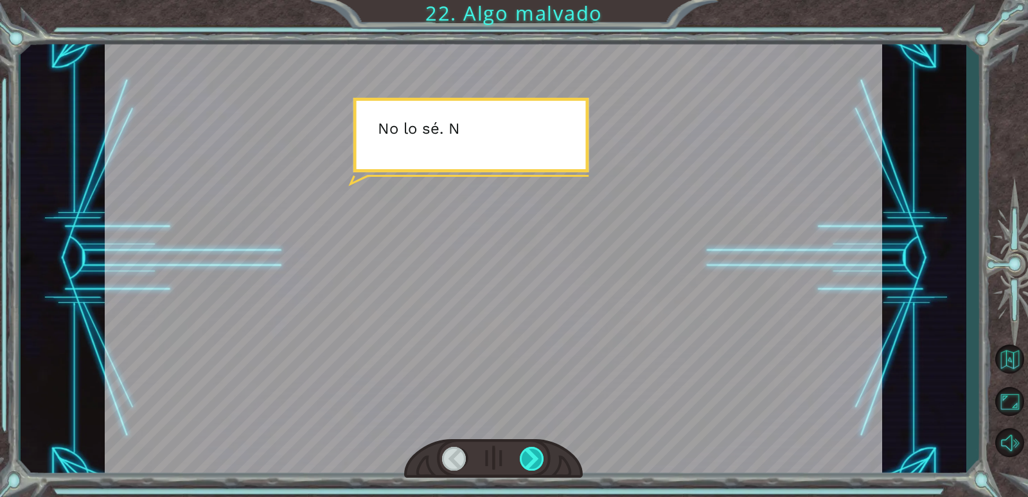
click at [529, 456] on div at bounding box center [532, 458] width 25 height 24
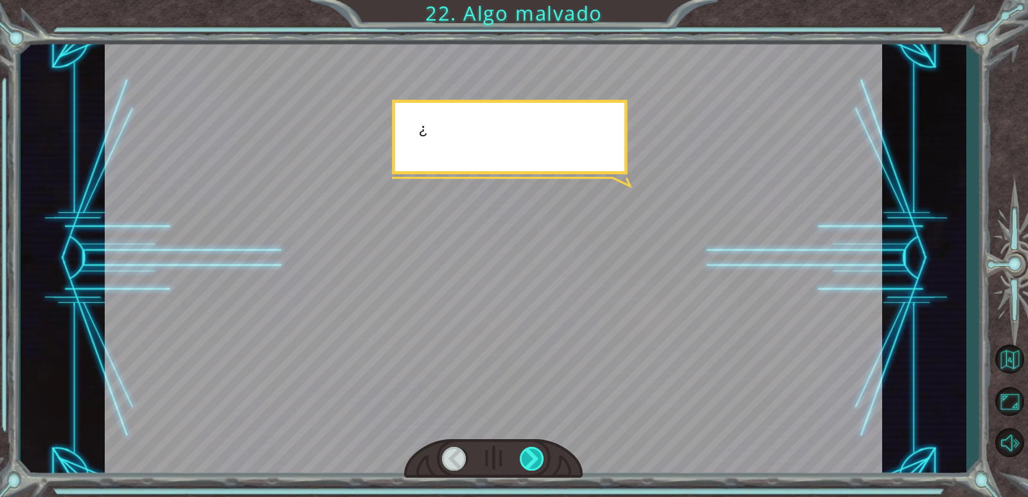
click at [529, 456] on div at bounding box center [532, 458] width 25 height 24
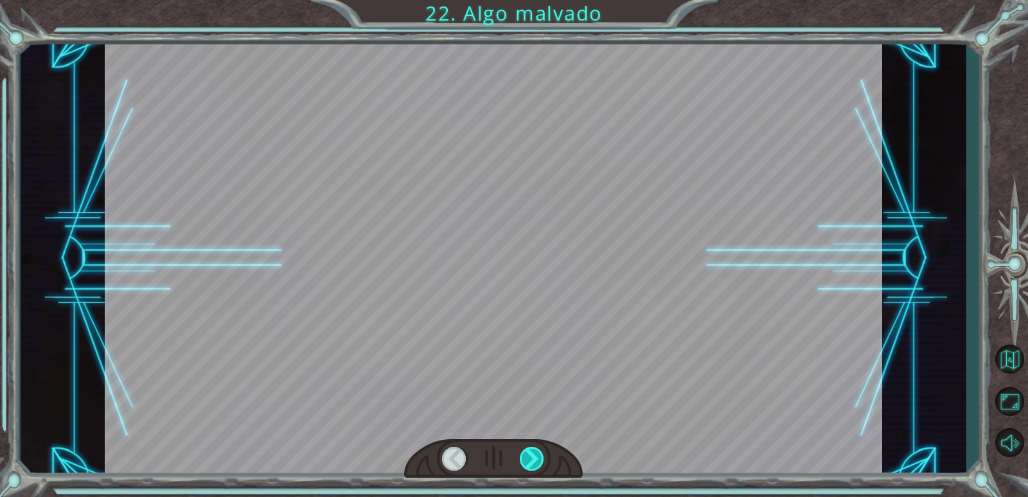
click at [529, 456] on div at bounding box center [532, 458] width 25 height 24
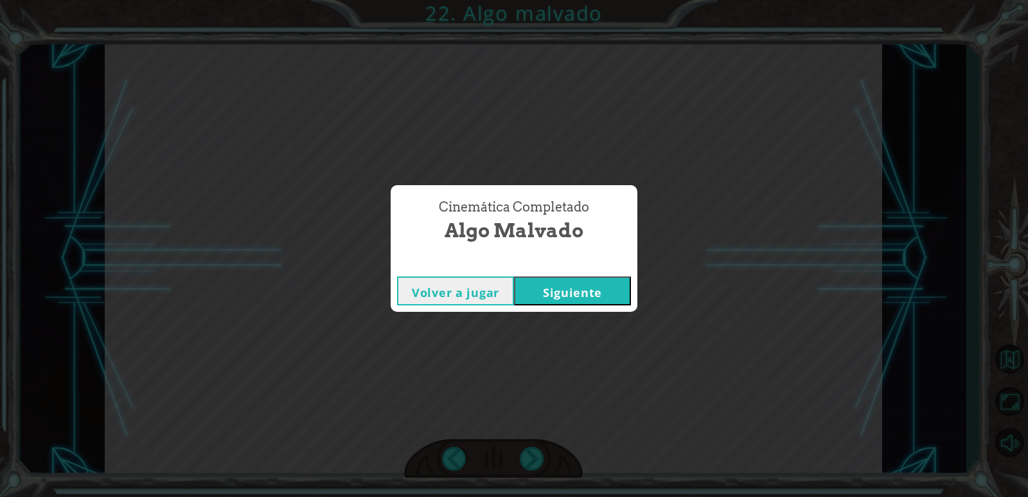
click at [596, 280] on button "Siguiente" at bounding box center [572, 290] width 117 height 29
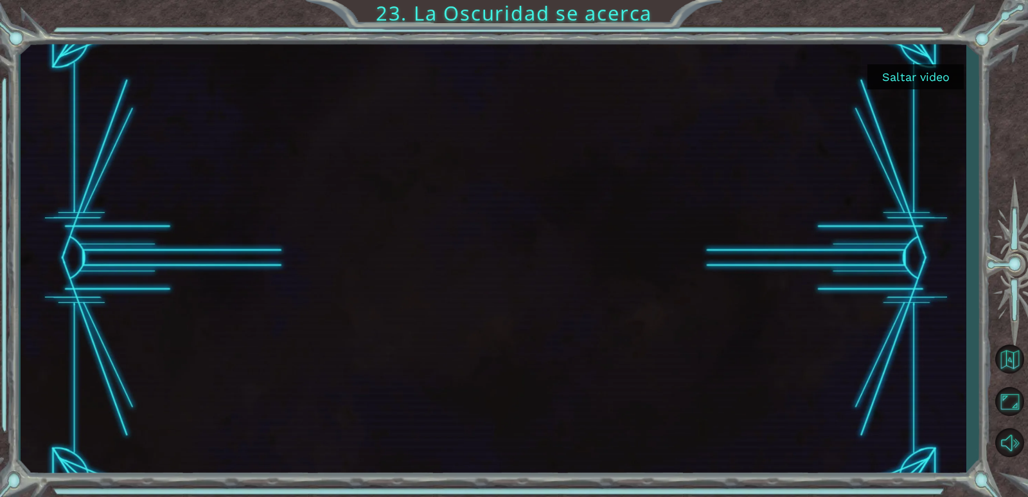
click at [886, 84] on button "Saltar video" at bounding box center [915, 76] width 96 height 25
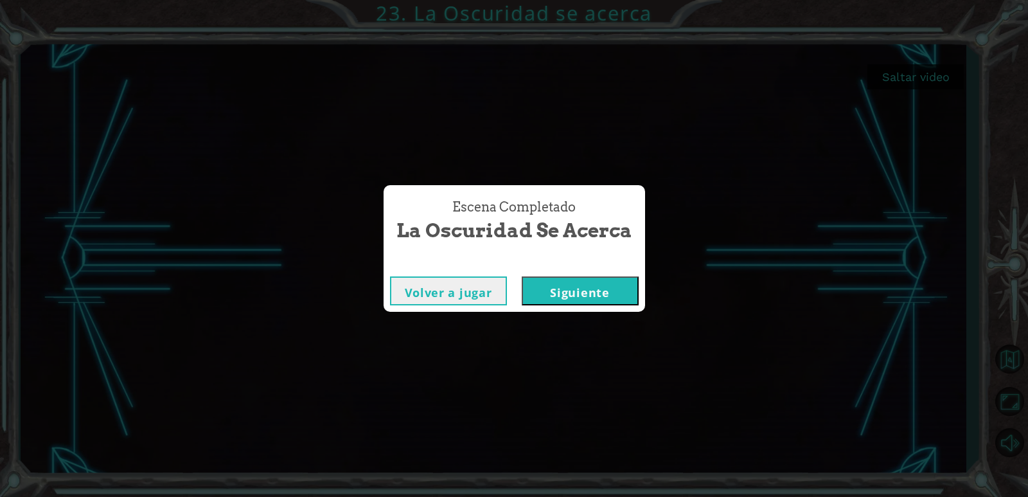
click at [627, 282] on button "Siguiente" at bounding box center [580, 290] width 117 height 29
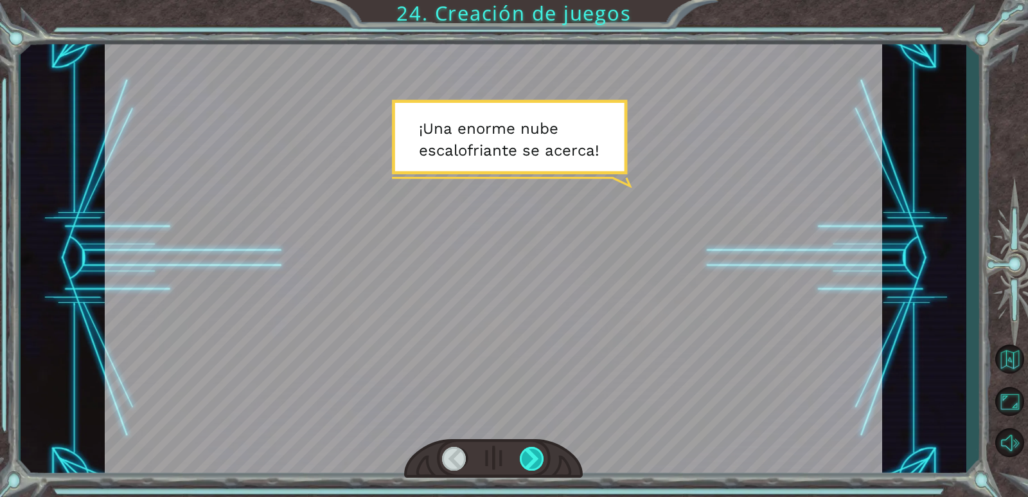
click at [534, 466] on div at bounding box center [532, 458] width 25 height 24
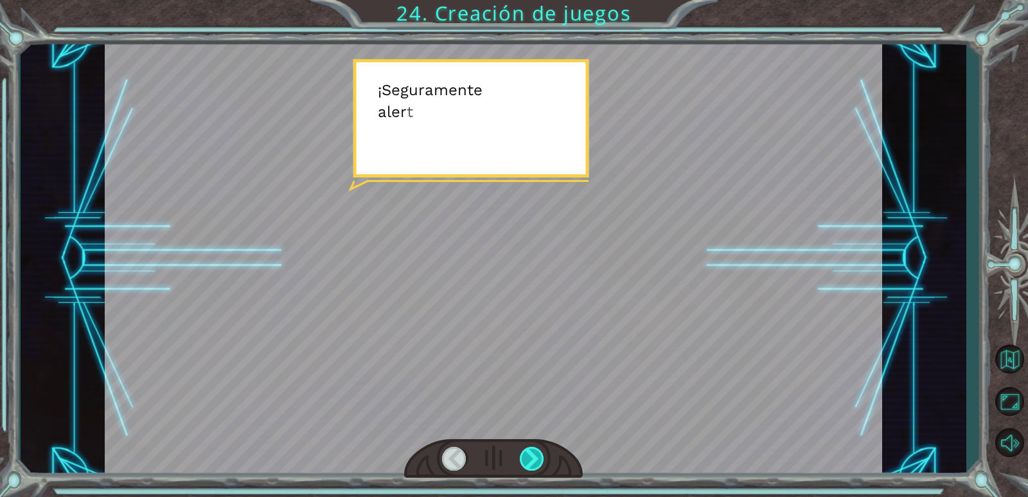
click at [534, 466] on div at bounding box center [532, 458] width 25 height 24
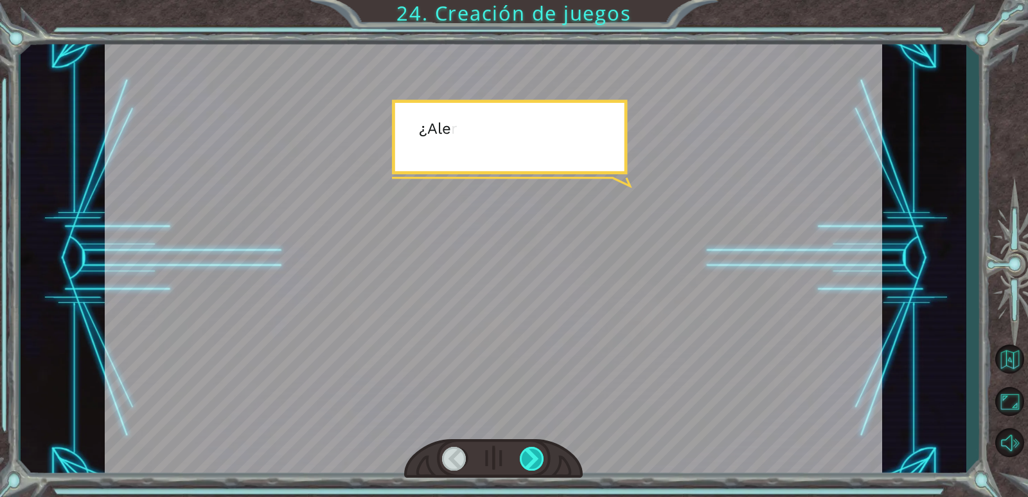
click at [534, 466] on div at bounding box center [532, 458] width 25 height 24
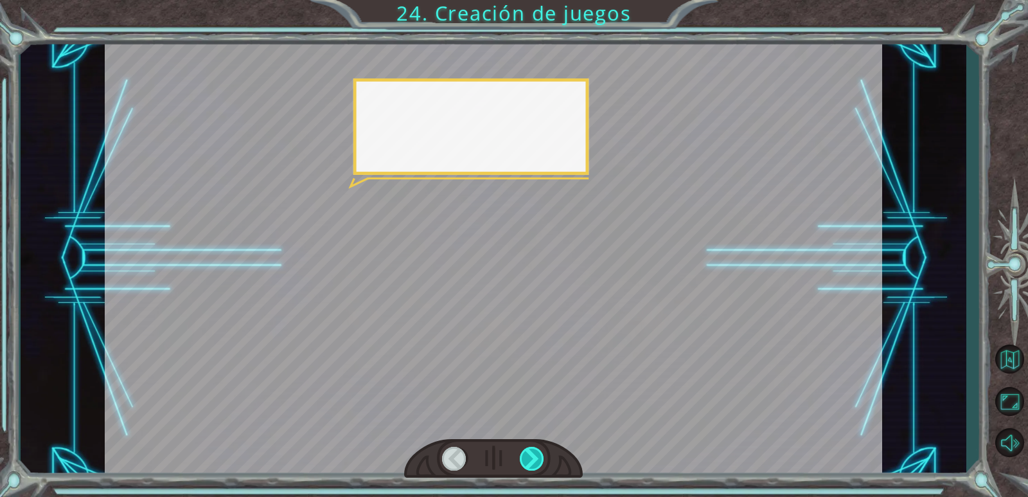
click at [534, 466] on div at bounding box center [532, 458] width 25 height 24
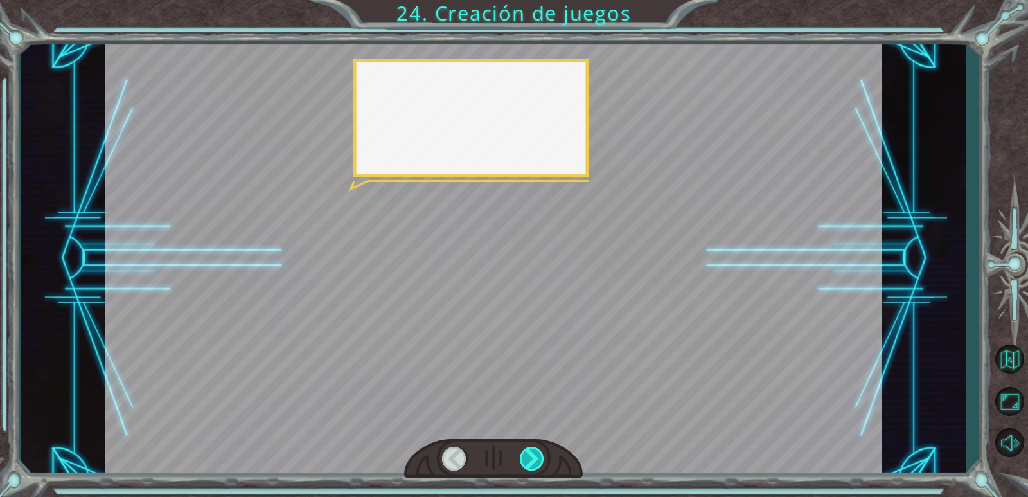
click at [534, 466] on div at bounding box center [532, 458] width 25 height 24
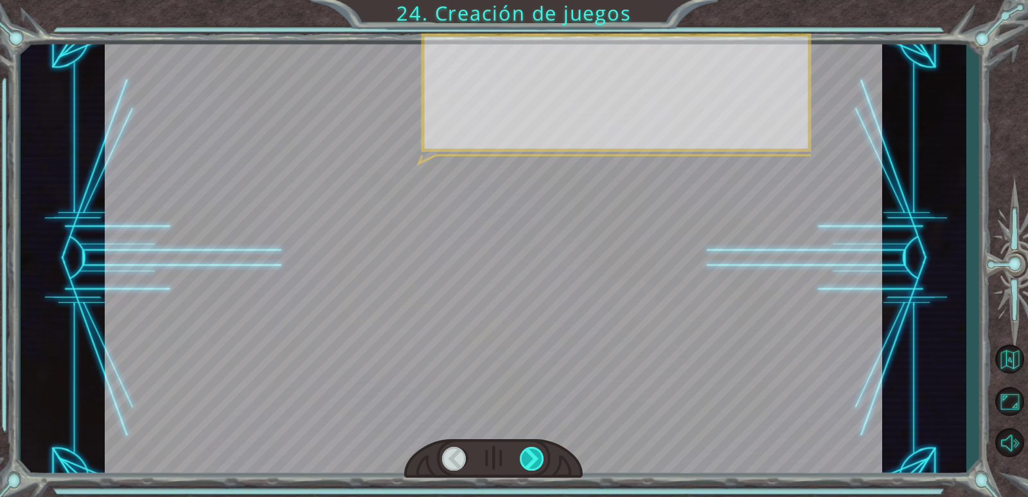
click at [529, 455] on div at bounding box center [532, 458] width 25 height 24
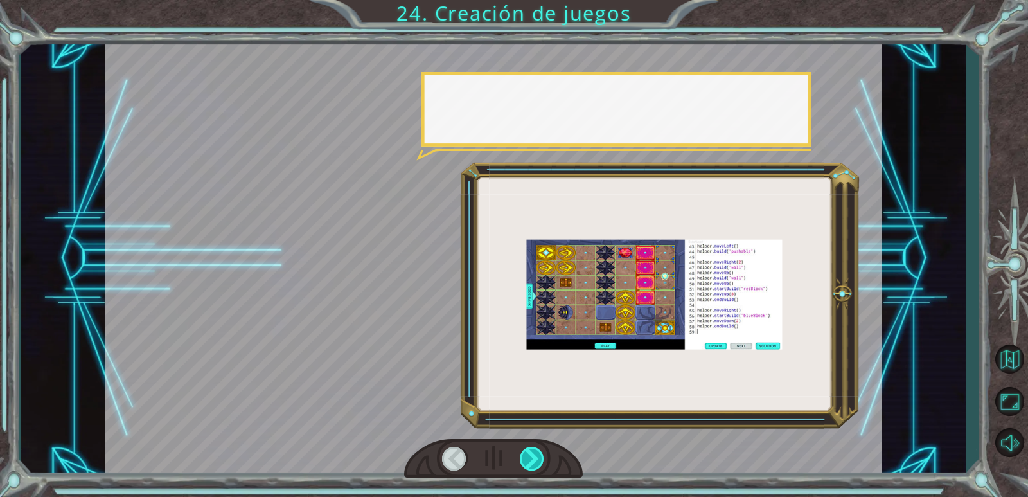
click at [529, 455] on div at bounding box center [532, 458] width 25 height 24
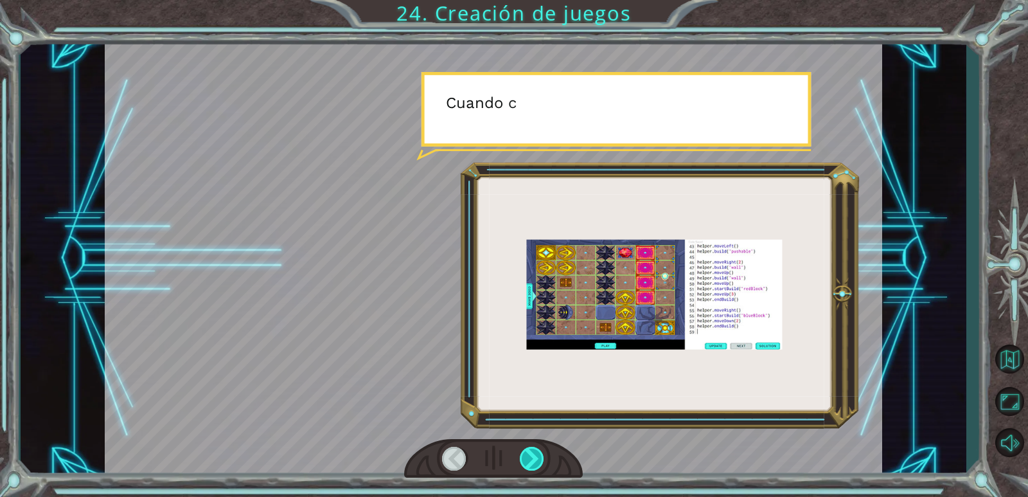
click at [529, 455] on div at bounding box center [532, 458] width 25 height 24
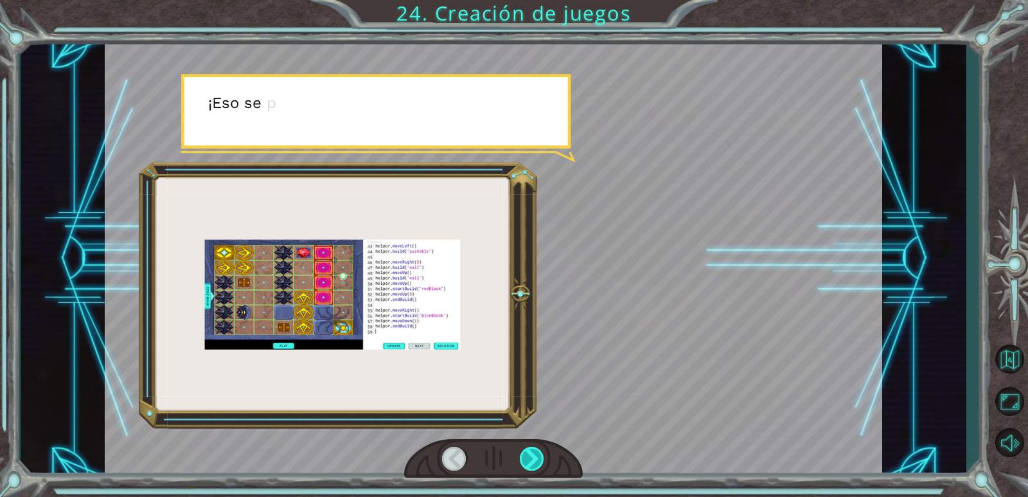
click at [529, 455] on div at bounding box center [532, 458] width 25 height 24
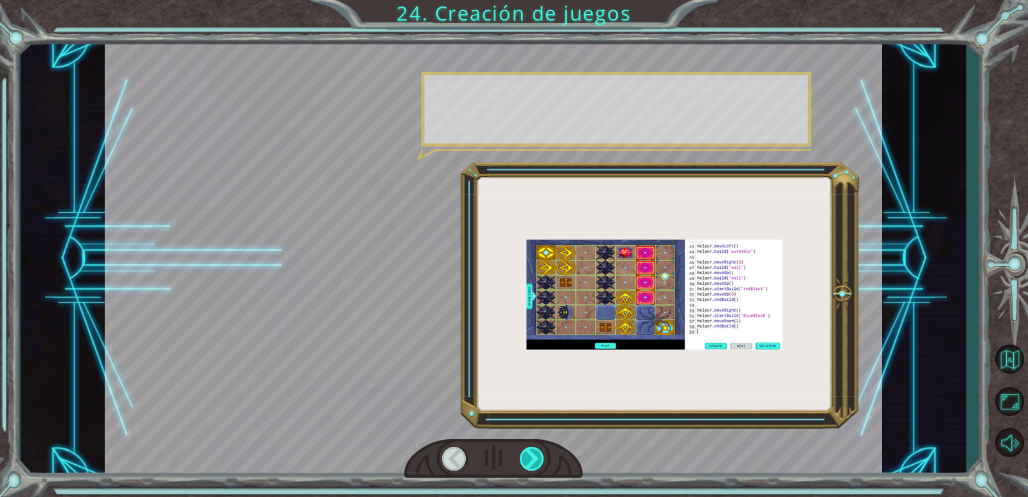
click at [529, 455] on div at bounding box center [532, 458] width 25 height 24
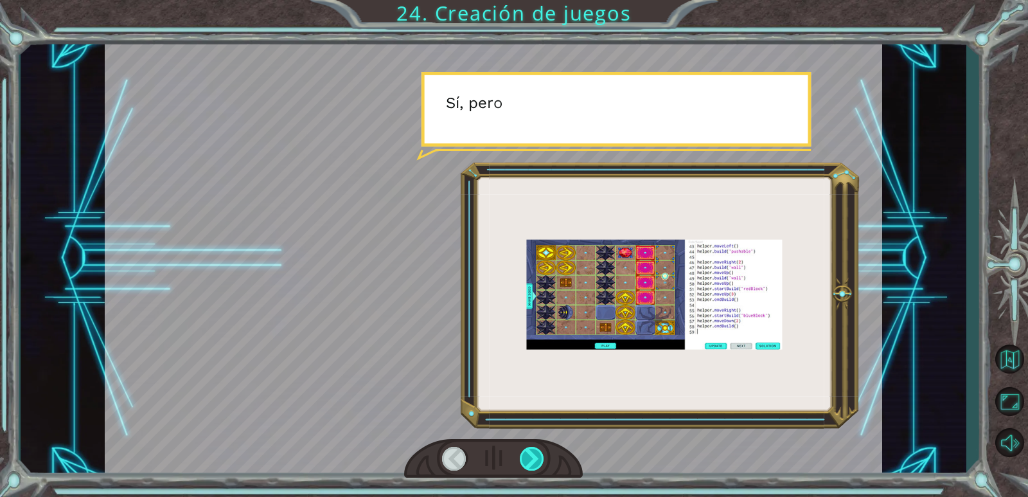
click at [529, 455] on div at bounding box center [532, 458] width 25 height 24
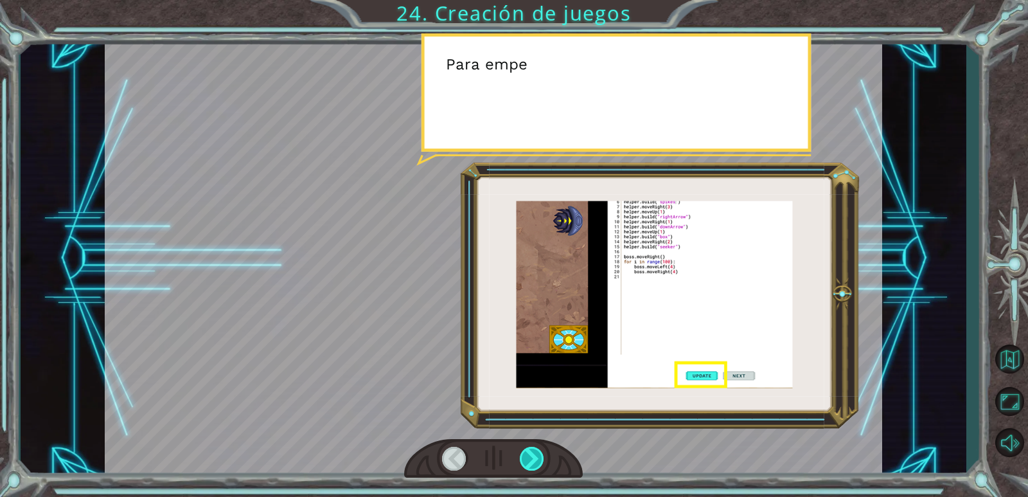
click at [529, 455] on div at bounding box center [532, 458] width 25 height 24
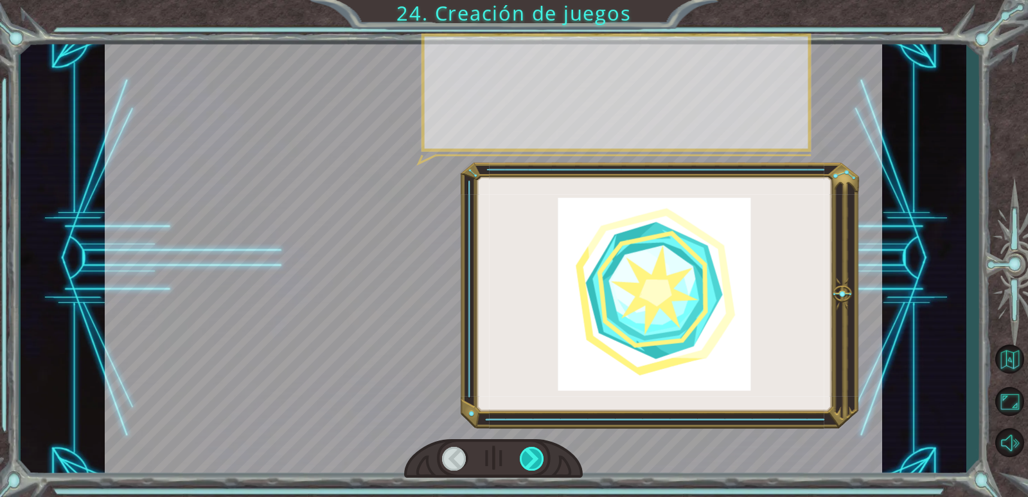
click at [529, 455] on div at bounding box center [532, 458] width 25 height 24
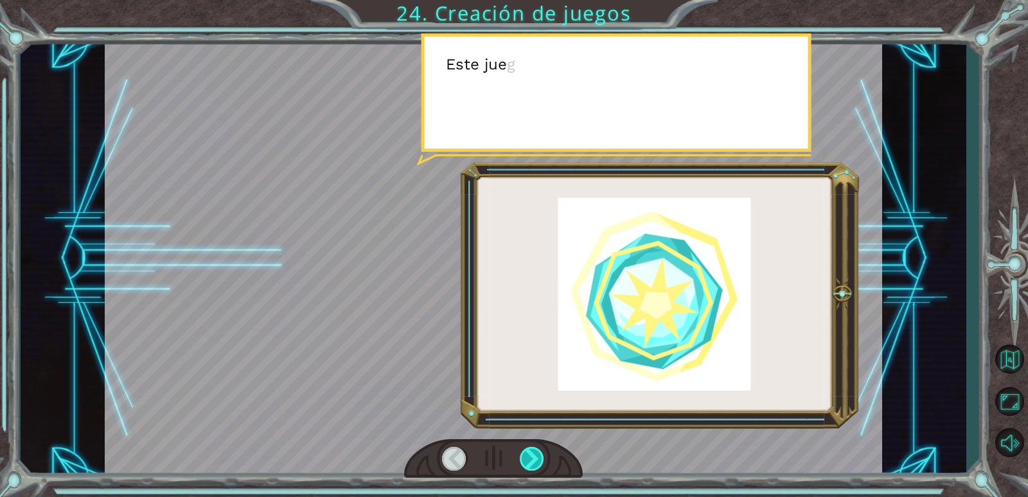
click at [529, 455] on div at bounding box center [532, 458] width 25 height 24
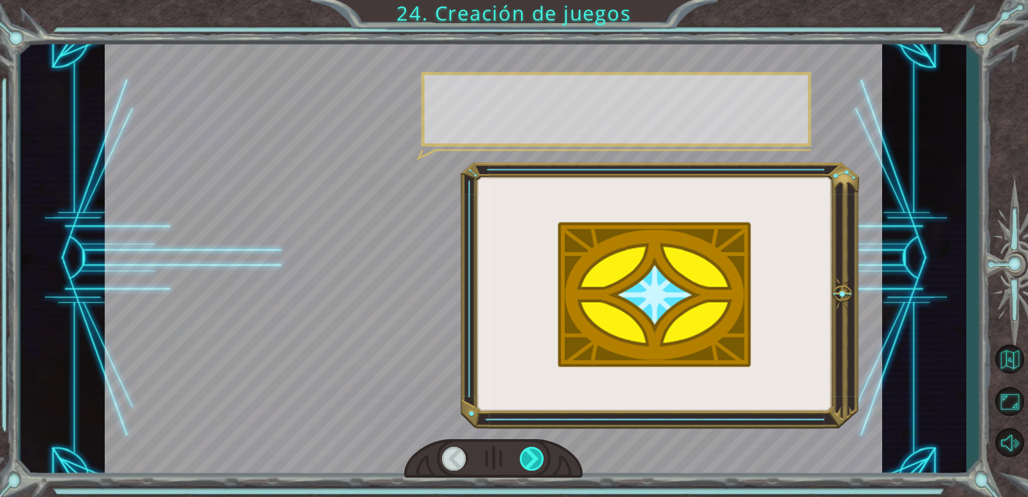
click at [529, 455] on div at bounding box center [532, 458] width 25 height 24
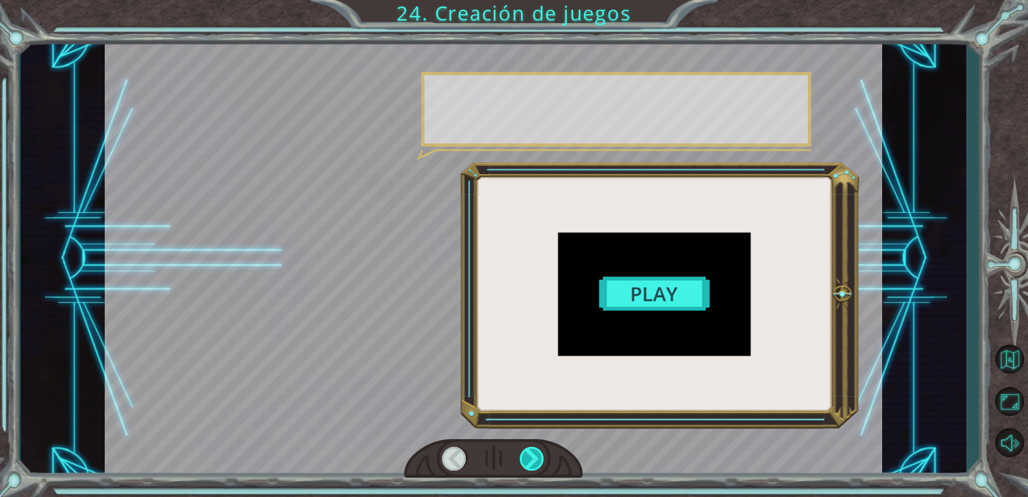
click at [529, 455] on div at bounding box center [532, 458] width 25 height 24
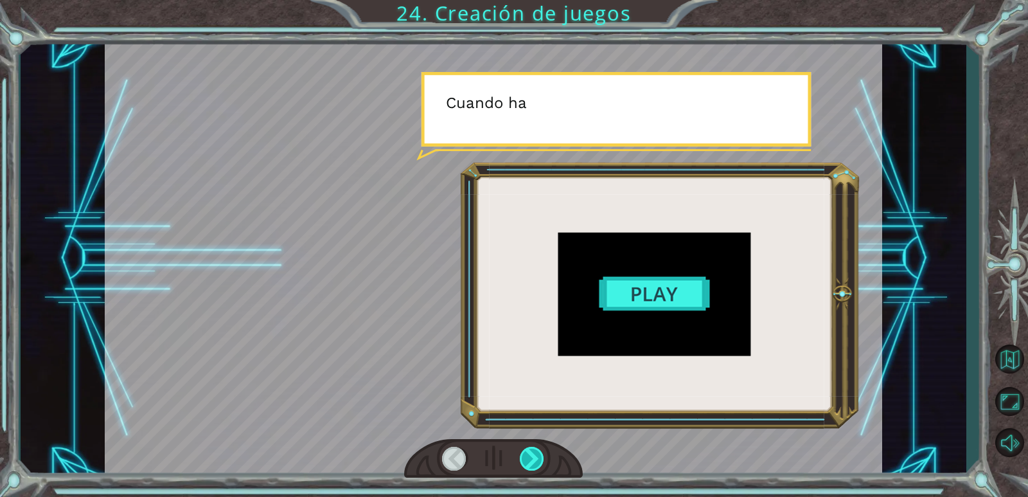
click at [529, 455] on div at bounding box center [532, 458] width 25 height 24
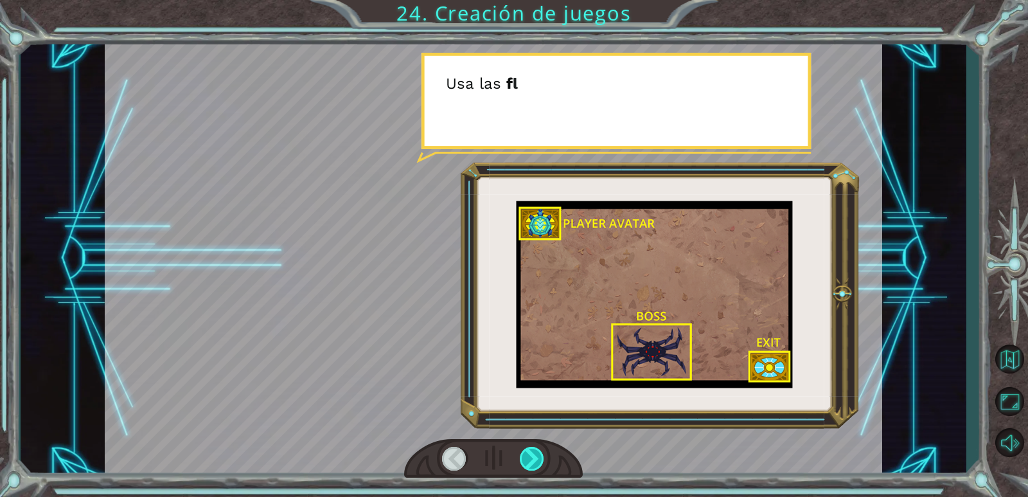
click at [529, 455] on div at bounding box center [532, 458] width 25 height 24
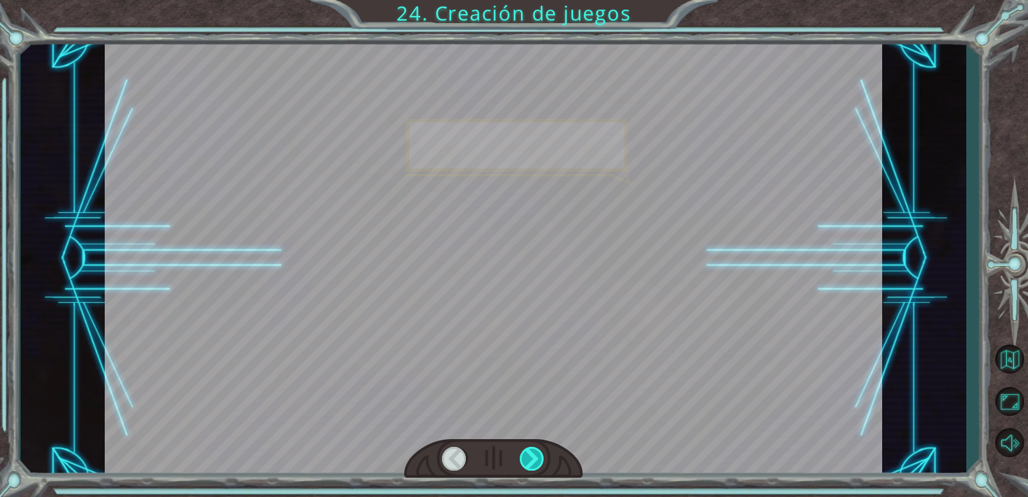
click at [529, 455] on div at bounding box center [532, 458] width 25 height 24
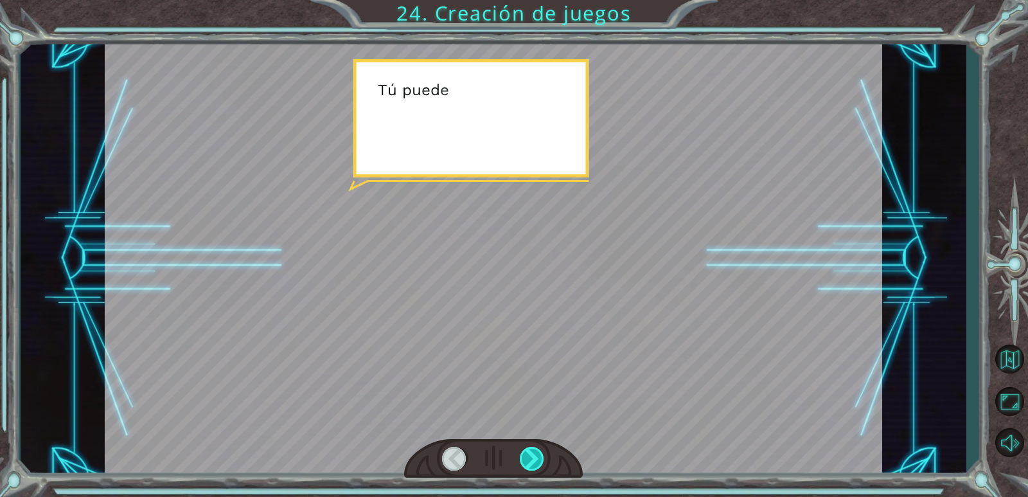
click at [529, 455] on div at bounding box center [532, 458] width 25 height 24
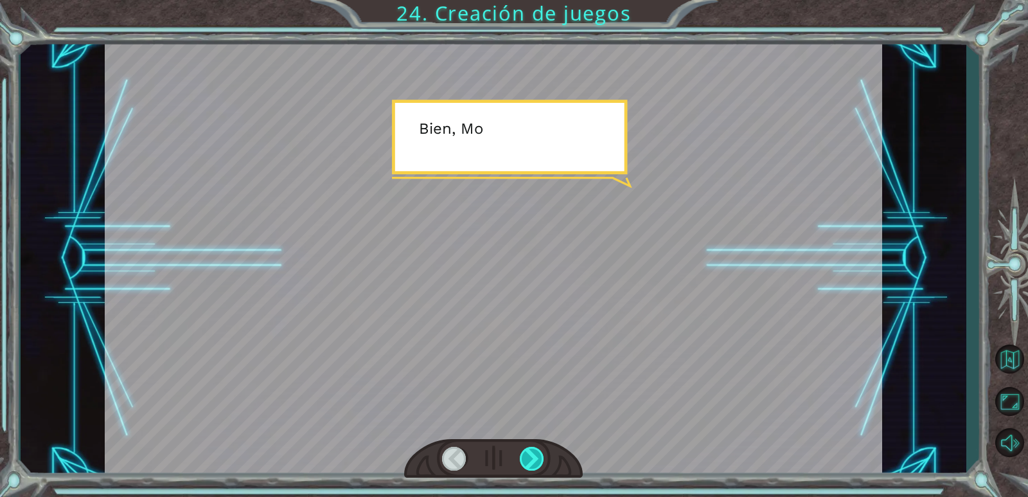
click at [529, 455] on div at bounding box center [532, 458] width 25 height 24
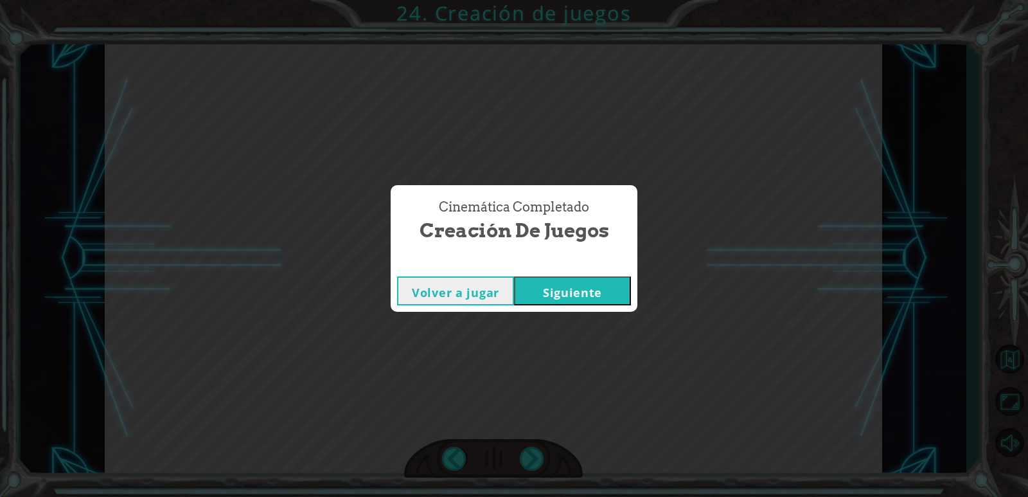
click at [579, 286] on button "Siguiente" at bounding box center [572, 290] width 117 height 29
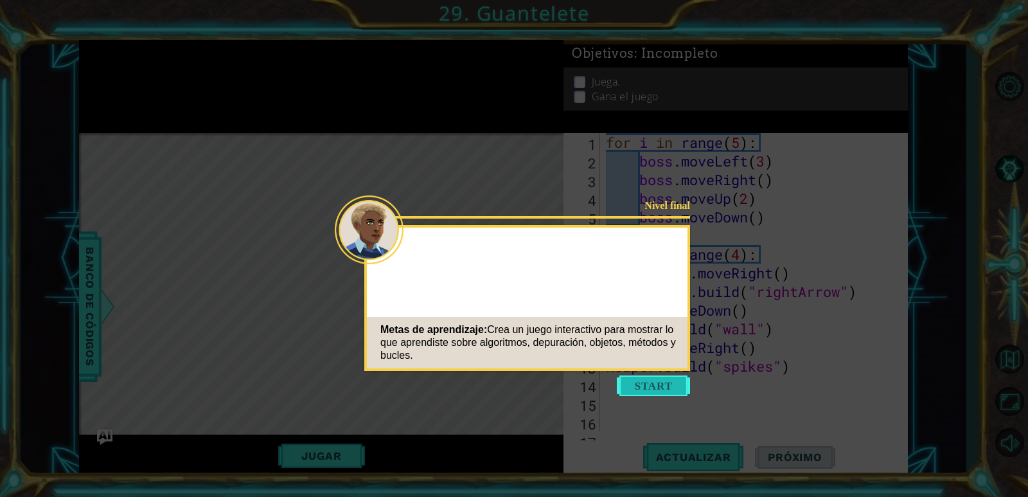
click at [656, 394] on button "Start" at bounding box center [653, 385] width 73 height 21
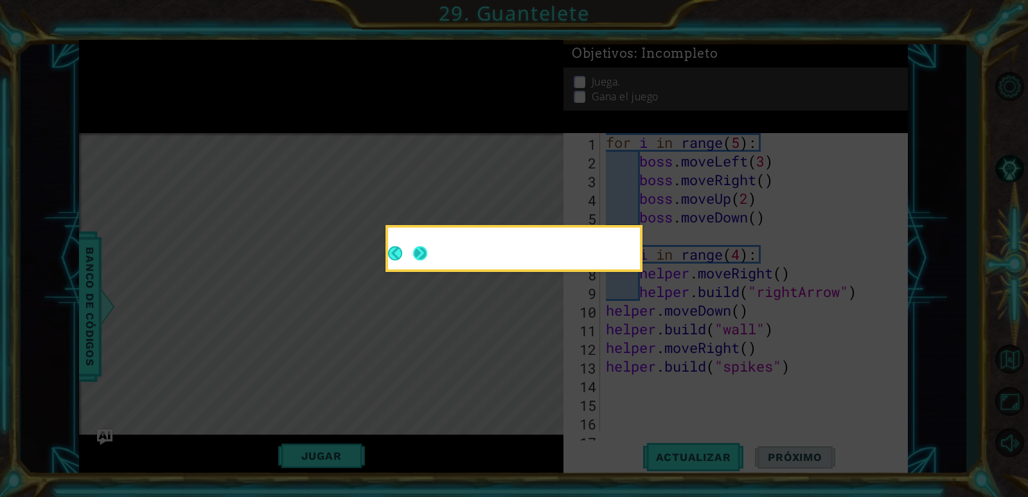
click at [427, 252] on div at bounding box center [514, 251] width 252 height 37
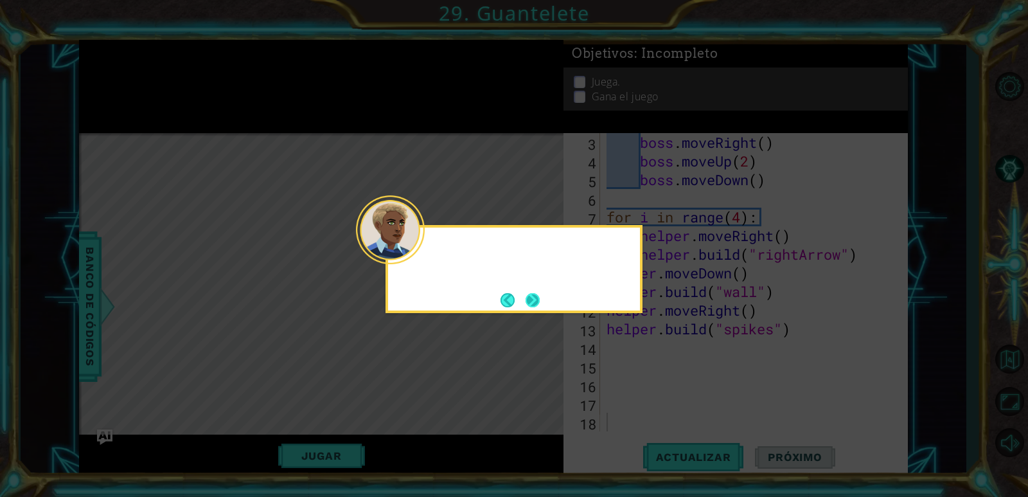
scroll to position [37, 0]
click at [526, 302] on button "Next" at bounding box center [532, 300] width 14 height 14
click at [529, 301] on button "Next" at bounding box center [532, 300] width 14 height 14
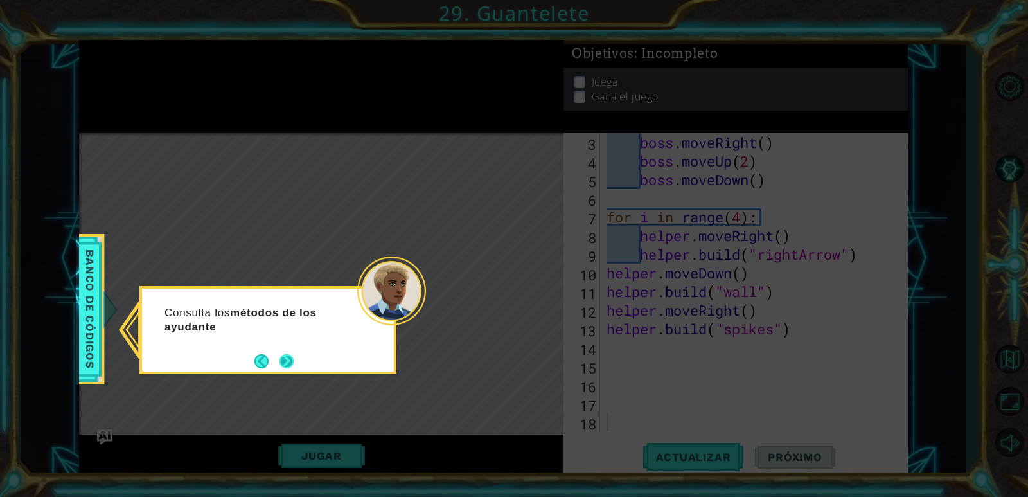
click at [286, 363] on button "Next" at bounding box center [286, 361] width 14 height 14
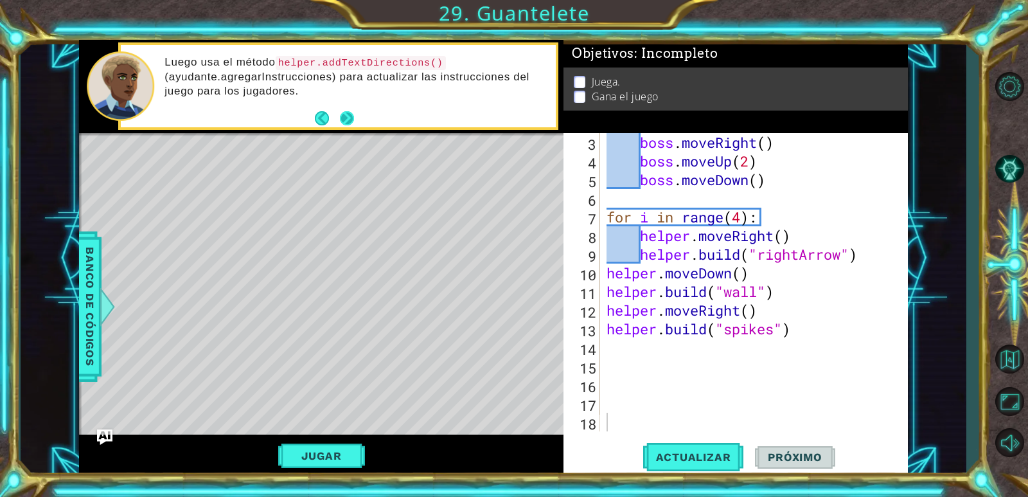
click at [350, 114] on button "Next" at bounding box center [347, 118] width 14 height 14
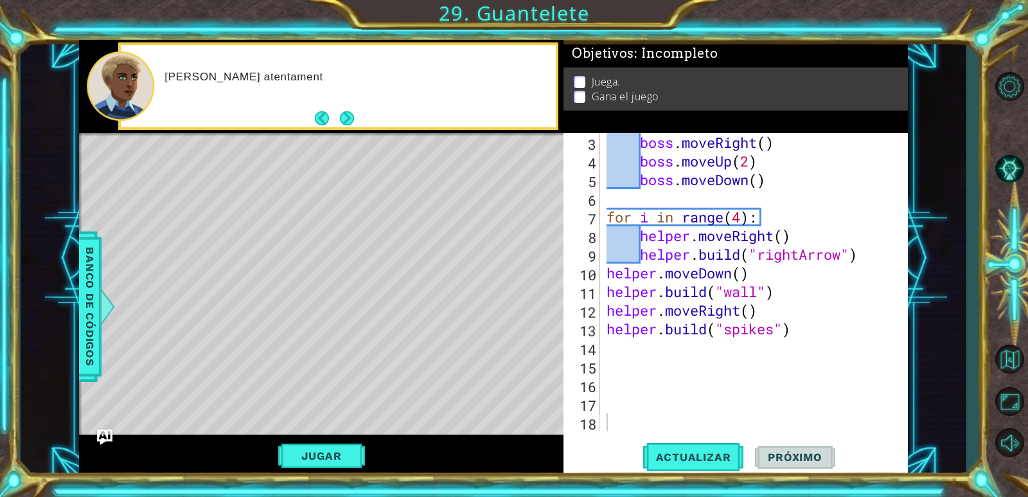
click at [350, 114] on button "Next" at bounding box center [347, 118] width 14 height 14
click at [711, 459] on span "Actualizar" at bounding box center [693, 456] width 101 height 13
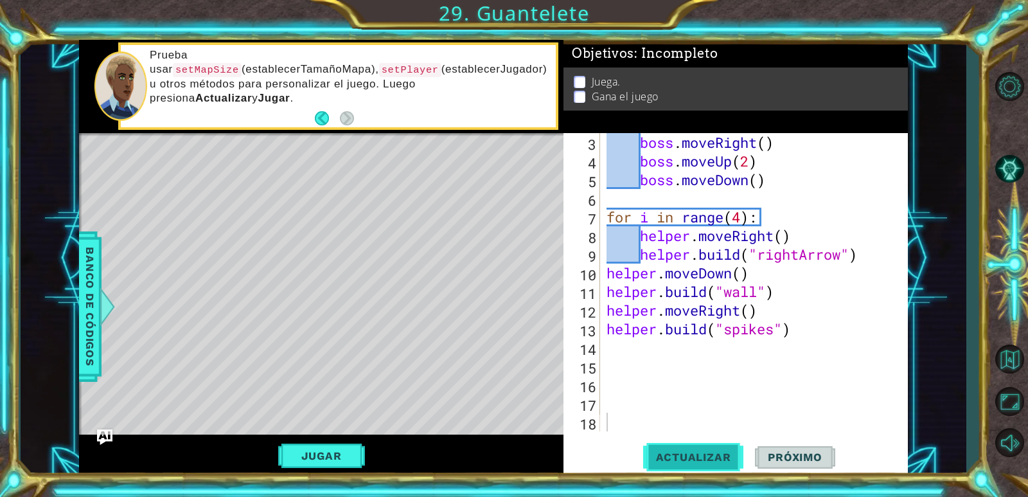
click at [653, 455] on span "Actualizar" at bounding box center [693, 456] width 101 height 13
drag, startPoint x: 690, startPoint y: 460, endPoint x: 661, endPoint y: 453, distance: 29.6
click at [661, 453] on span "Actualizar" at bounding box center [693, 456] width 101 height 13
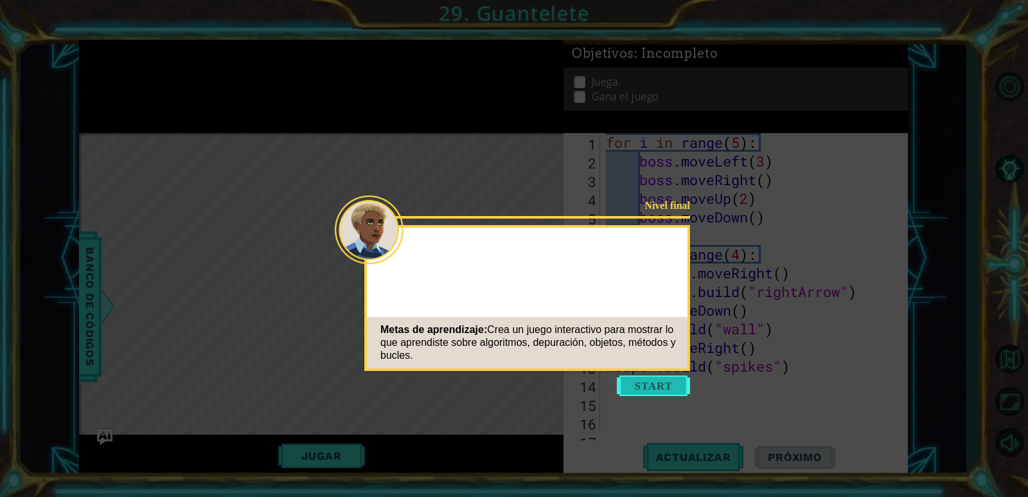
click at [682, 388] on button "Start" at bounding box center [653, 385] width 73 height 21
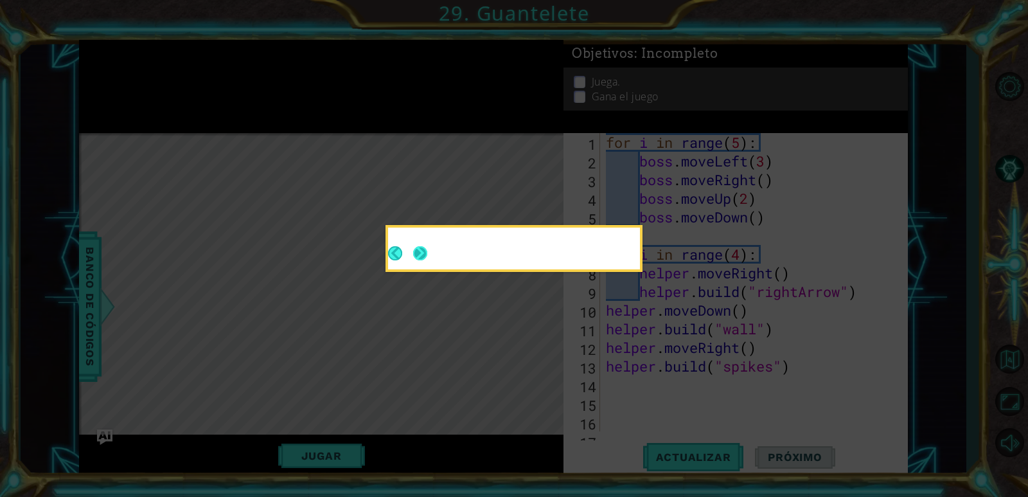
click at [427, 260] on button "Next" at bounding box center [420, 253] width 14 height 14
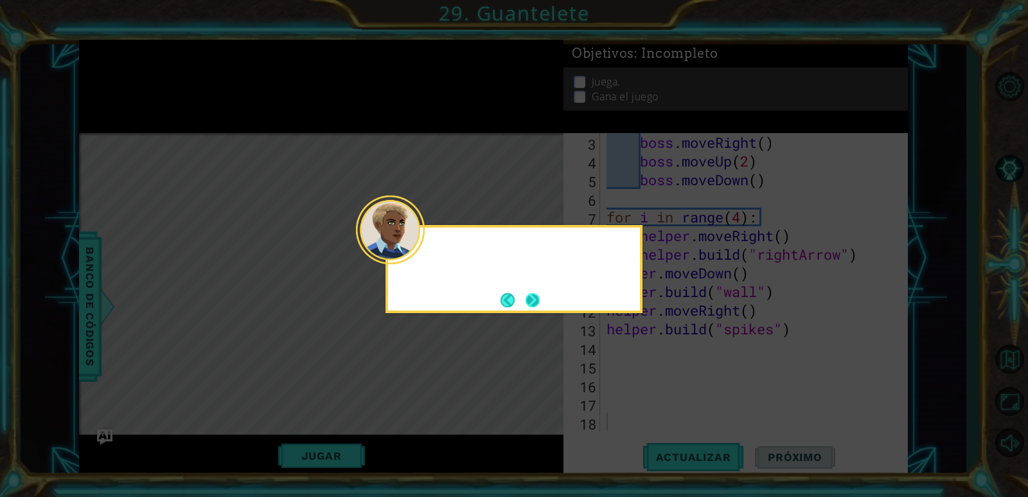
scroll to position [37, 0]
click at [526, 301] on button "Next" at bounding box center [532, 300] width 14 height 14
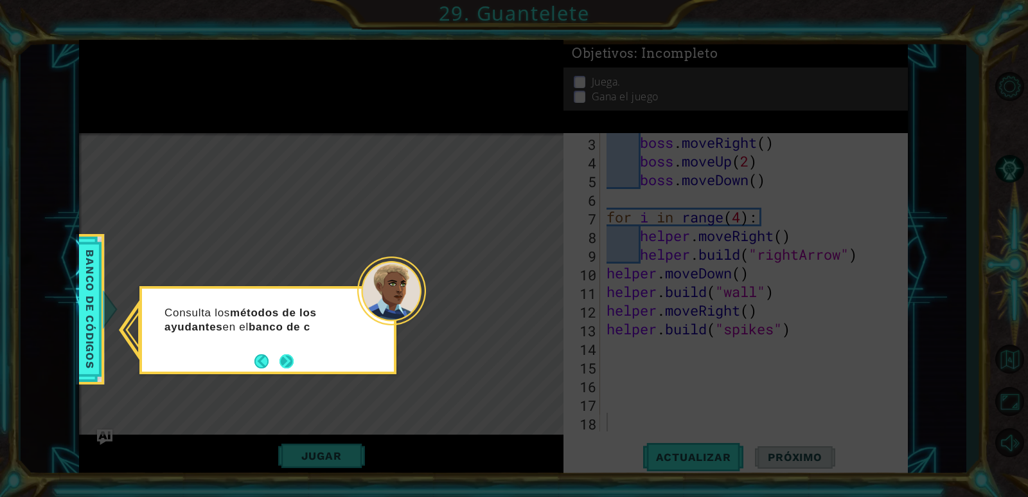
click at [289, 358] on div "Consulta los métodos de los ayudantes en el banco de c" at bounding box center [268, 323] width 252 height 70
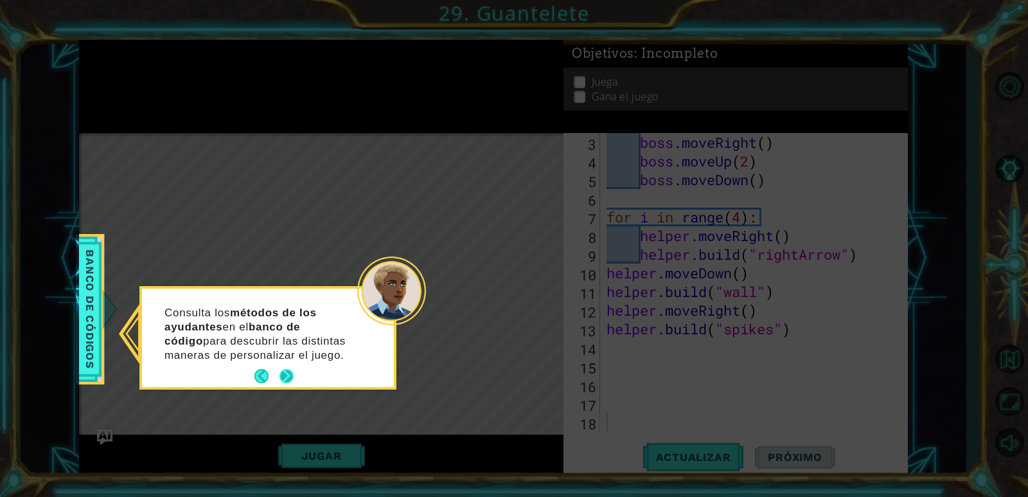
click at [283, 382] on button "Next" at bounding box center [286, 376] width 14 height 14
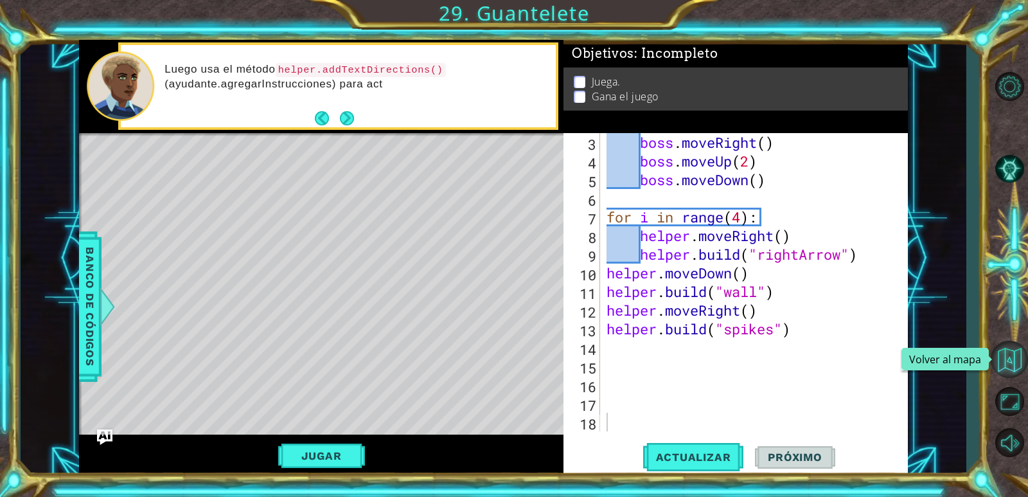
click at [1001, 360] on button "Volver al mapa" at bounding box center [1008, 358] width 37 height 37
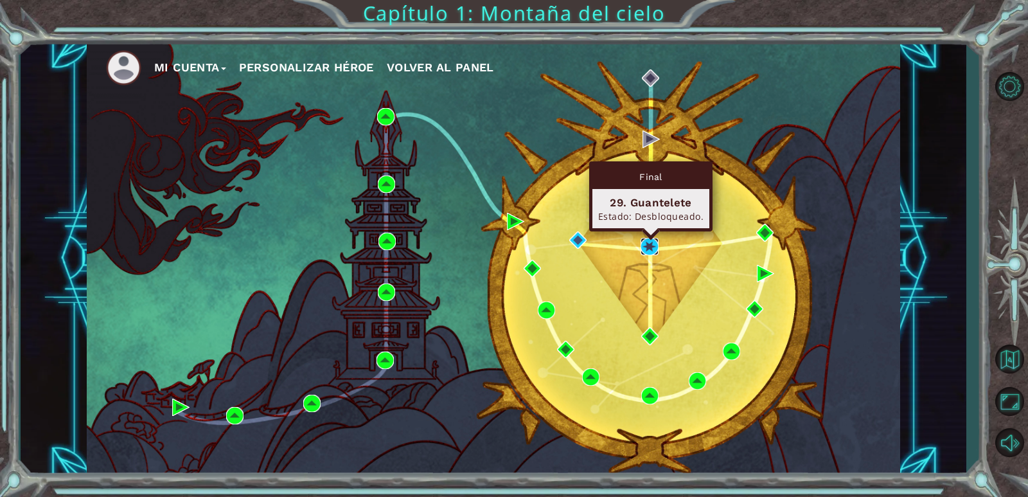
click at [649, 244] on img at bounding box center [648, 246] width 17 height 17
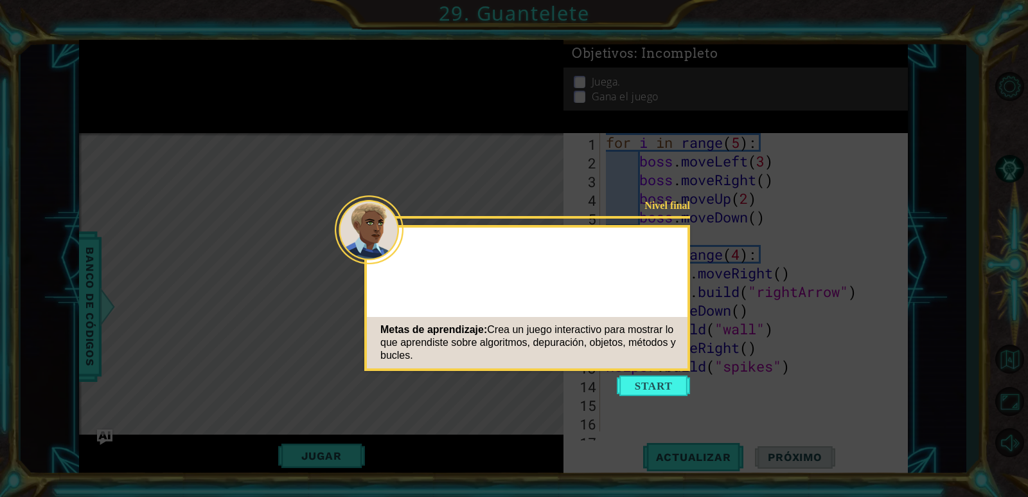
click at [667, 378] on button "Start" at bounding box center [653, 385] width 73 height 21
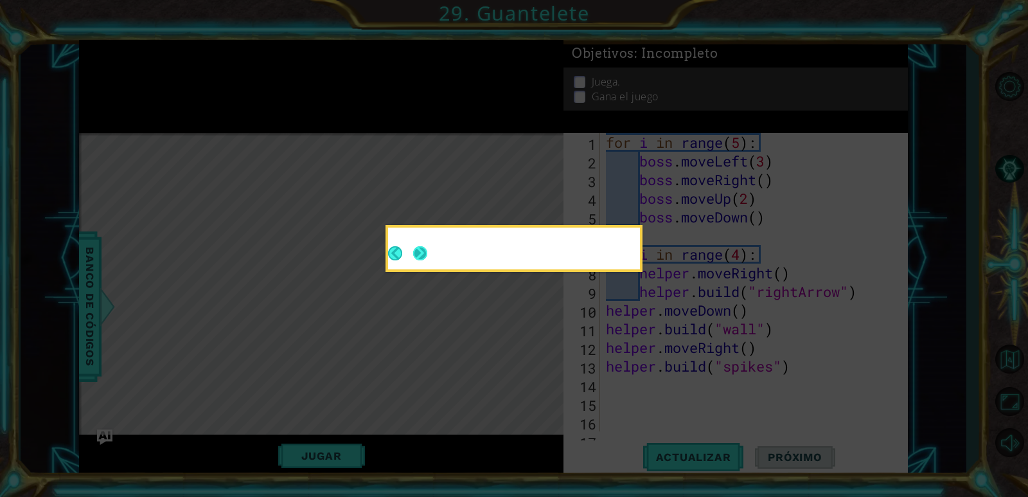
click at [425, 258] on button "Next" at bounding box center [420, 253] width 14 height 14
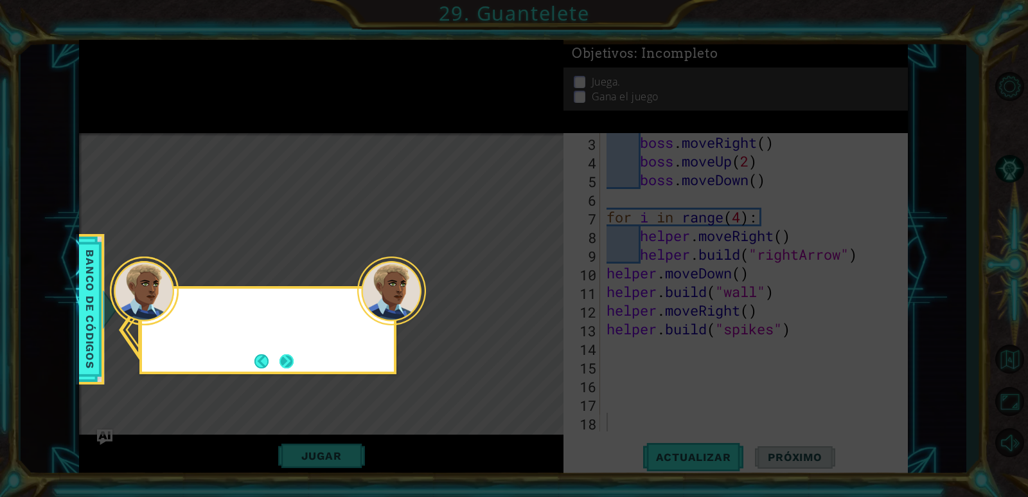
click at [292, 365] on button "Next" at bounding box center [286, 361] width 14 height 14
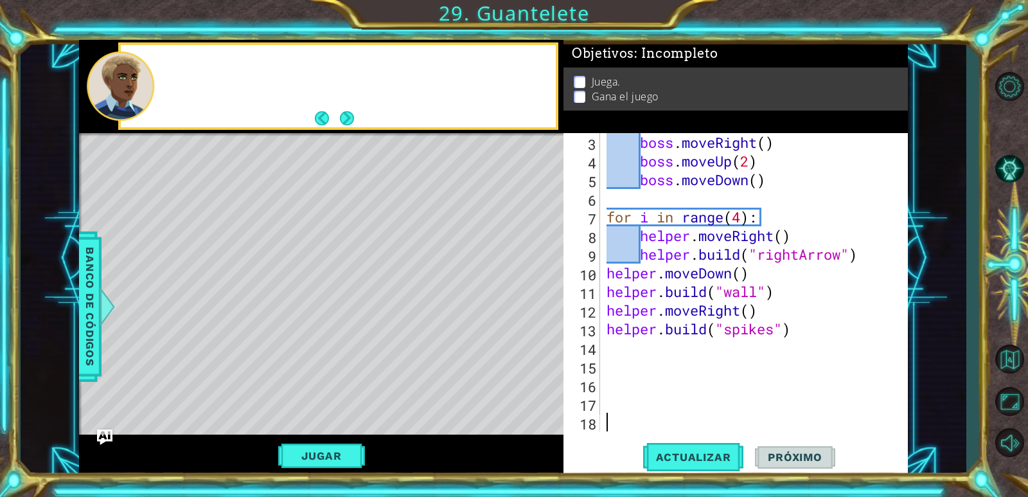
scroll to position [37, 0]
click at [354, 116] on button "Next" at bounding box center [347, 118] width 14 height 14
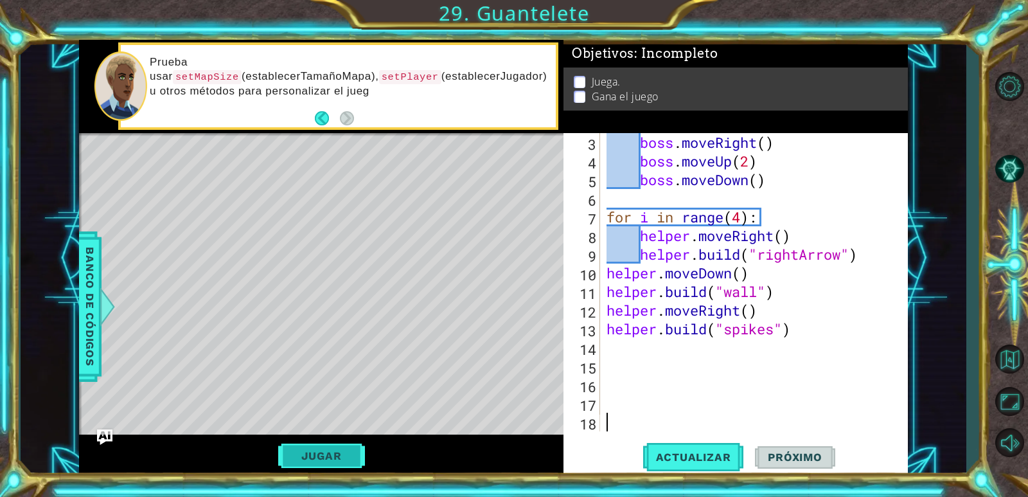
click at [339, 464] on button "Jugar" at bounding box center [321, 455] width 87 height 24
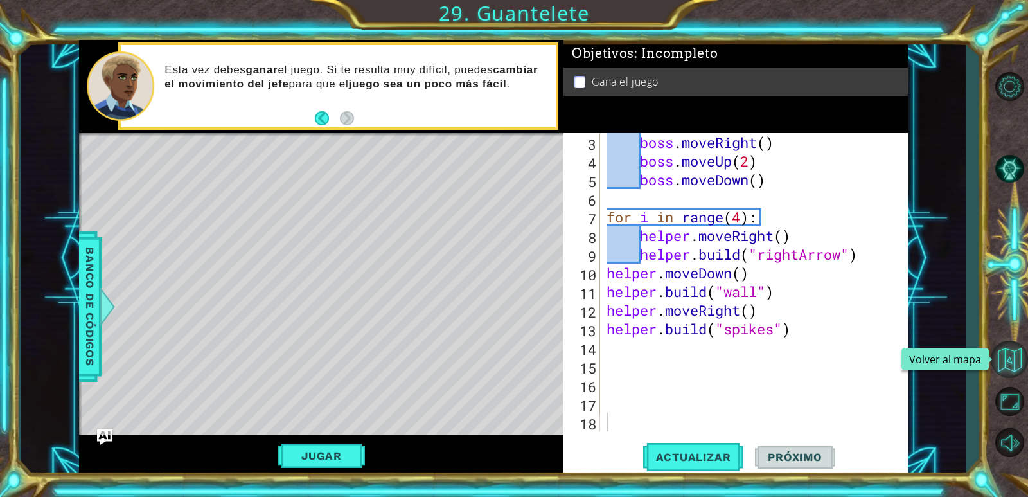
click at [1008, 356] on button "Volver al mapa" at bounding box center [1008, 358] width 37 height 37
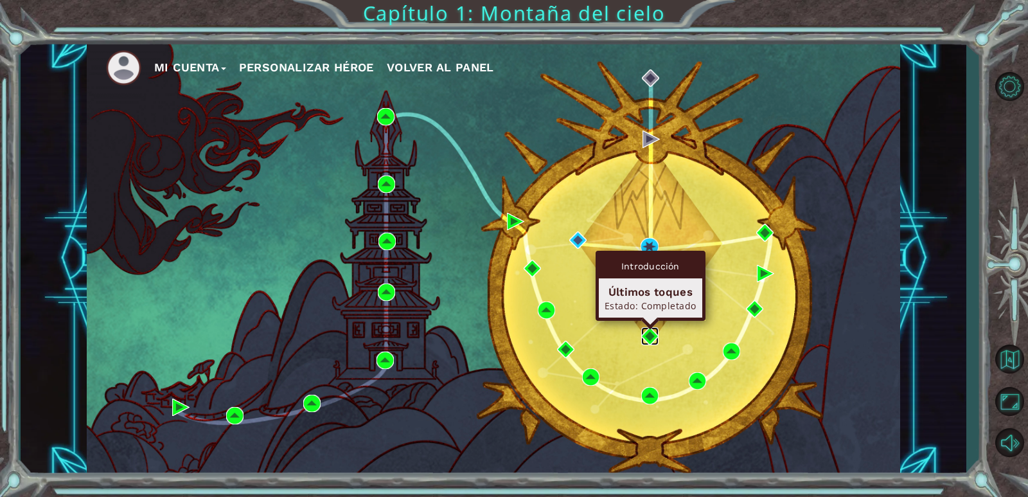
click at [652, 330] on img at bounding box center [649, 335] width 17 height 17
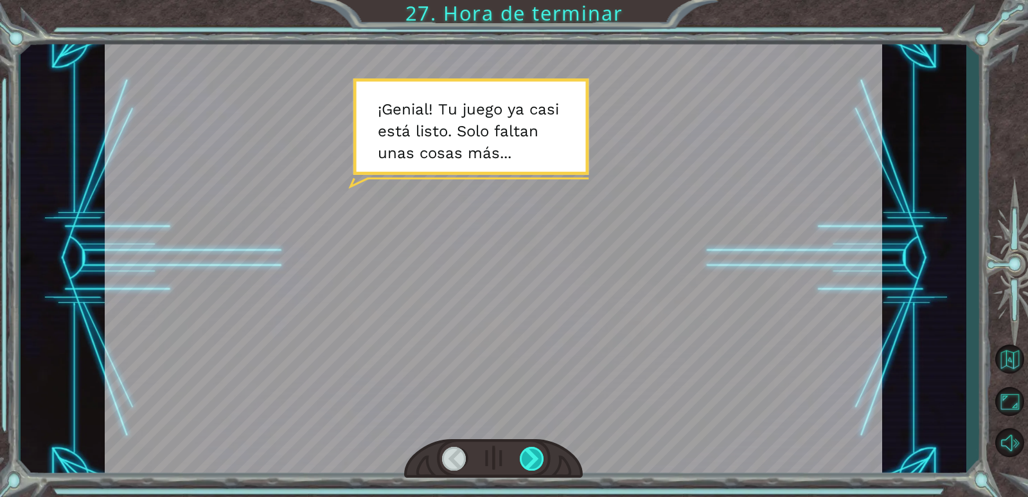
click at [537, 452] on div at bounding box center [532, 458] width 25 height 24
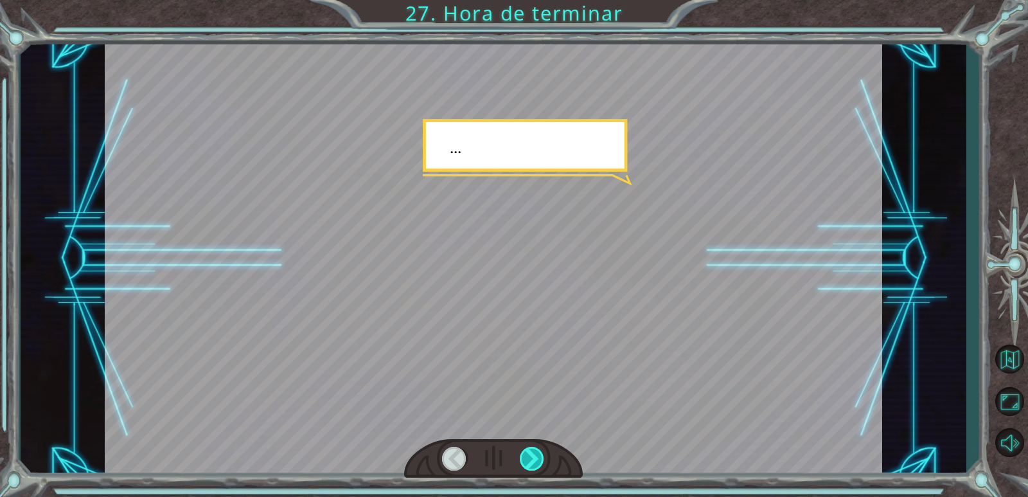
click at [537, 452] on div at bounding box center [532, 458] width 25 height 24
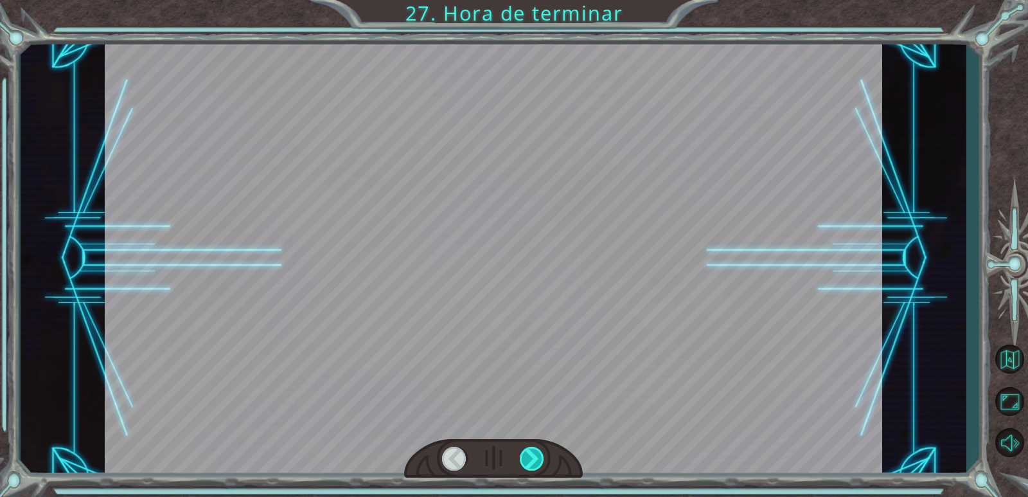
click at [537, 452] on div at bounding box center [532, 458] width 25 height 24
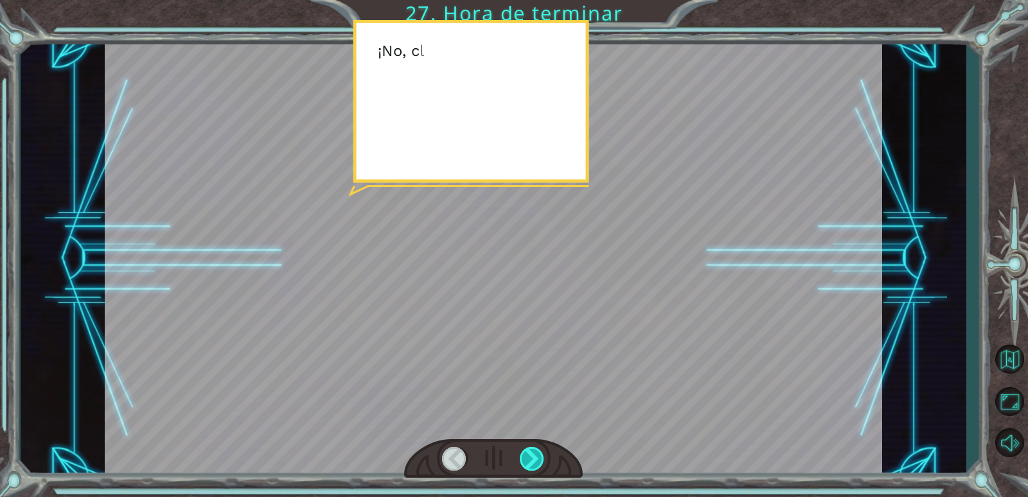
click at [537, 452] on div at bounding box center [532, 458] width 25 height 24
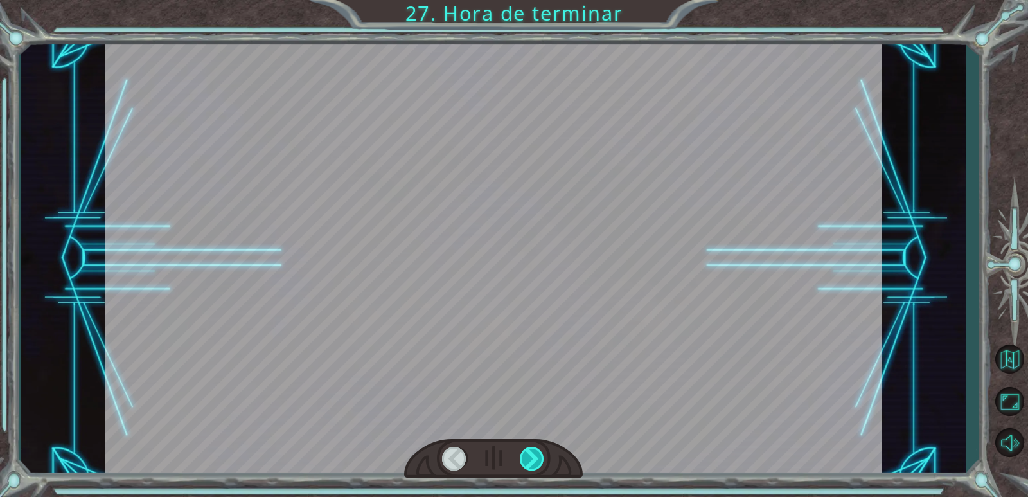
click at [537, 452] on div at bounding box center [532, 458] width 25 height 24
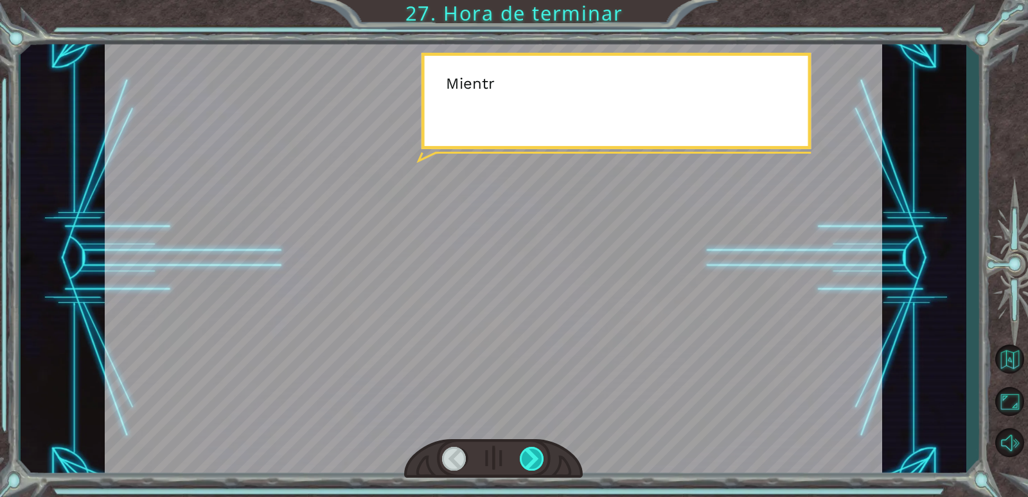
click at [537, 452] on div at bounding box center [532, 458] width 25 height 24
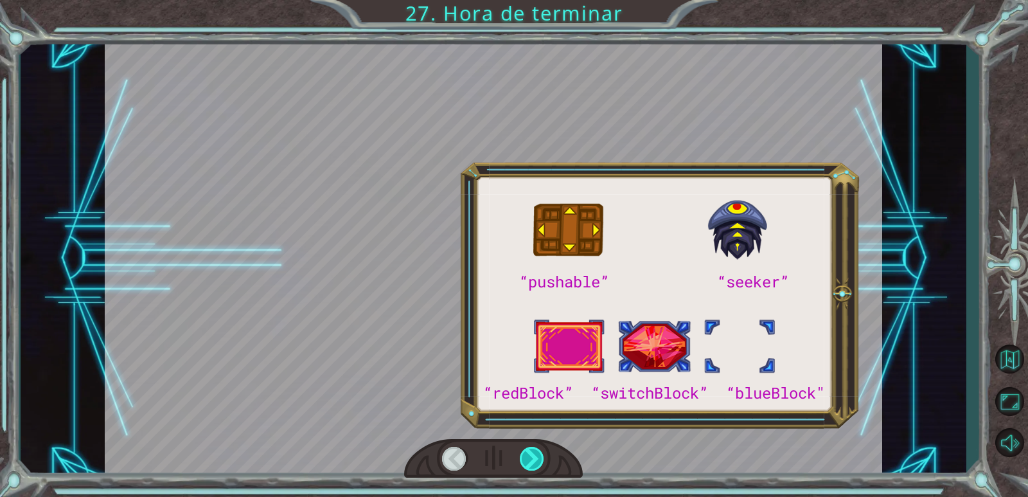
click at [537, 452] on div at bounding box center [532, 458] width 25 height 24
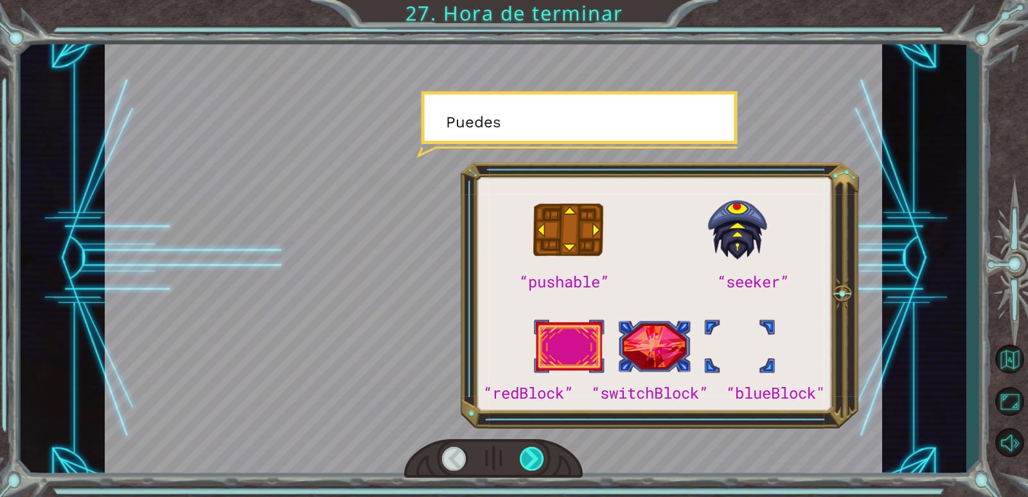
click at [537, 452] on div at bounding box center [532, 458] width 25 height 24
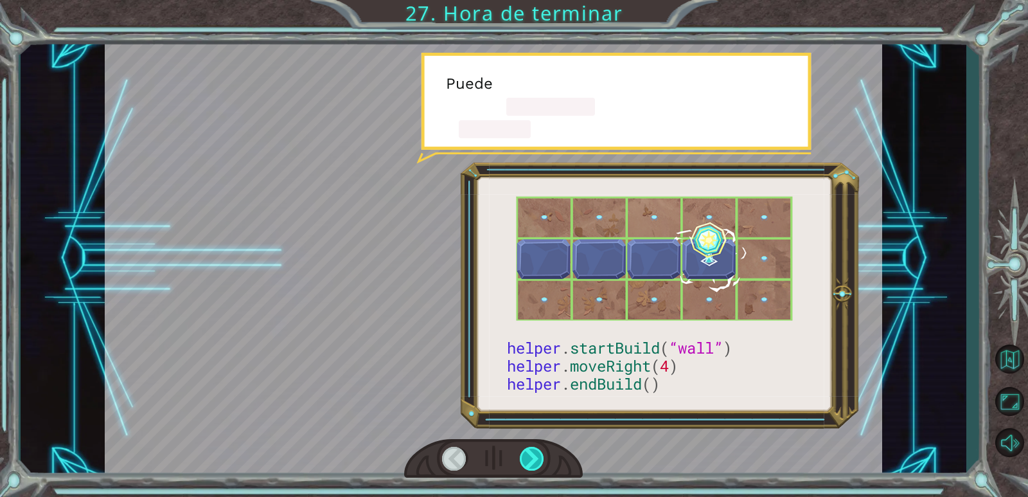
click at [537, 452] on div at bounding box center [532, 458] width 25 height 24
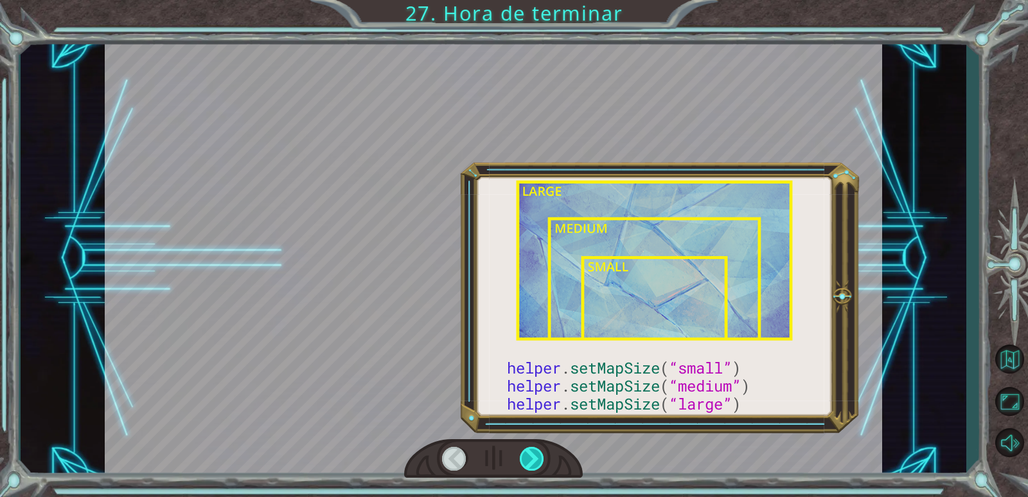
click at [537, 452] on div at bounding box center [532, 458] width 25 height 24
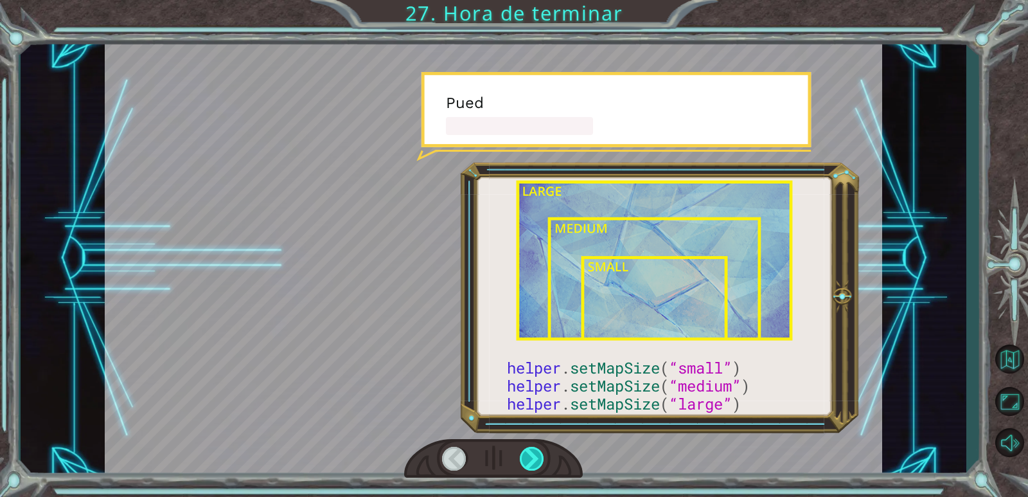
click at [537, 452] on div at bounding box center [532, 458] width 25 height 24
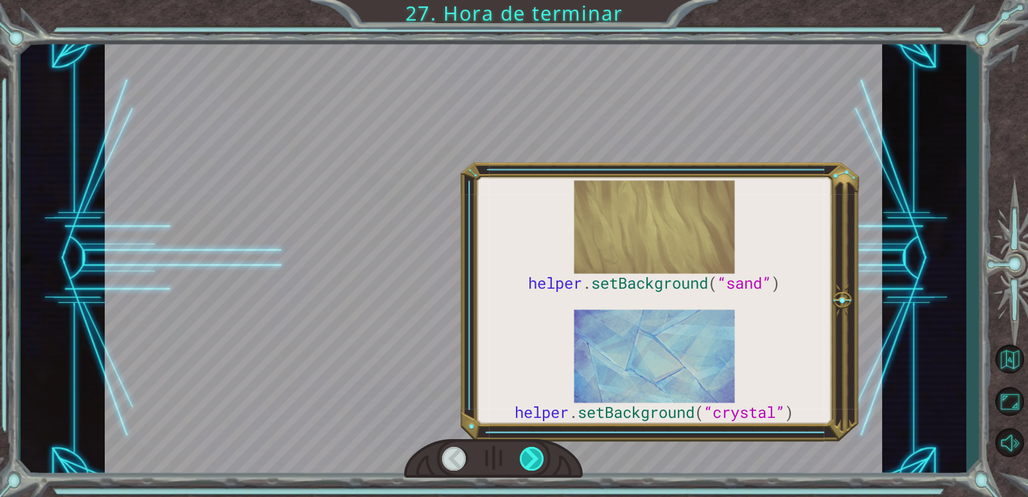
click at [537, 452] on div at bounding box center [532, 458] width 25 height 24
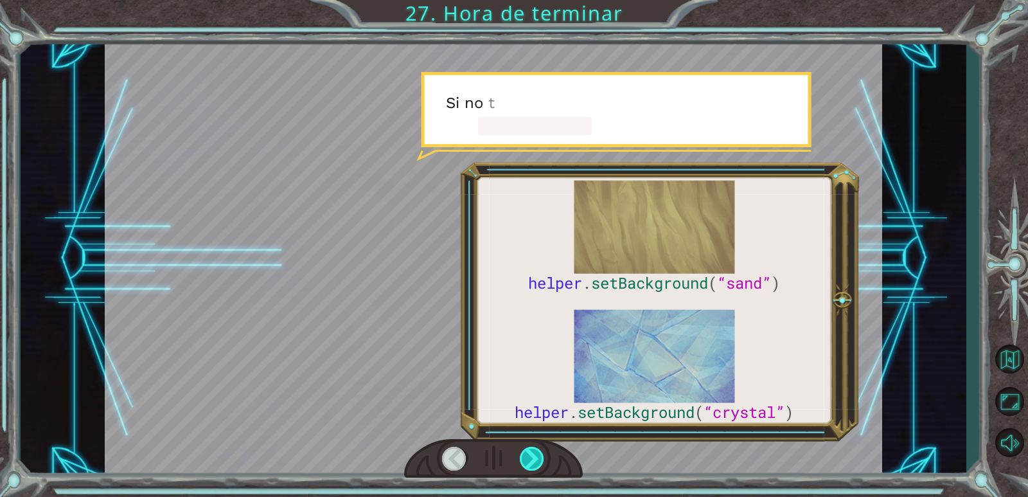
click at [537, 452] on div at bounding box center [532, 458] width 25 height 24
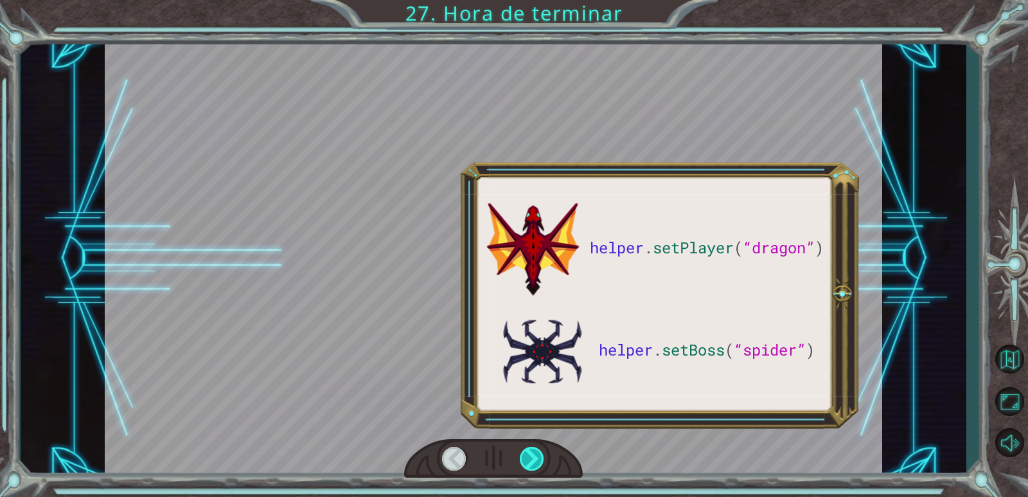
click at [537, 452] on div at bounding box center [532, 458] width 25 height 24
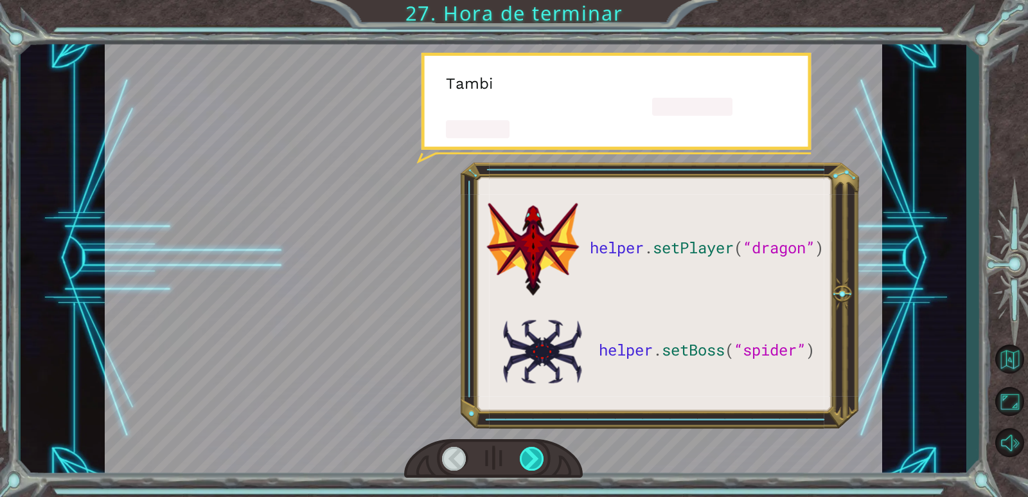
click at [537, 452] on div at bounding box center [532, 458] width 25 height 24
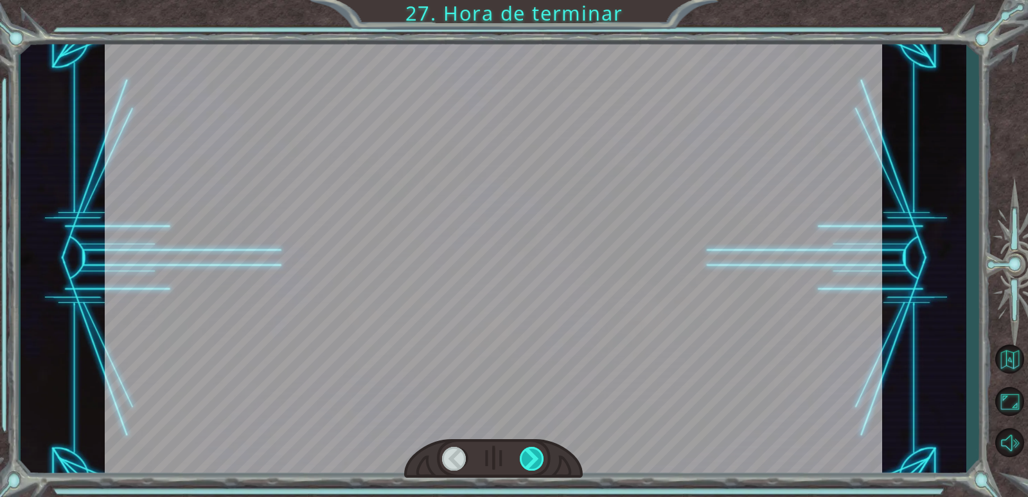
click at [537, 452] on div at bounding box center [532, 458] width 25 height 24
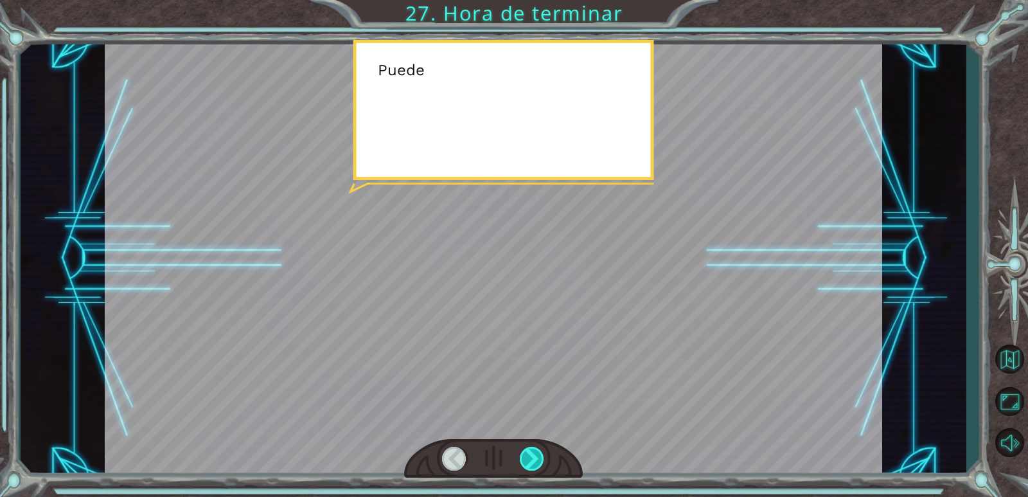
click at [537, 452] on div at bounding box center [532, 458] width 25 height 24
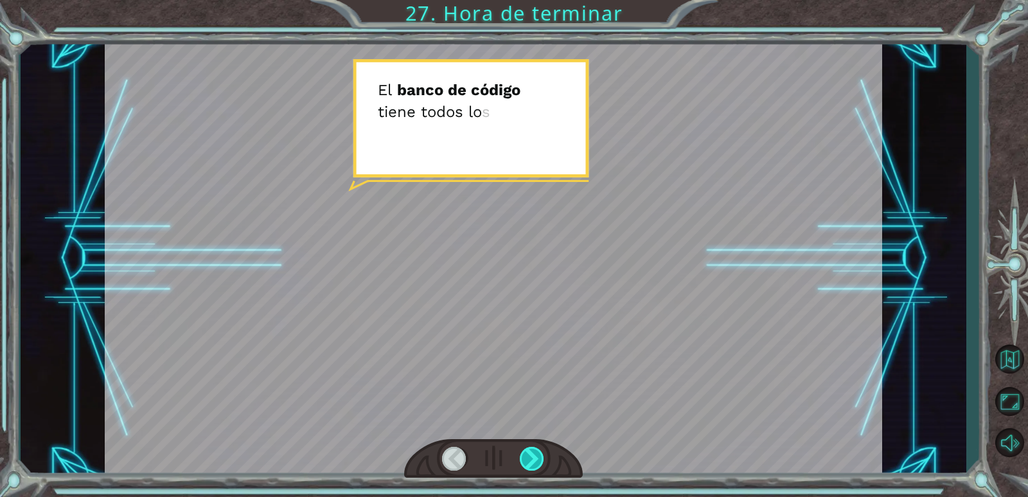
click at [535, 455] on div at bounding box center [532, 458] width 25 height 24
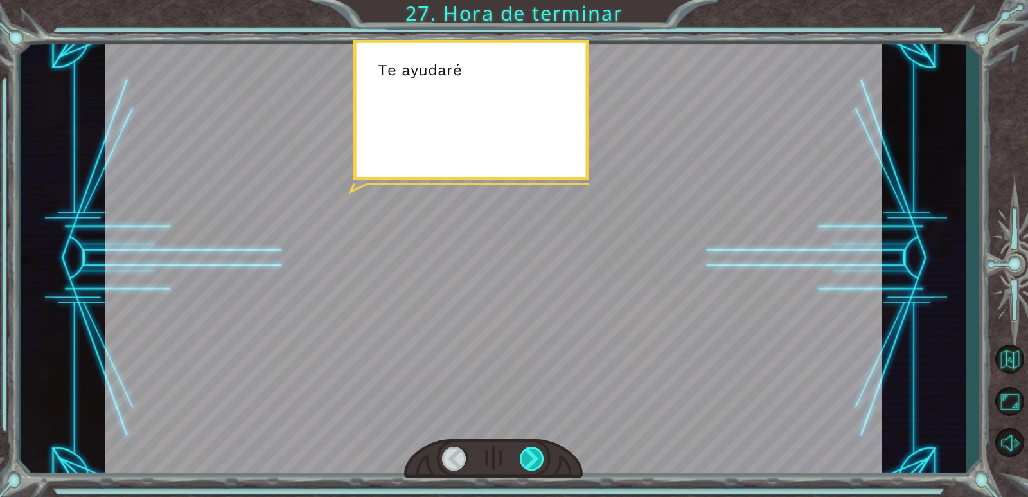
click at [535, 455] on div at bounding box center [532, 458] width 25 height 24
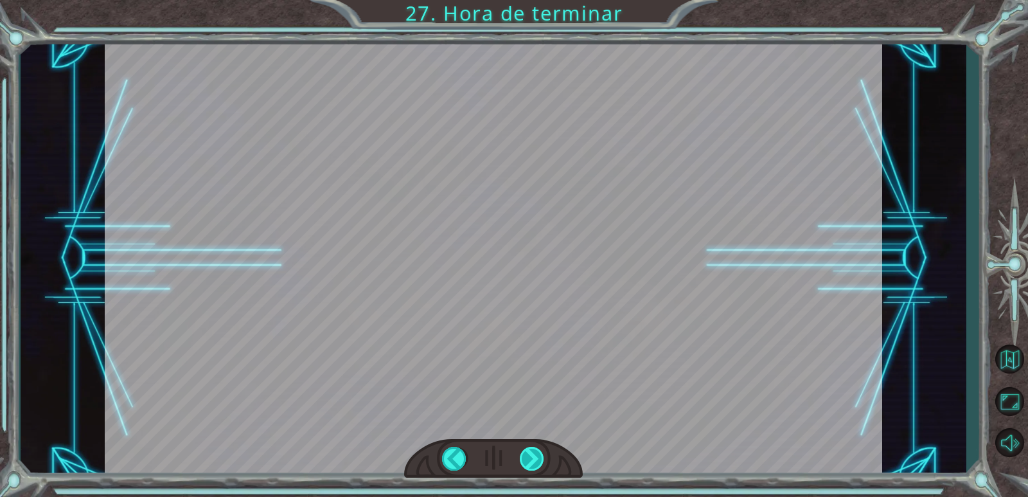
click at [535, 455] on div at bounding box center [532, 458] width 25 height 24
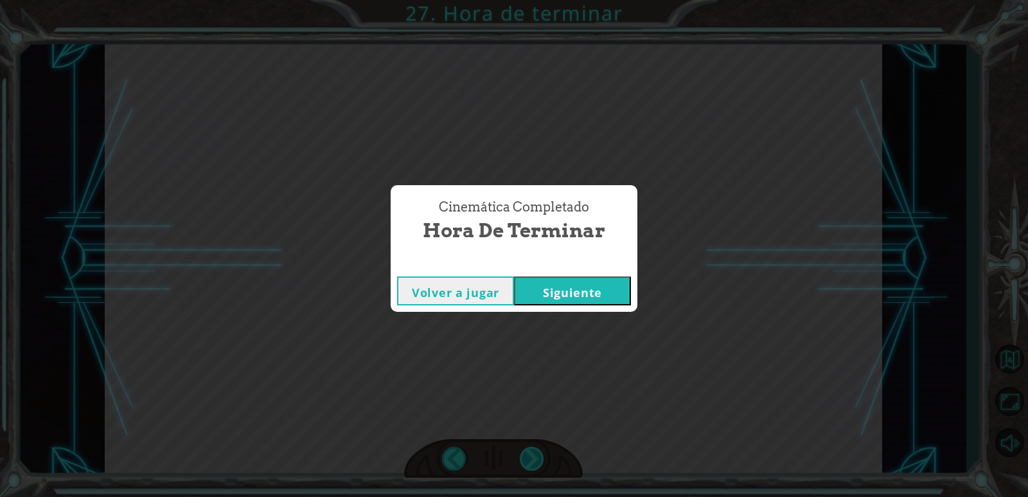
click at [535, 0] on div "helper . setPlayer ( “dragon” ) helper . setBoss ( “spider” ) ¡ G e n i a l ! T…" at bounding box center [514, 0] width 1028 height 0
click at [554, 297] on button "Siguiente" at bounding box center [572, 290] width 117 height 29
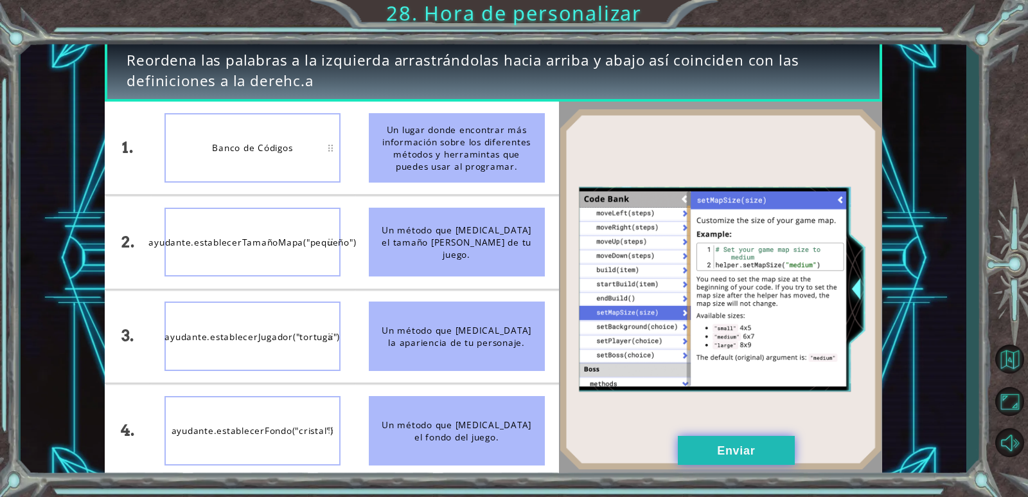
click at [749, 450] on button "Enviar" at bounding box center [736, 449] width 117 height 29
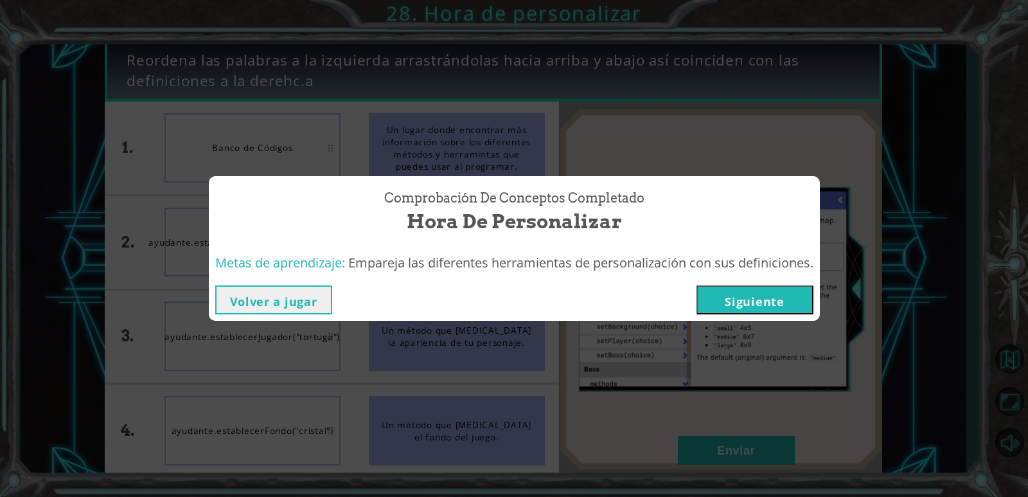
click at [755, 303] on button "Siguiente" at bounding box center [754, 299] width 117 height 29
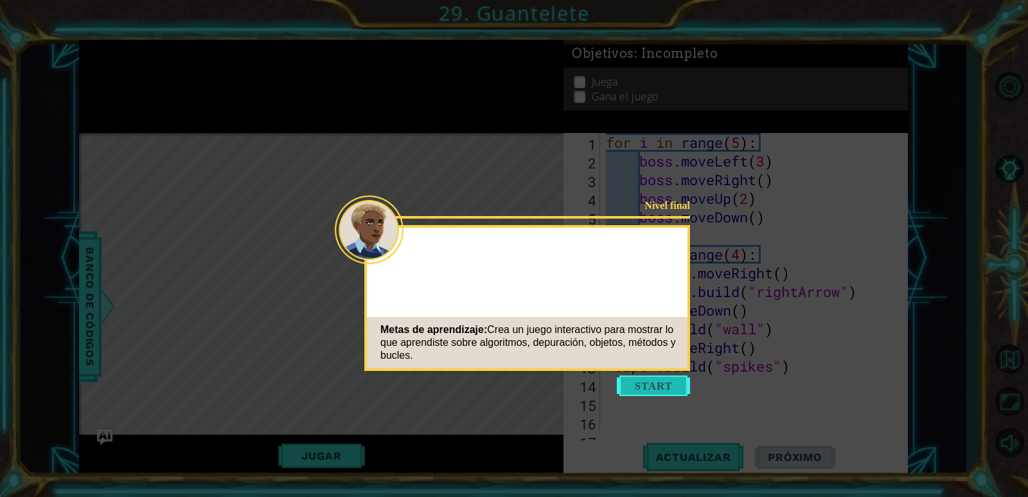
click at [661, 380] on button "Start" at bounding box center [653, 385] width 73 height 21
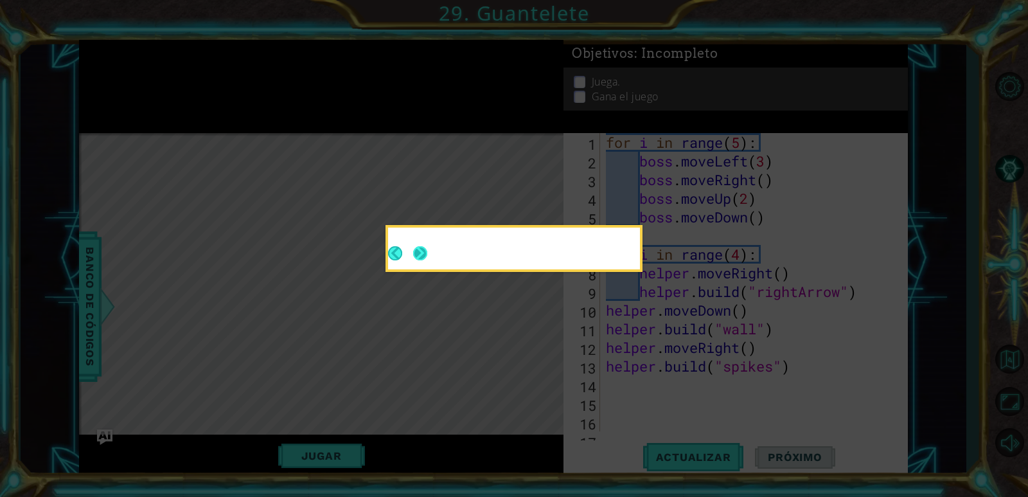
click at [418, 254] on button "Next" at bounding box center [420, 253] width 14 height 14
click at [418, 254] on icon at bounding box center [514, 248] width 1028 height 497
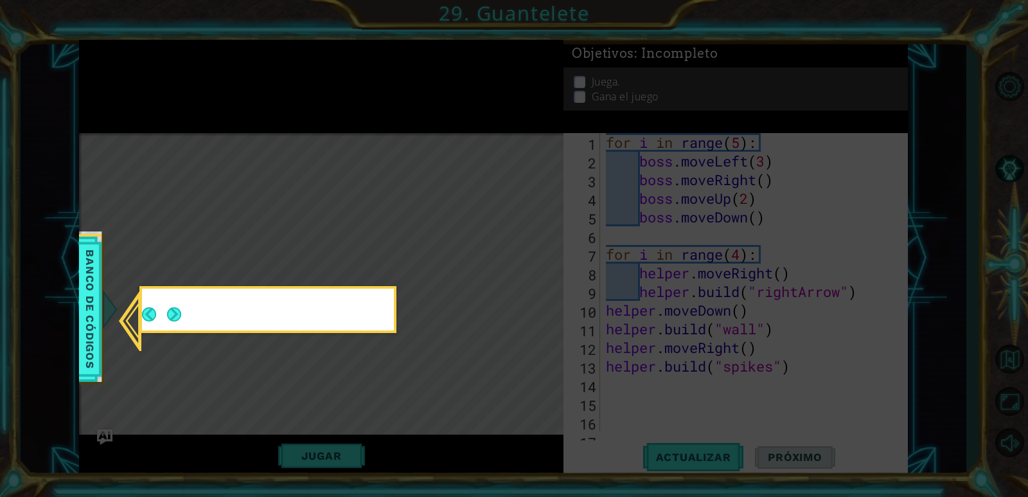
click at [418, 254] on icon at bounding box center [514, 248] width 1028 height 497
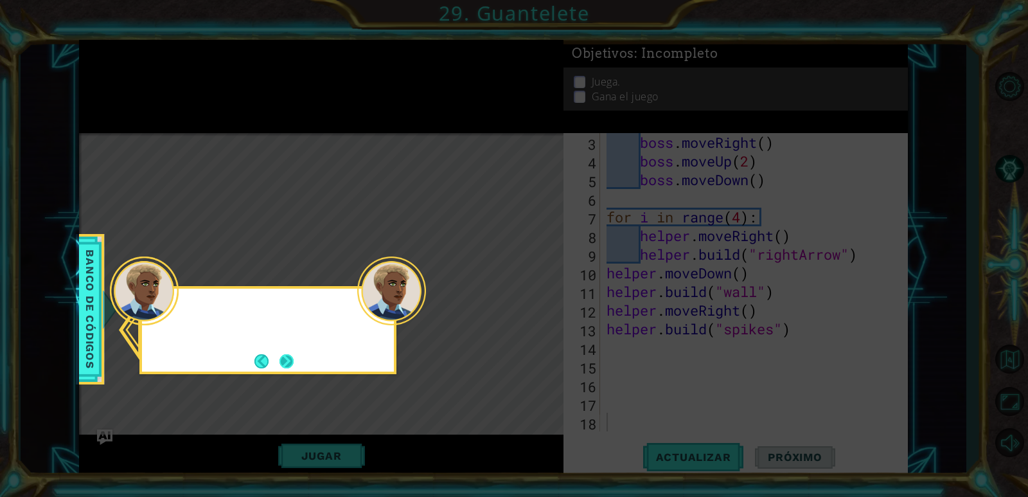
click at [293, 360] on button "Next" at bounding box center [286, 361] width 14 height 14
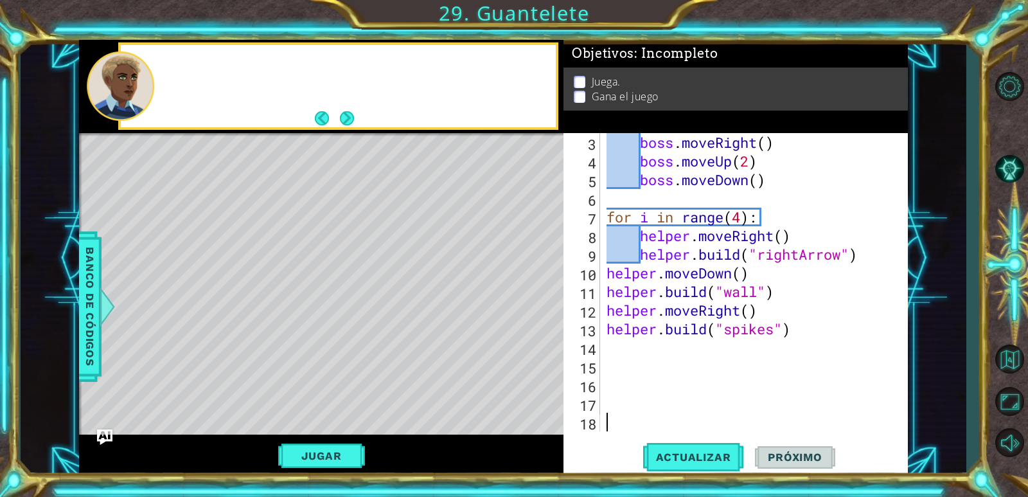
scroll to position [37, 0]
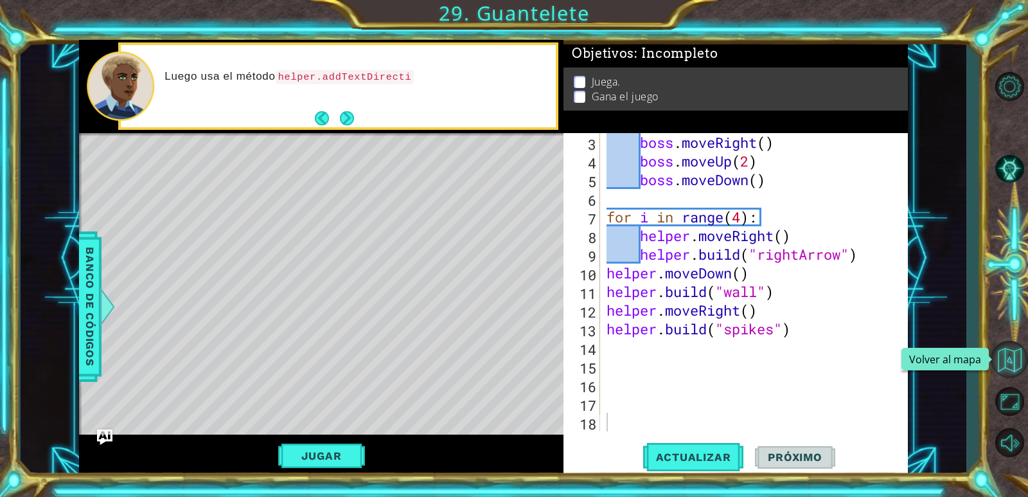
click at [1010, 351] on button "Volver al mapa" at bounding box center [1008, 358] width 37 height 37
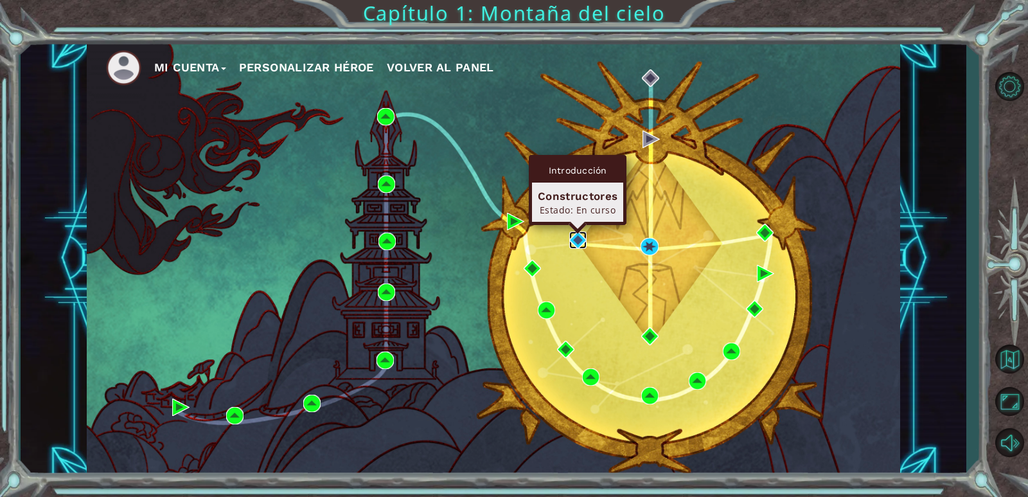
click at [576, 237] on img at bounding box center [577, 239] width 17 height 17
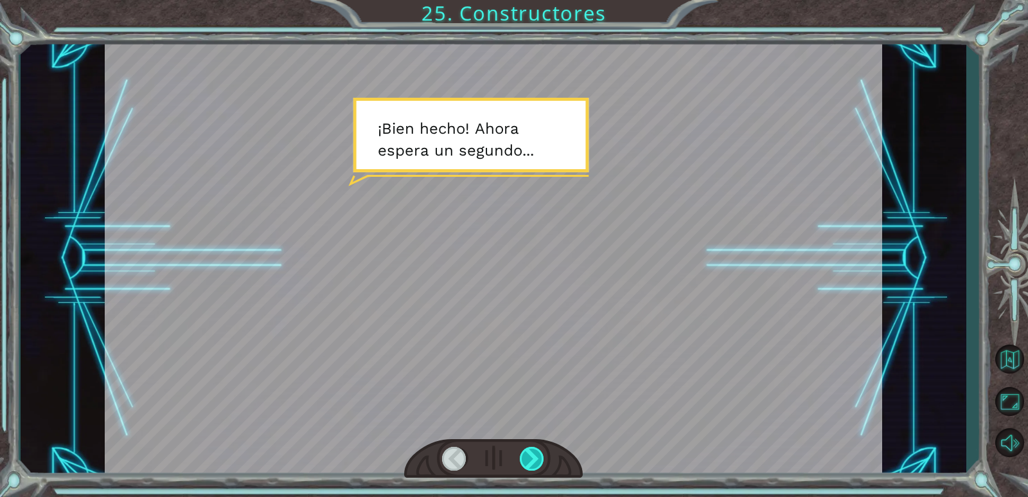
click at [536, 459] on div at bounding box center [532, 458] width 25 height 24
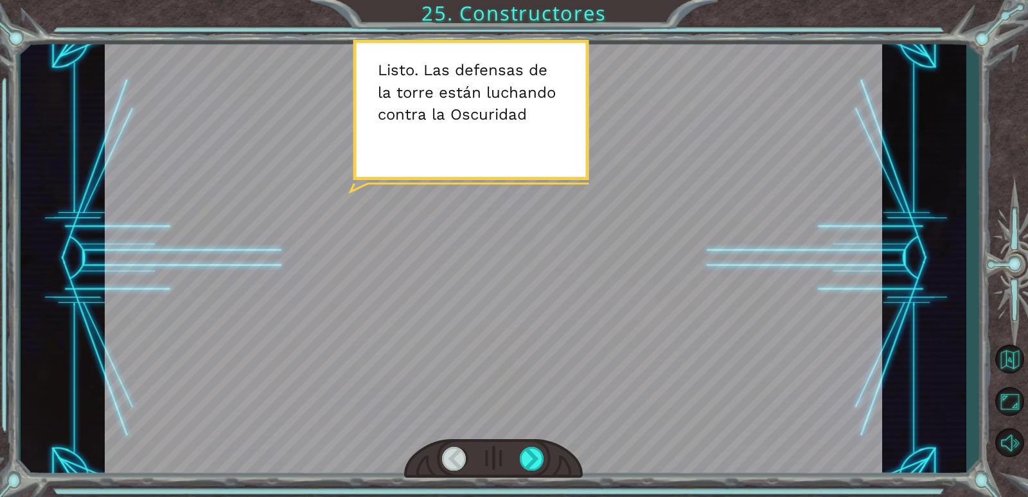
click at [545, 456] on div at bounding box center [493, 458] width 179 height 39
click at [535, 466] on div at bounding box center [532, 458] width 25 height 24
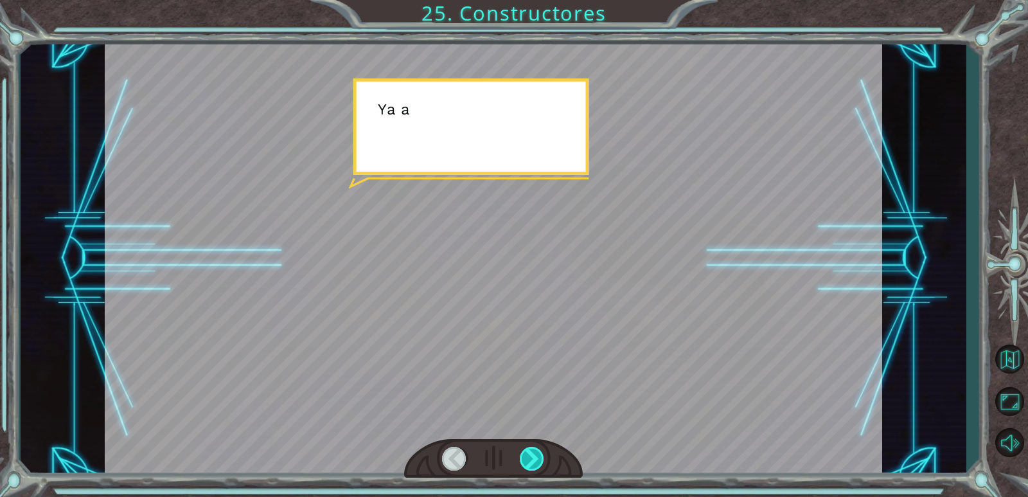
click at [535, 466] on div at bounding box center [532, 458] width 25 height 24
click at [527, 453] on div at bounding box center [532, 458] width 25 height 24
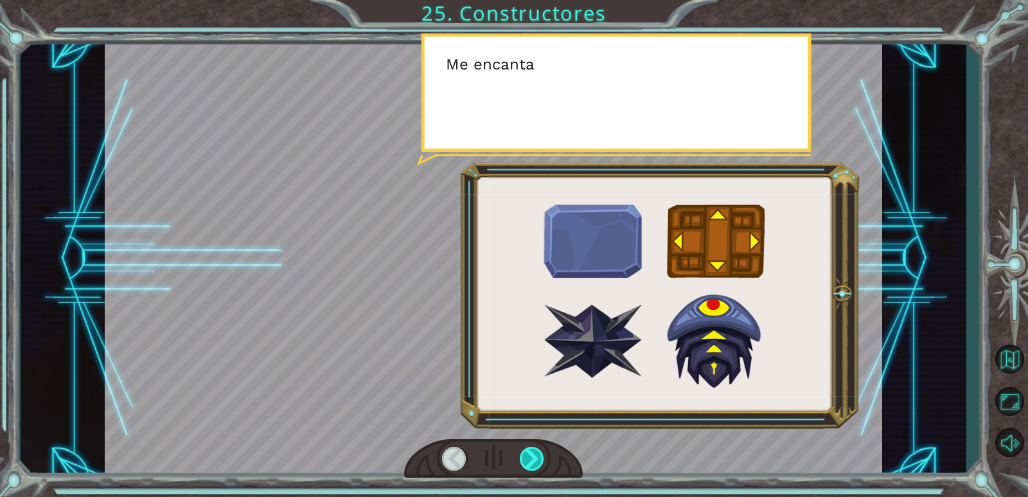
click at [534, 459] on div at bounding box center [532, 458] width 25 height 24
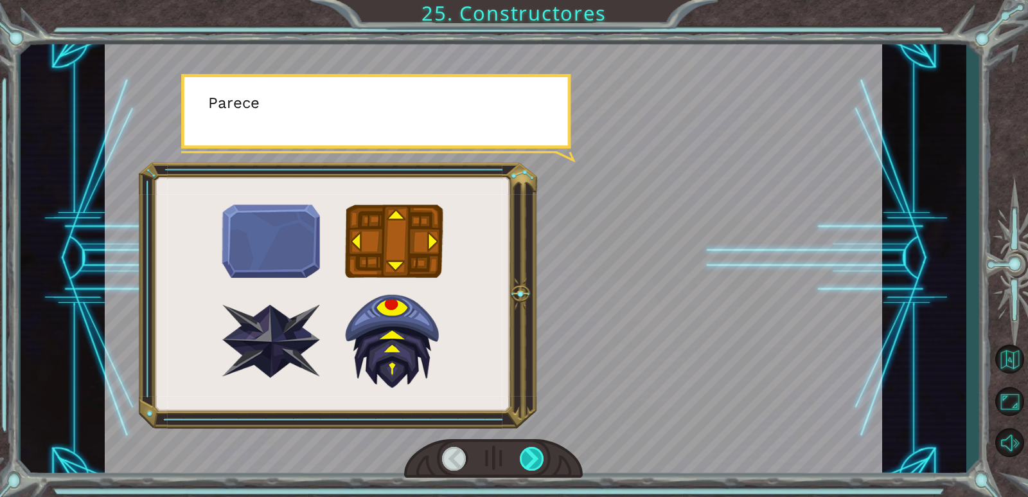
click at [529, 457] on div at bounding box center [532, 458] width 25 height 24
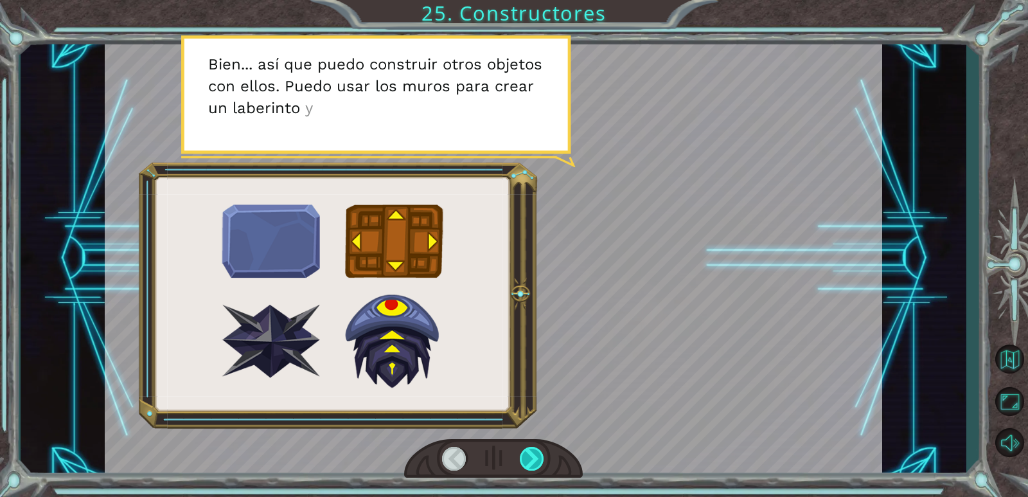
click at [529, 457] on div at bounding box center [532, 458] width 25 height 24
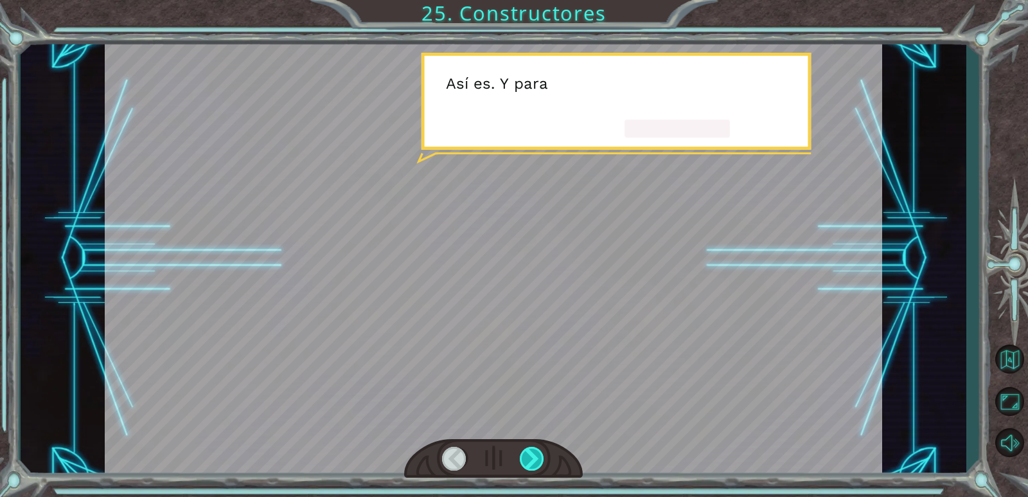
click at [529, 457] on div at bounding box center [532, 458] width 25 height 24
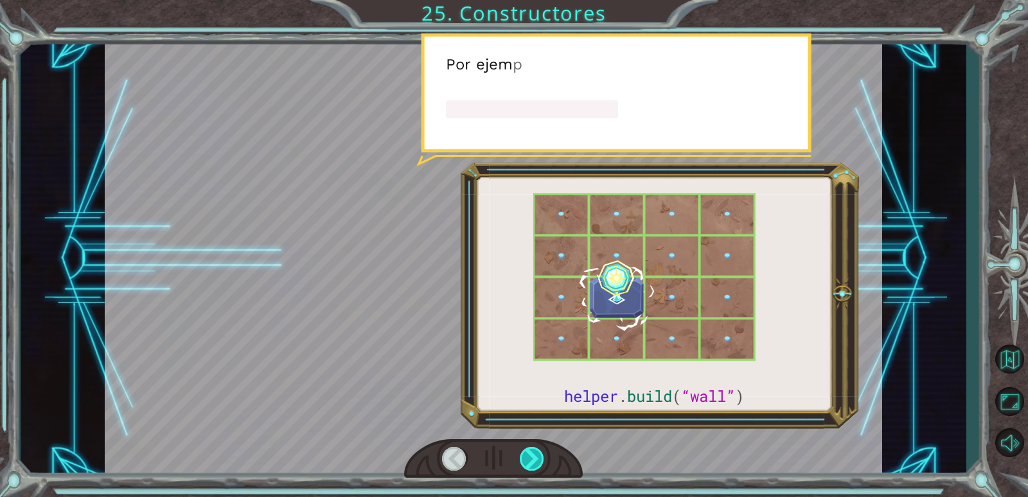
click at [529, 457] on div at bounding box center [532, 458] width 25 height 24
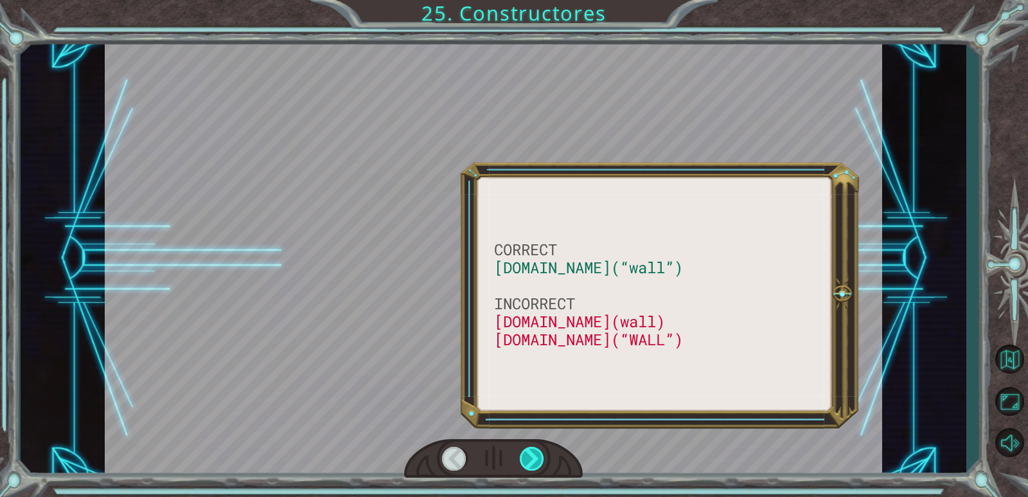
click at [529, 457] on div at bounding box center [532, 458] width 25 height 24
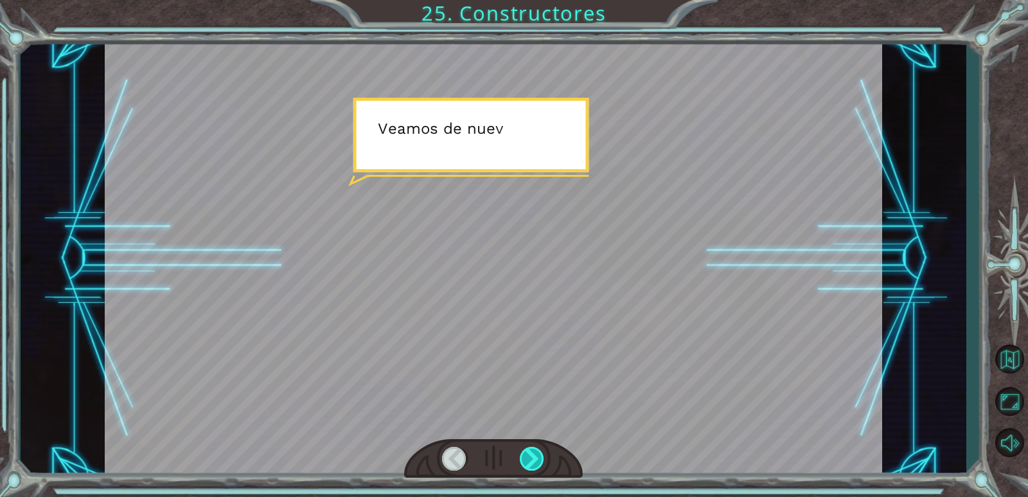
click at [529, 457] on div at bounding box center [532, 458] width 25 height 24
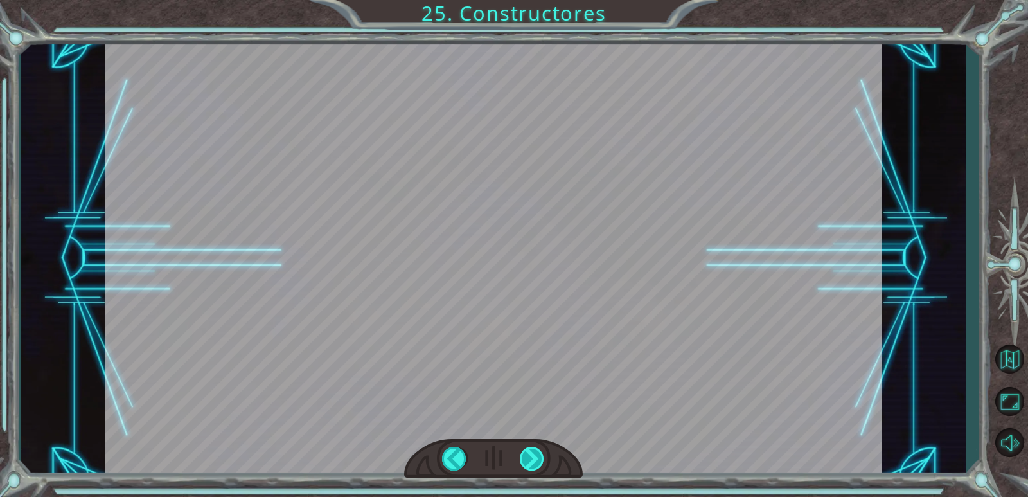
click at [529, 457] on div at bounding box center [532, 458] width 25 height 24
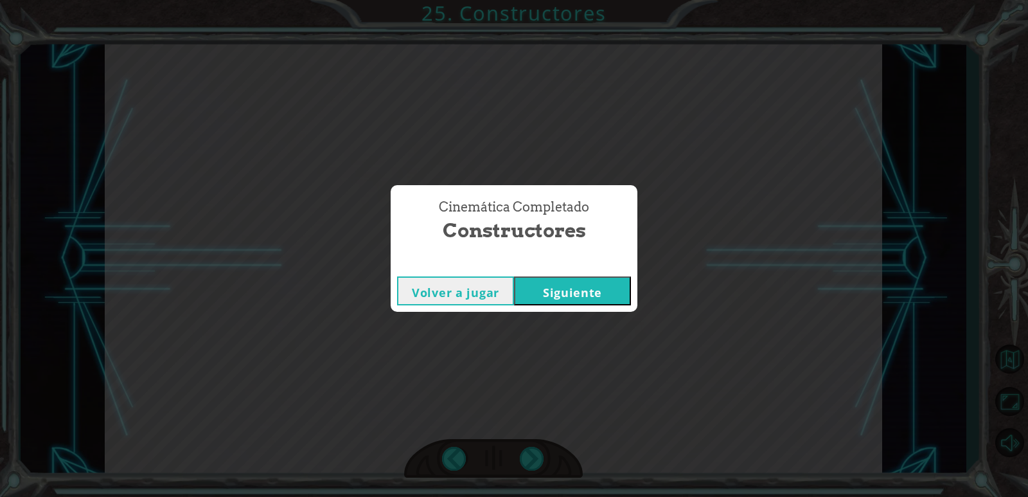
click at [595, 281] on button "Siguiente" at bounding box center [572, 290] width 117 height 29
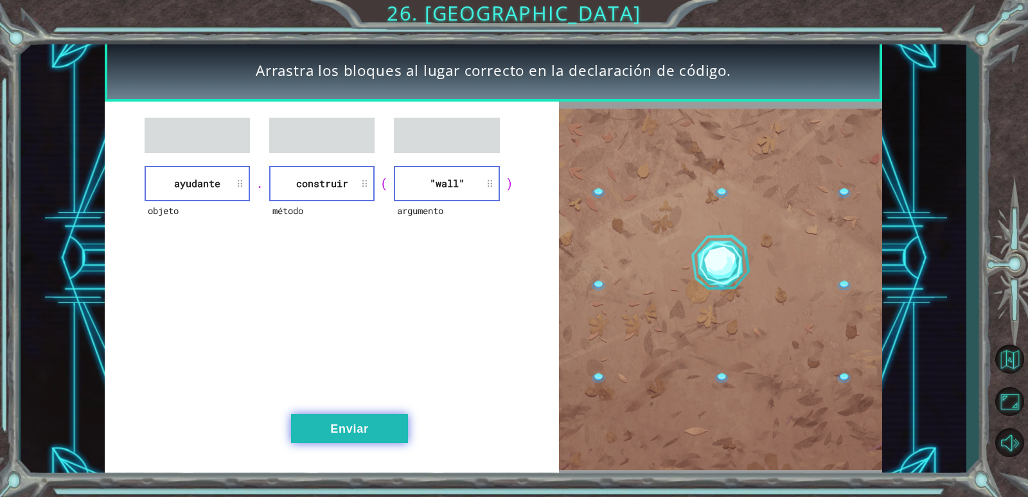
click at [378, 430] on button "Enviar" at bounding box center [349, 428] width 117 height 29
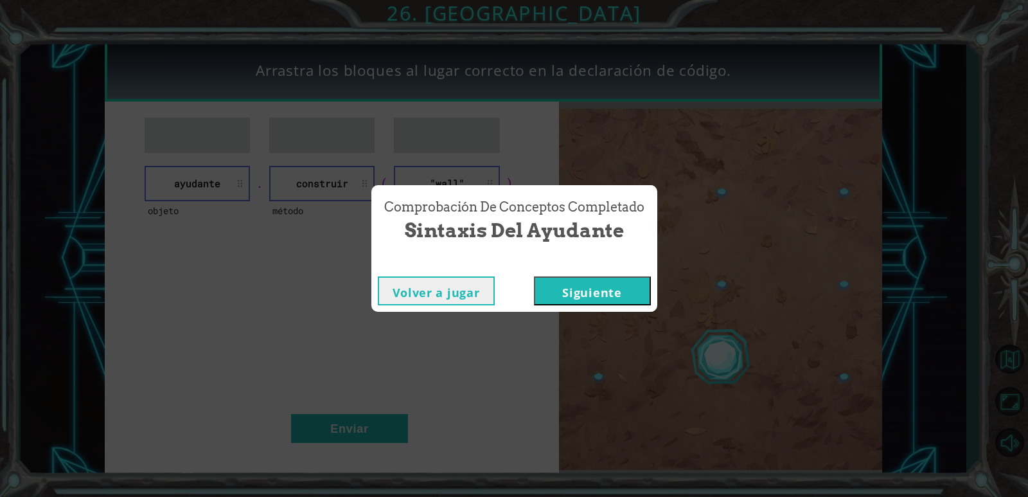
click at [454, 298] on button "Volver a jugar" at bounding box center [436, 290] width 117 height 29
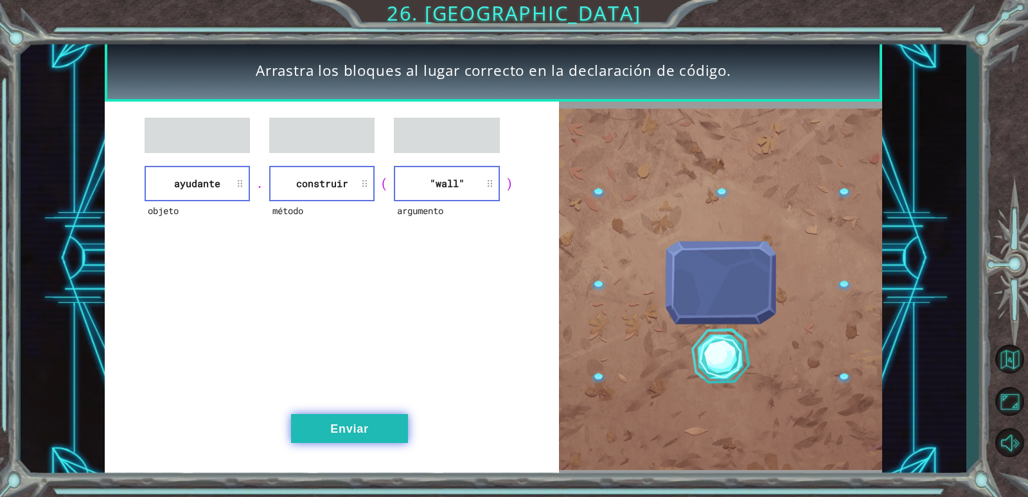
click at [365, 432] on button "Enviar" at bounding box center [349, 428] width 117 height 29
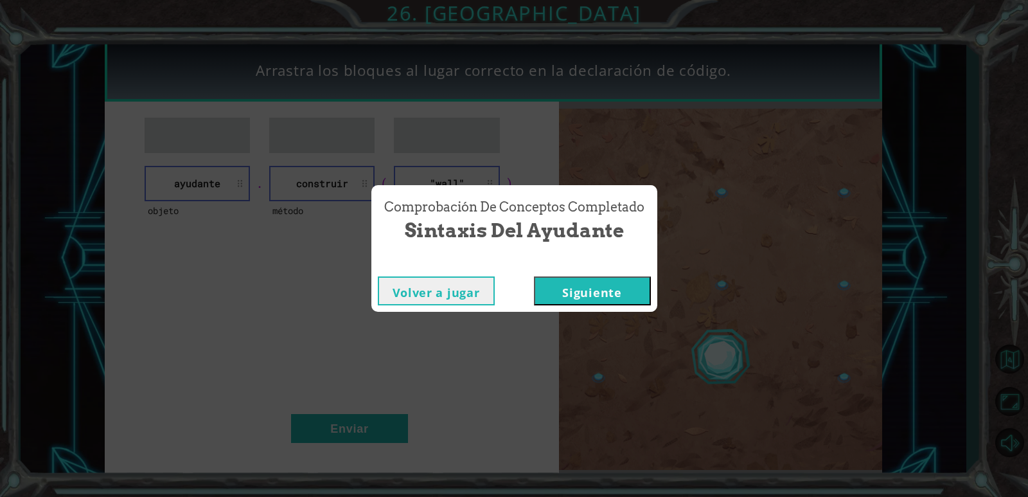
click at [603, 286] on button "Siguiente" at bounding box center [592, 290] width 117 height 29
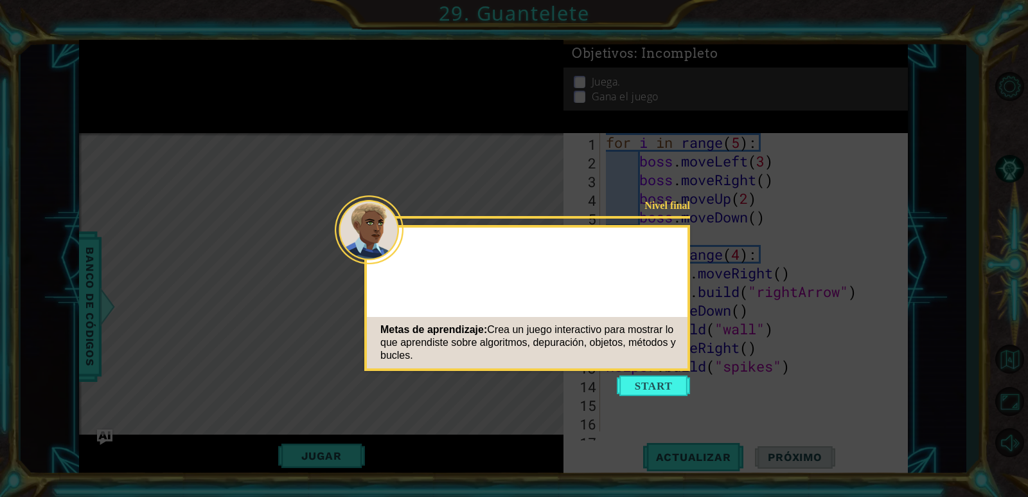
click at [669, 385] on button "Start" at bounding box center [653, 385] width 73 height 21
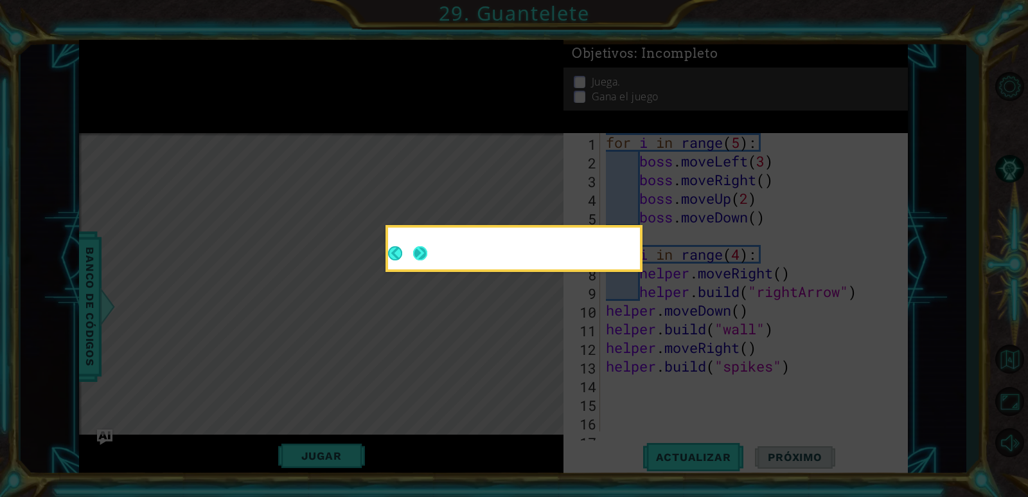
click at [427, 254] on button "Next" at bounding box center [420, 253] width 14 height 14
click at [416, 255] on button "Next" at bounding box center [420, 253] width 14 height 14
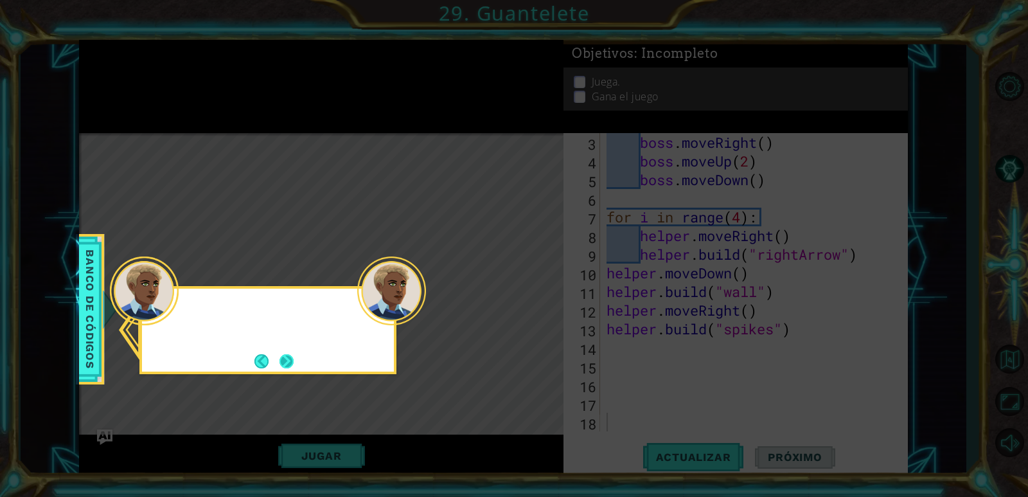
scroll to position [37, 0]
click at [283, 359] on button "Next" at bounding box center [286, 361] width 14 height 14
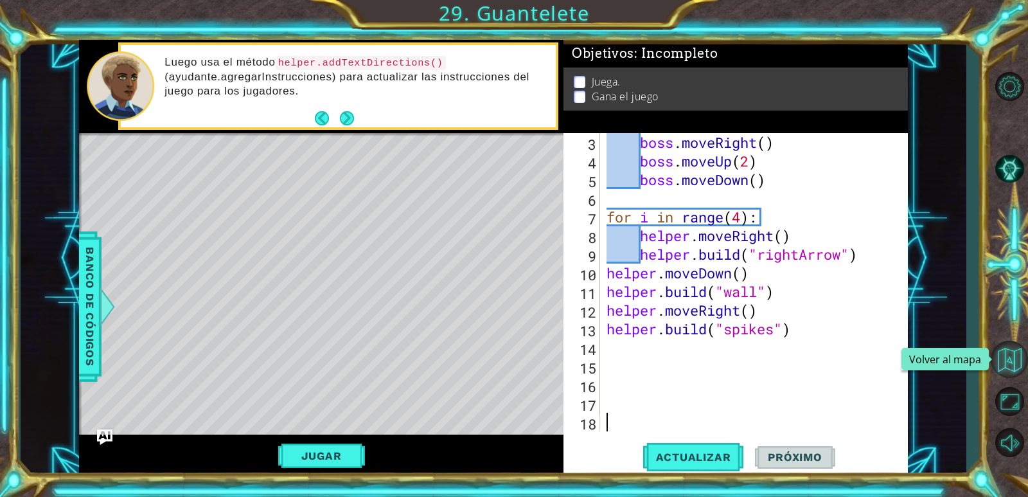
click at [1013, 351] on button "Volver al mapa" at bounding box center [1008, 358] width 37 height 37
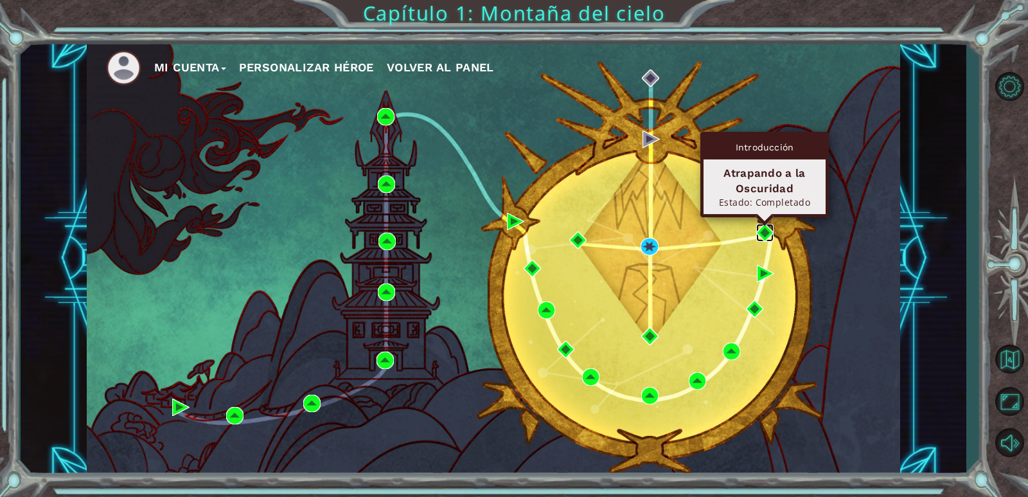
click at [767, 226] on img at bounding box center [764, 232] width 17 height 17
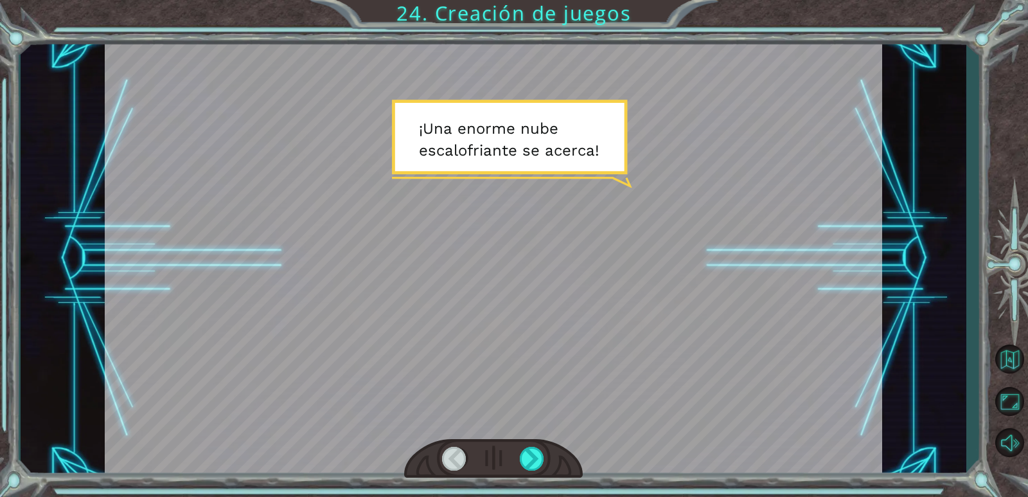
click at [520, 443] on div at bounding box center [493, 458] width 179 height 39
click at [534, 462] on div at bounding box center [532, 458] width 25 height 24
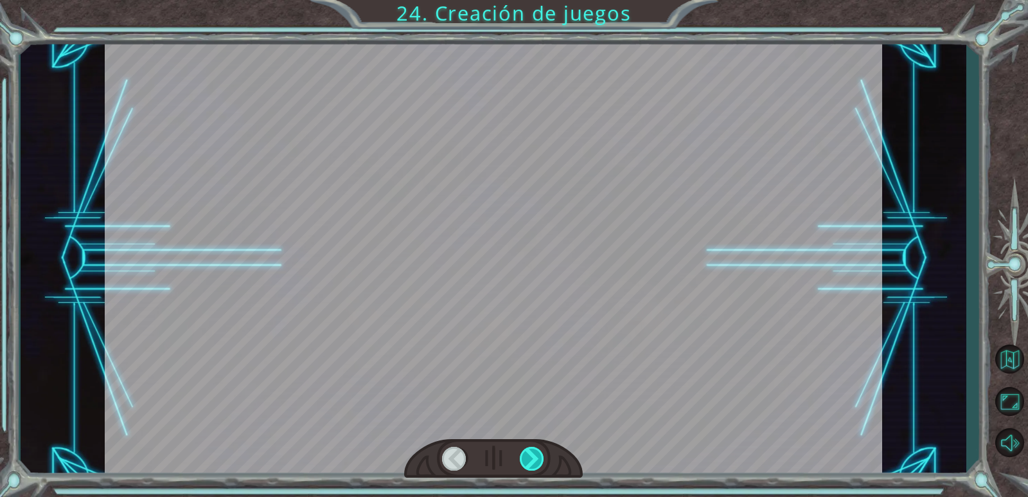
click at [534, 462] on div at bounding box center [532, 458] width 25 height 24
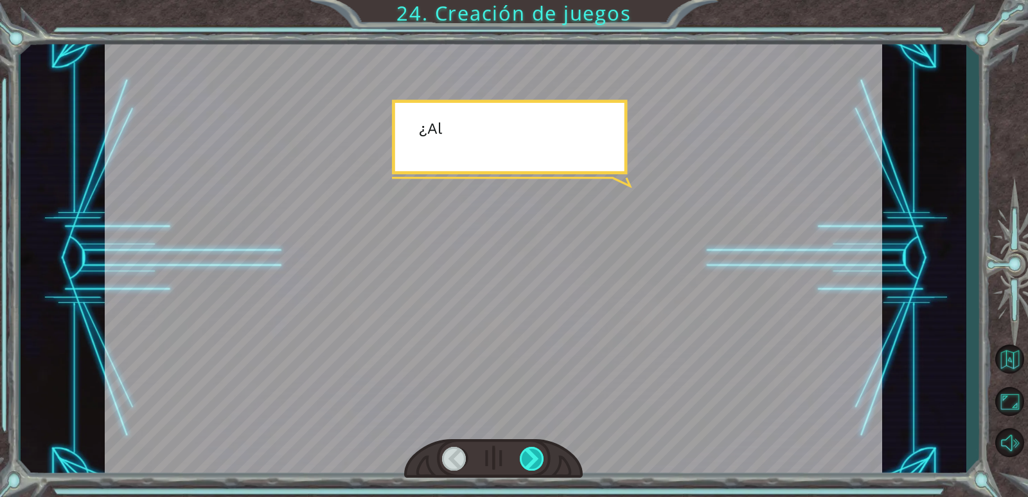
click at [534, 462] on div at bounding box center [532, 458] width 25 height 24
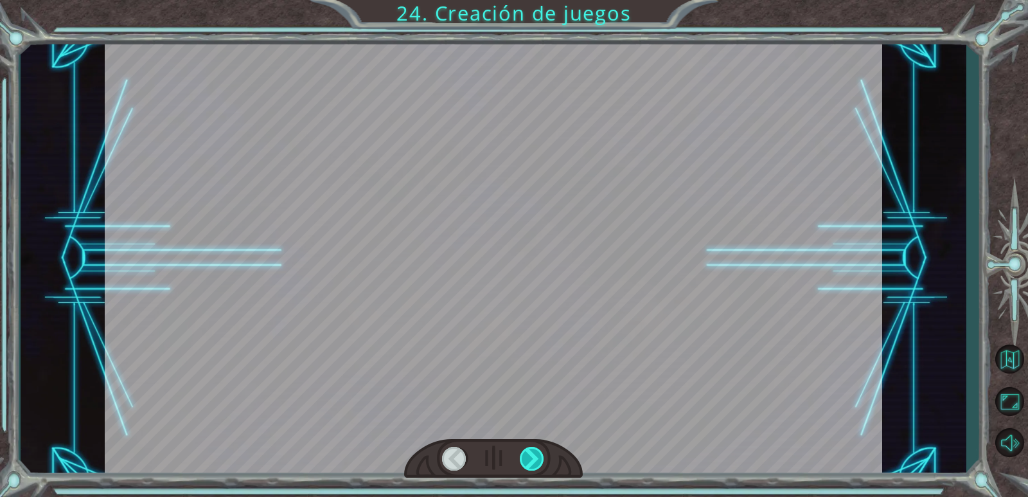
click at [534, 462] on div at bounding box center [532, 458] width 25 height 24
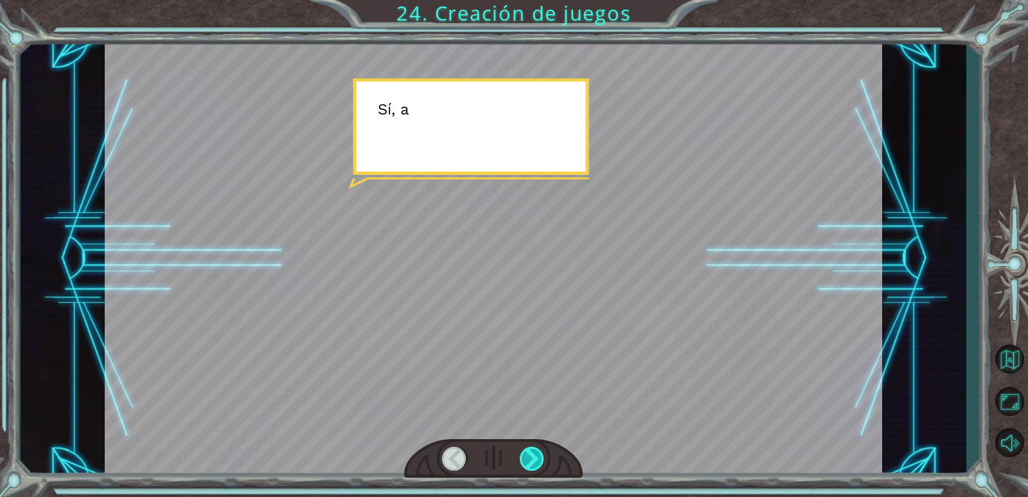
click at [534, 462] on div at bounding box center [532, 458] width 25 height 24
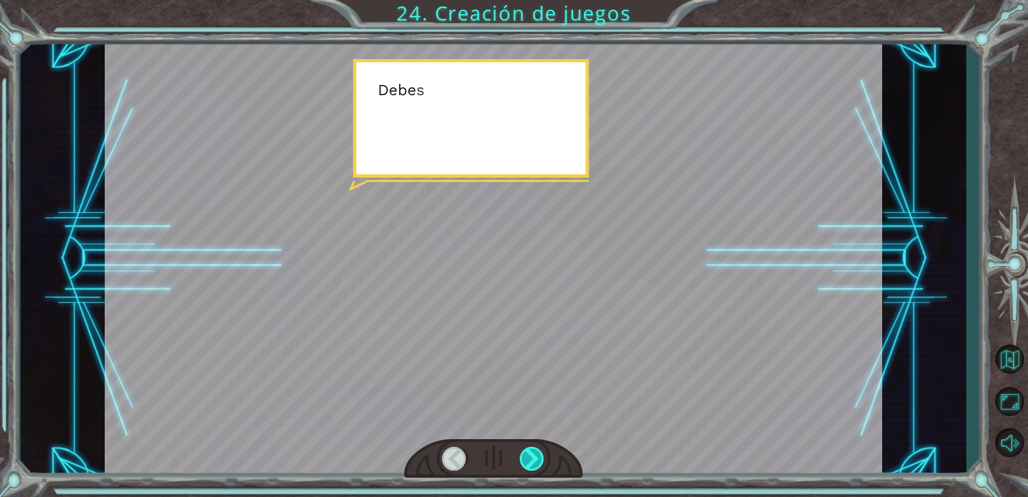
click at [534, 462] on div at bounding box center [532, 458] width 25 height 24
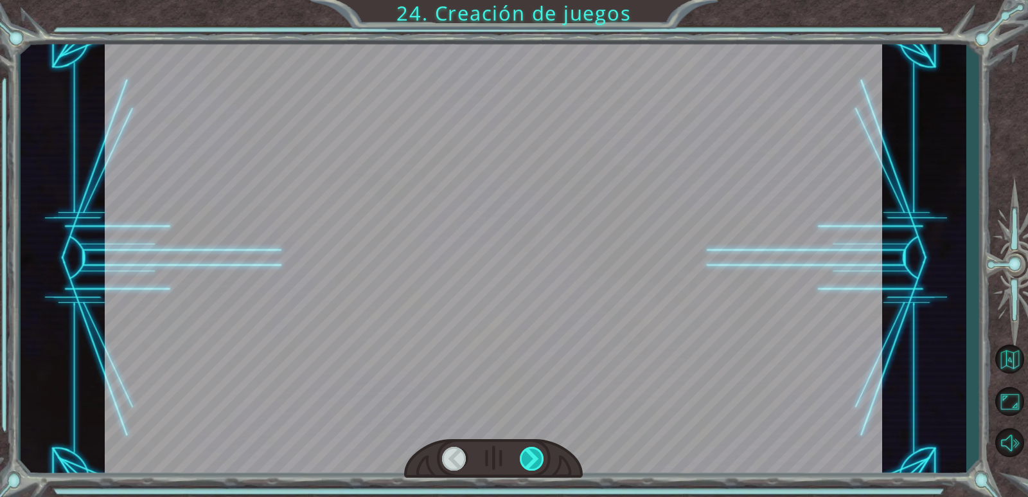
click at [534, 462] on div at bounding box center [532, 458] width 25 height 24
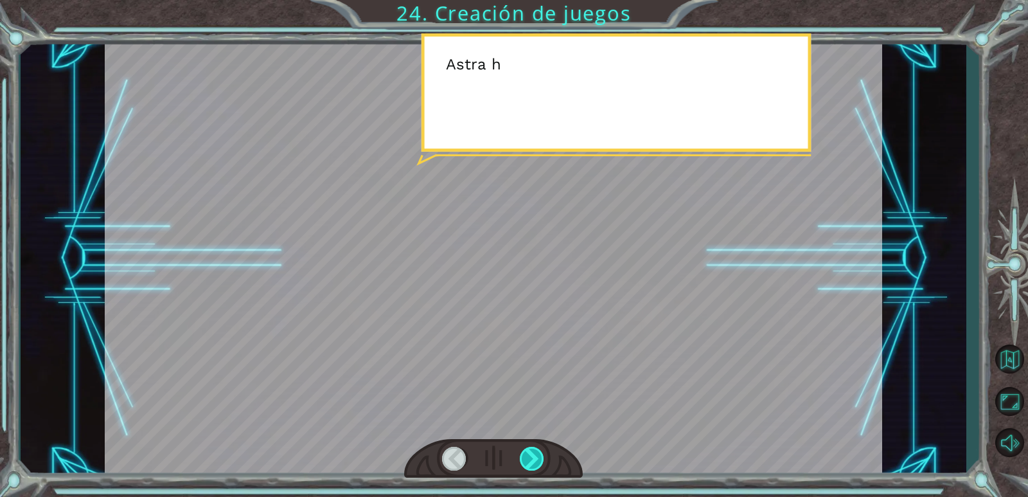
click at [534, 462] on div at bounding box center [532, 458] width 25 height 24
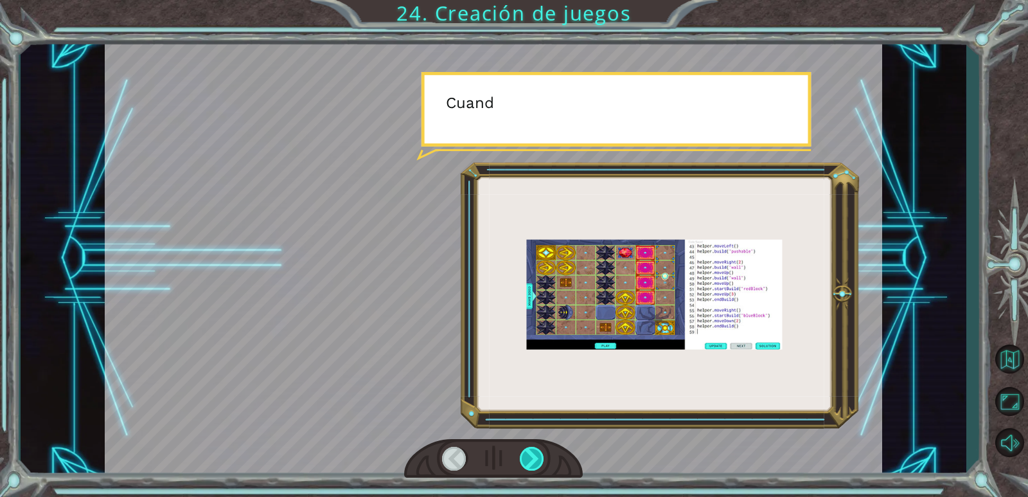
click at [534, 462] on div at bounding box center [532, 458] width 25 height 24
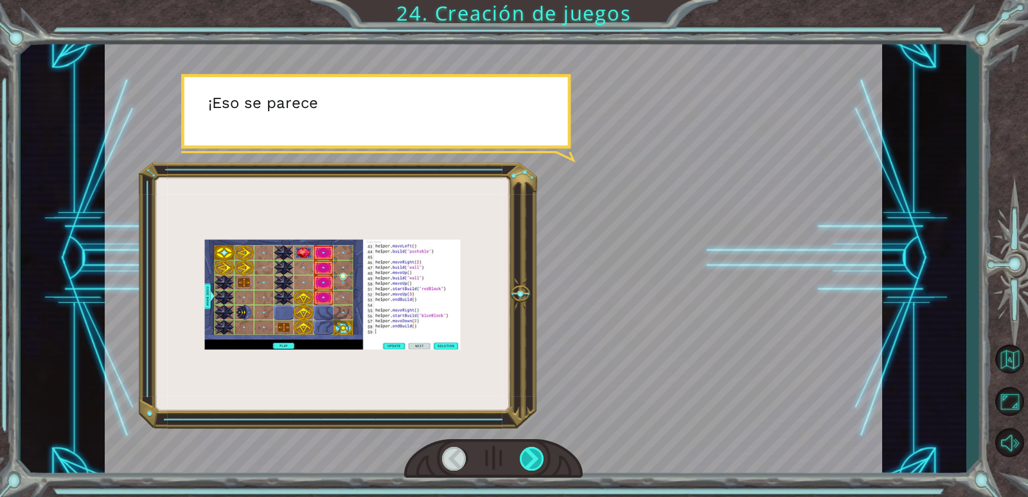
click at [534, 462] on div at bounding box center [532, 458] width 25 height 24
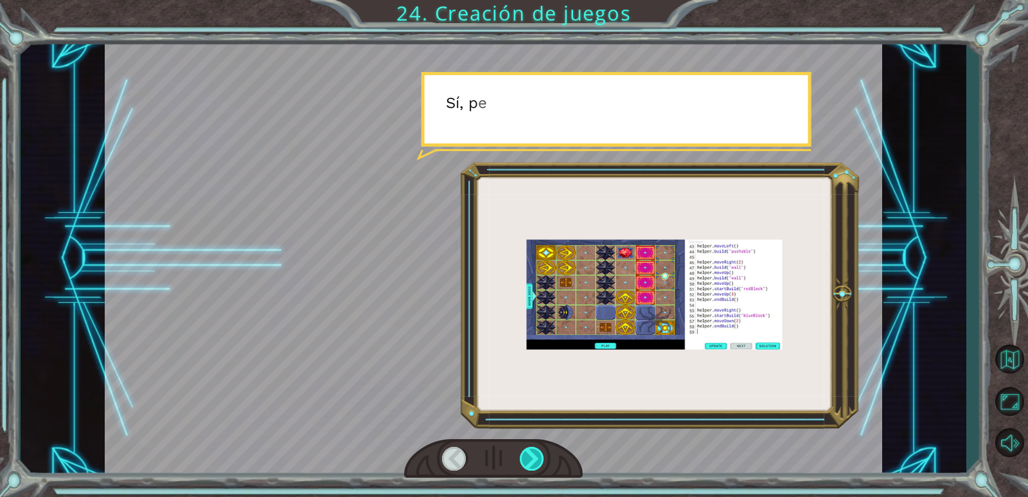
click at [534, 462] on div at bounding box center [532, 458] width 25 height 24
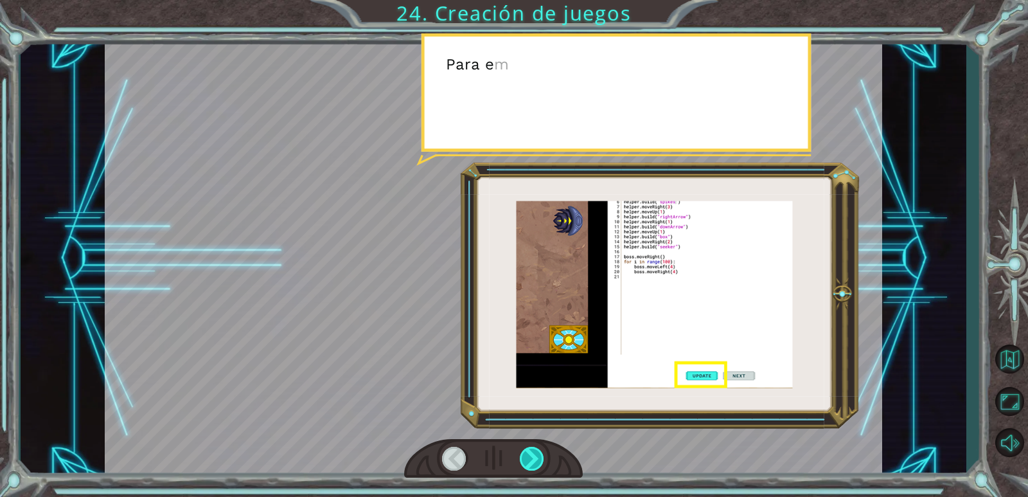
click at [534, 462] on div at bounding box center [532, 458] width 25 height 24
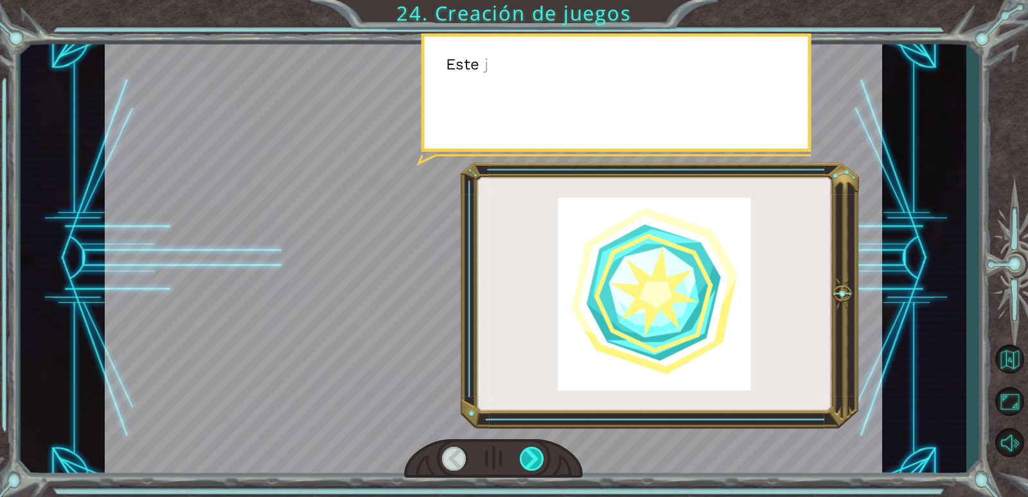
click at [534, 462] on div at bounding box center [532, 458] width 25 height 24
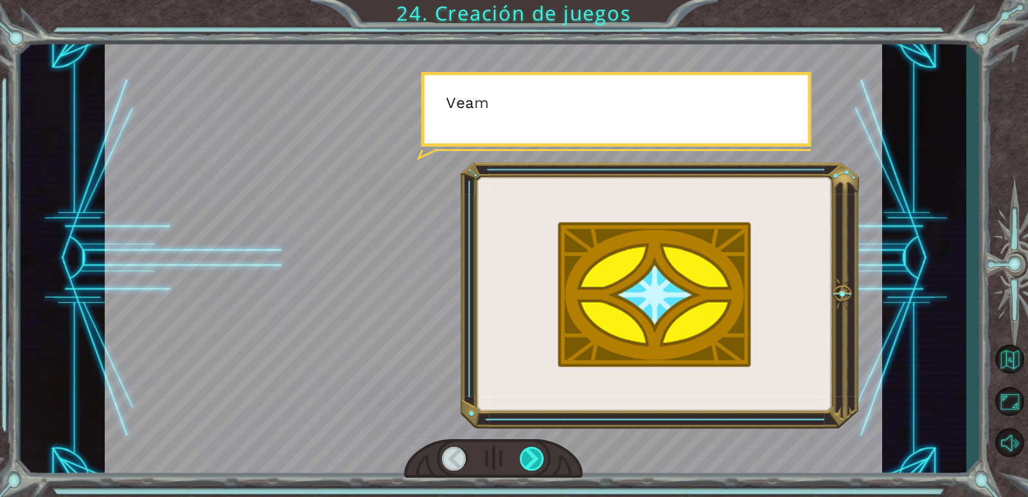
click at [534, 462] on div at bounding box center [532, 458] width 25 height 24
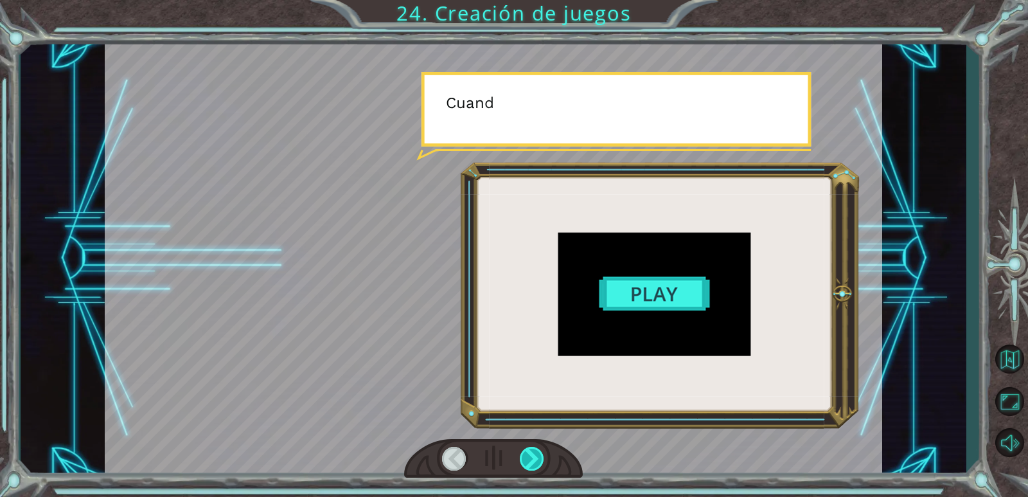
click at [534, 462] on div at bounding box center [532, 458] width 25 height 24
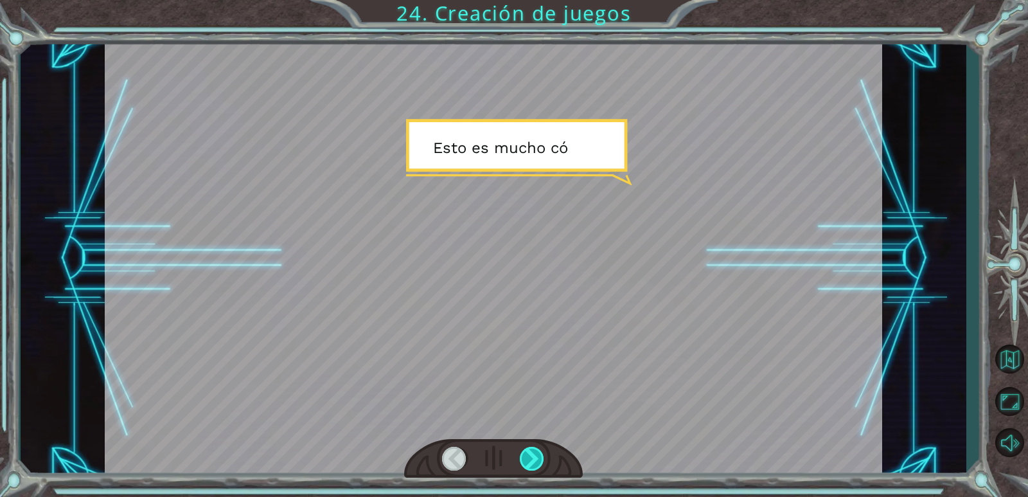
click at [534, 462] on div at bounding box center [532, 458] width 25 height 24
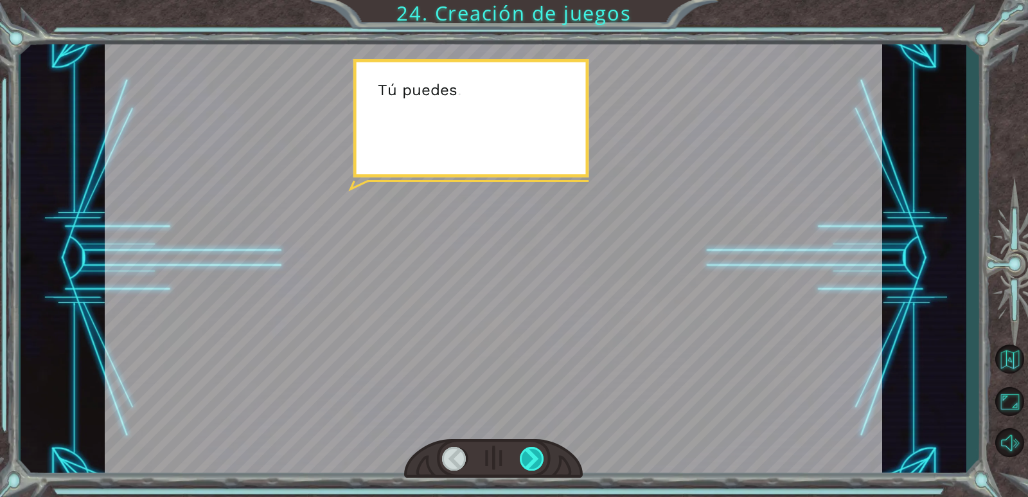
click at [534, 462] on div at bounding box center [532, 458] width 25 height 24
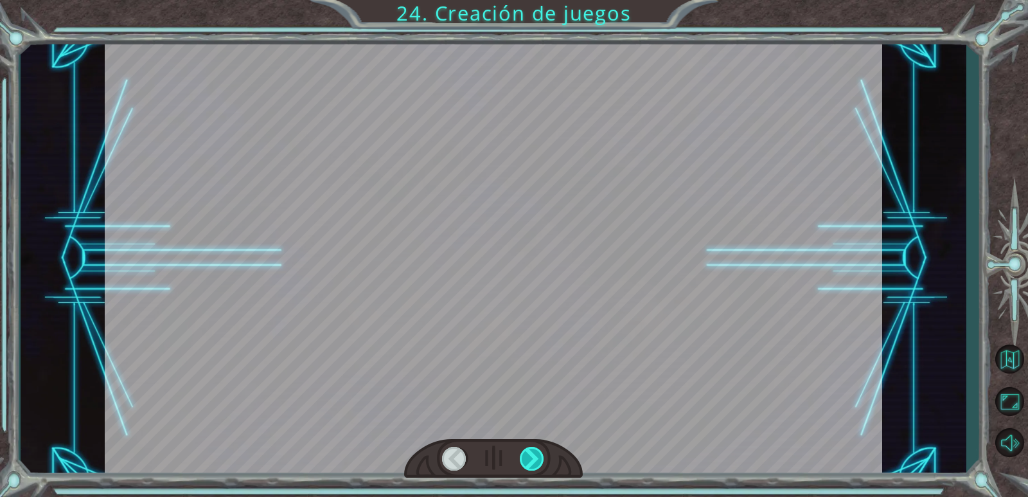
click at [534, 462] on div at bounding box center [532, 458] width 25 height 24
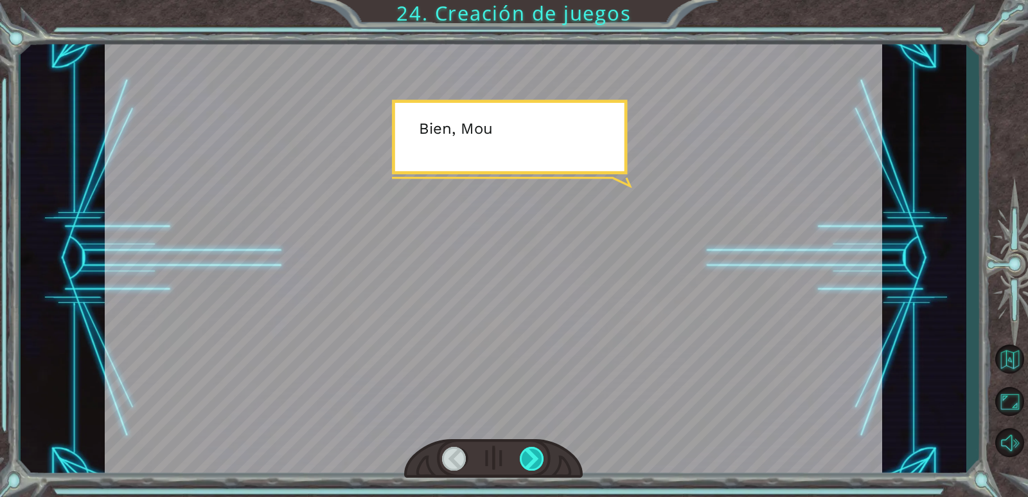
click at [534, 462] on div at bounding box center [532, 458] width 25 height 24
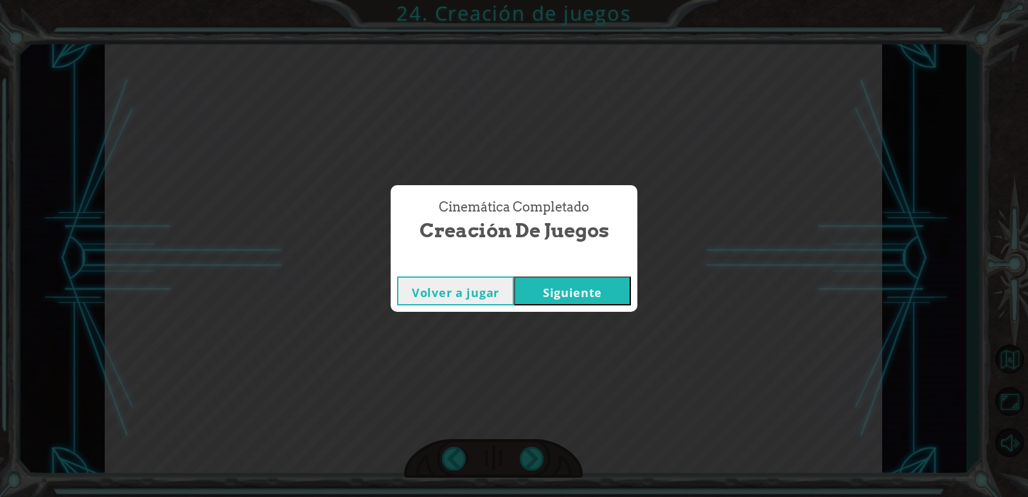
click at [561, 298] on button "Siguiente" at bounding box center [572, 290] width 117 height 29
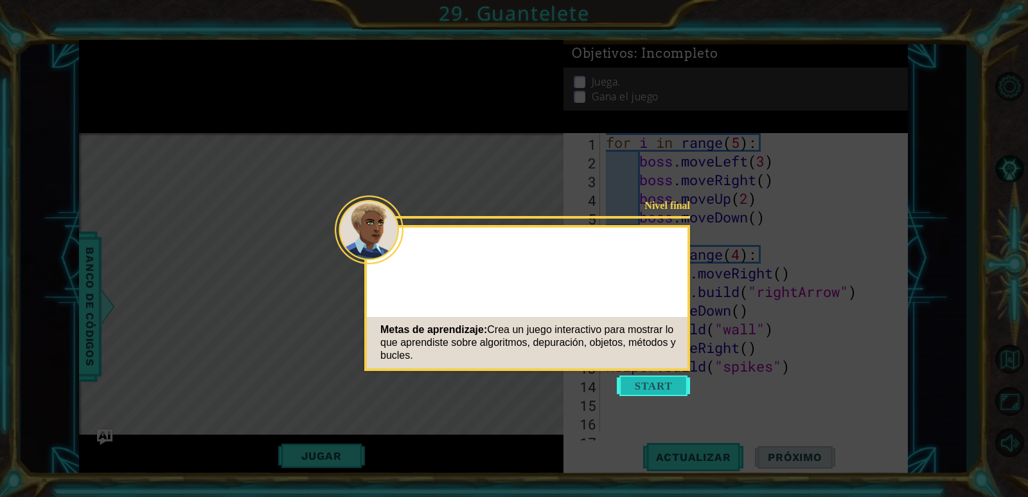
click at [648, 389] on button "Start" at bounding box center [653, 385] width 73 height 21
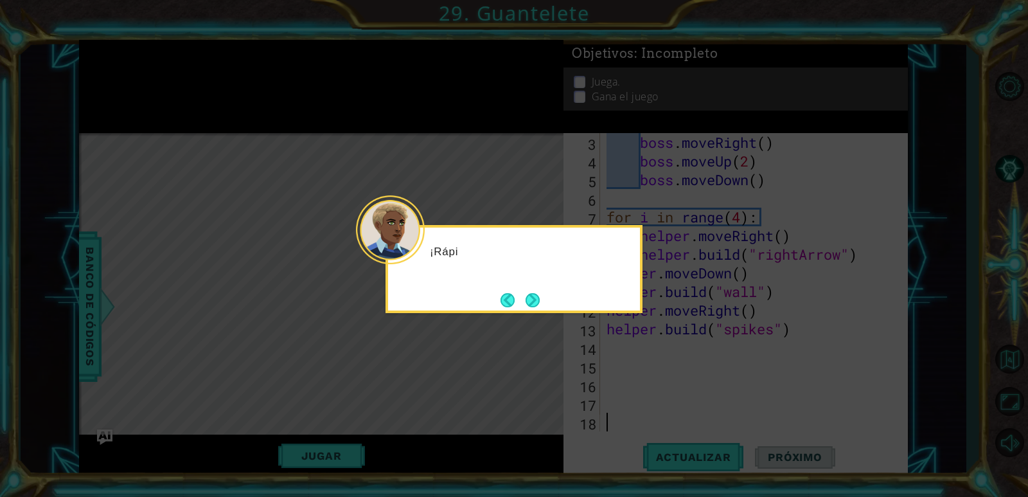
scroll to position [37, 0]
click at [538, 297] on button "Next" at bounding box center [532, 300] width 14 height 14
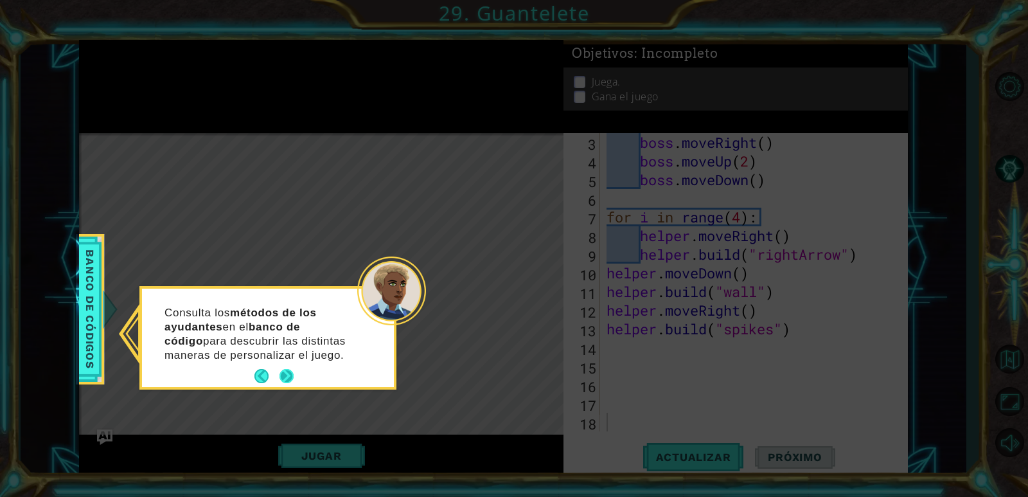
click at [288, 369] on button "Next" at bounding box center [286, 376] width 14 height 14
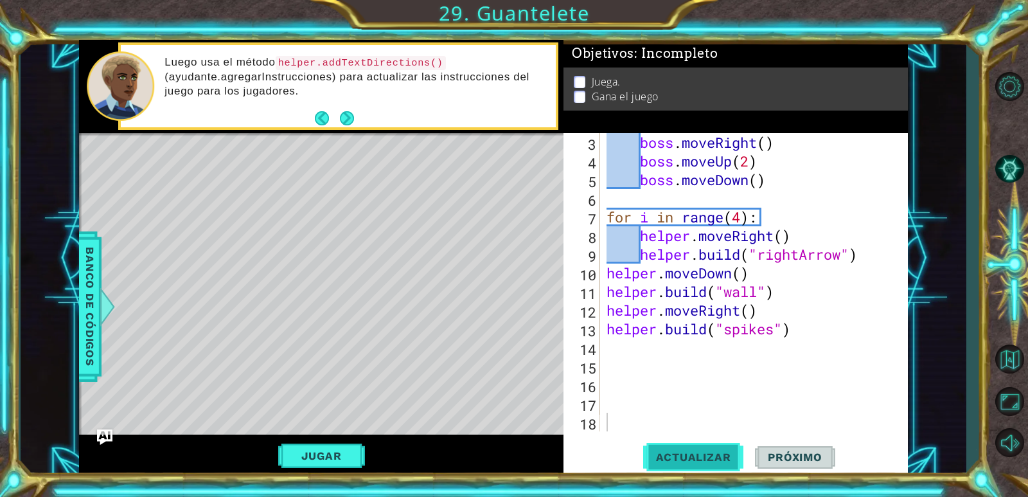
click at [690, 452] on span "Actualizar" at bounding box center [693, 456] width 101 height 13
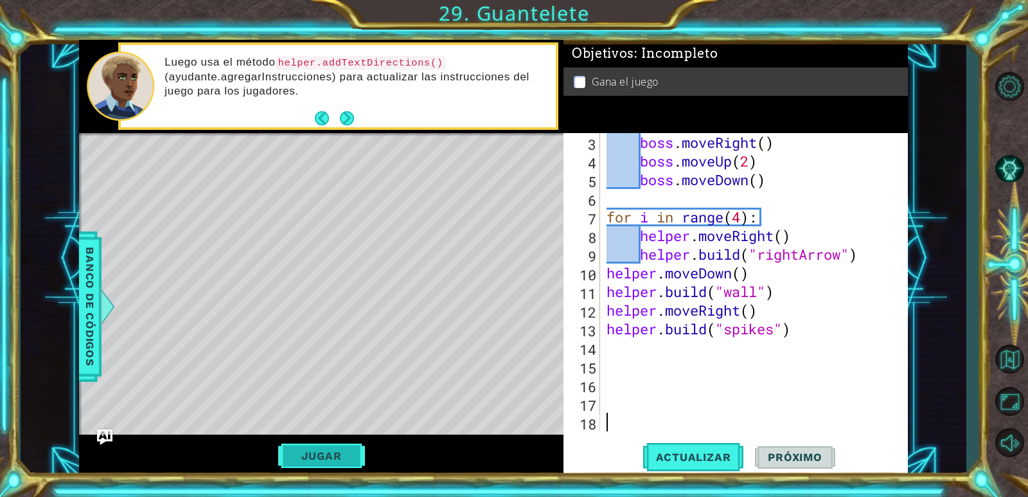
click at [363, 449] on button "Jugar" at bounding box center [321, 455] width 87 height 24
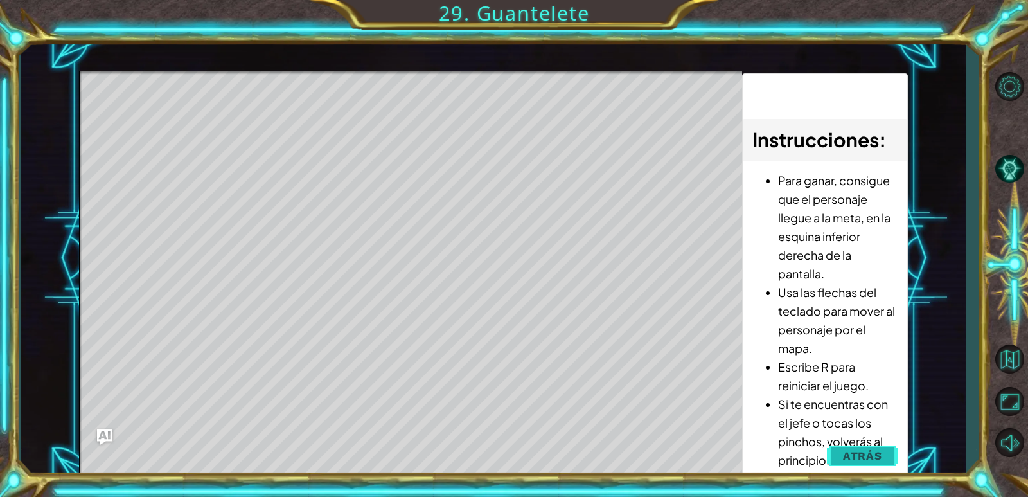
click at [852, 460] on span "Atrás" at bounding box center [862, 455] width 39 height 13
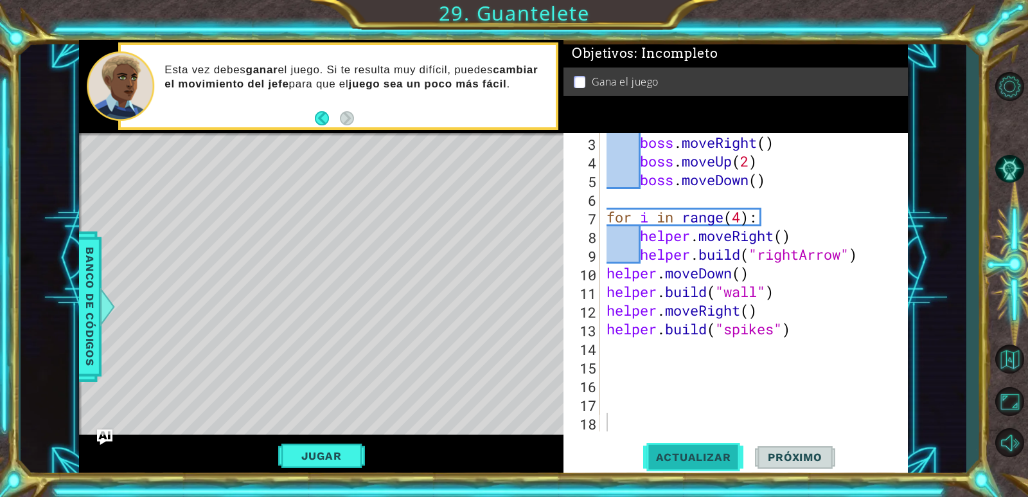
click at [680, 461] on span "Actualizar" at bounding box center [693, 456] width 101 height 13
click at [333, 464] on button "Jugar" at bounding box center [321, 455] width 87 height 24
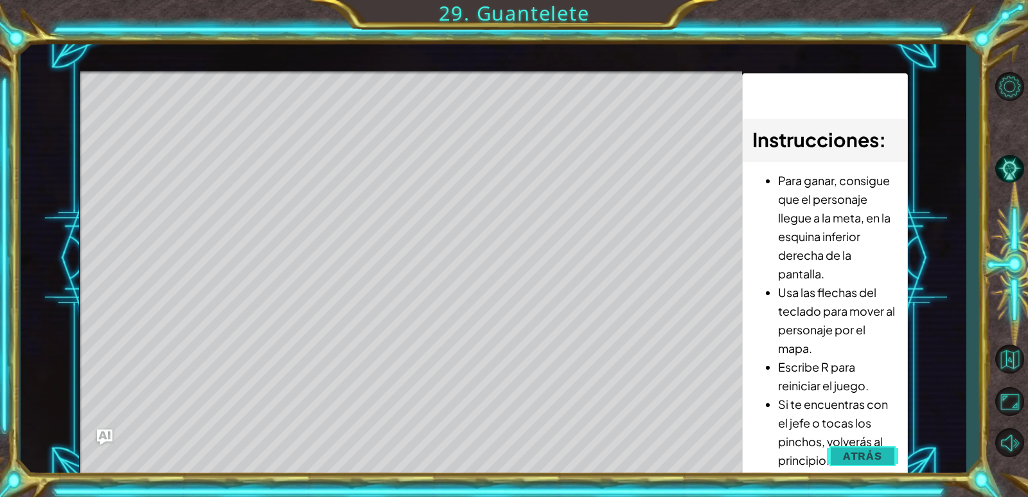
click at [862, 461] on span "Atrás" at bounding box center [862, 455] width 39 height 13
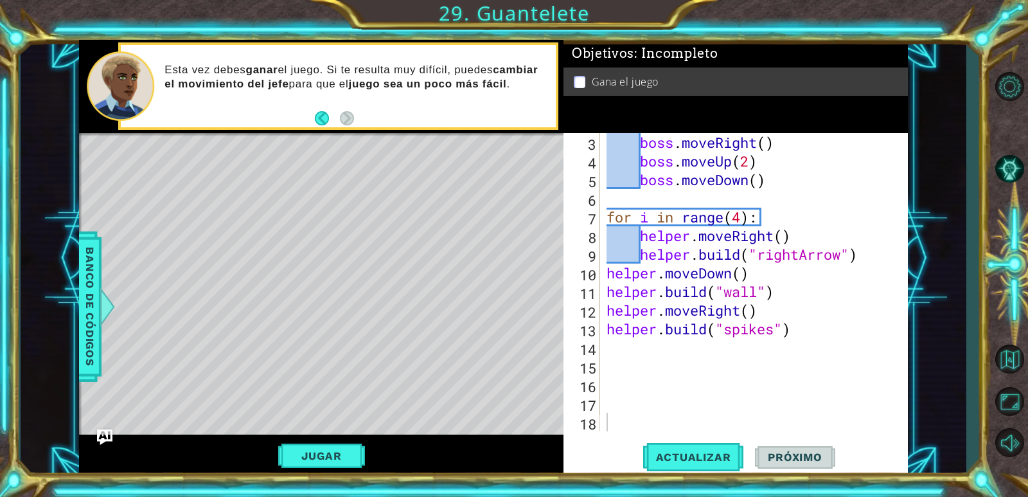
click at [802, 344] on div "boss . moveRight ( ) boss . moveUp ( 2 ) boss . moveDown ( ) for i in range ( 4…" at bounding box center [752, 300] width 297 height 335
click at [806, 330] on div "boss . moveRight ( ) boss . moveUp ( 2 ) boss . moveDown ( ) for i in range ( 4…" at bounding box center [752, 300] width 297 height 335
type textarea "[DOMAIN_NAME]("spikes")"
click at [675, 455] on span "Actualizar" at bounding box center [693, 456] width 101 height 13
